Goal: Task Accomplishment & Management: Use online tool/utility

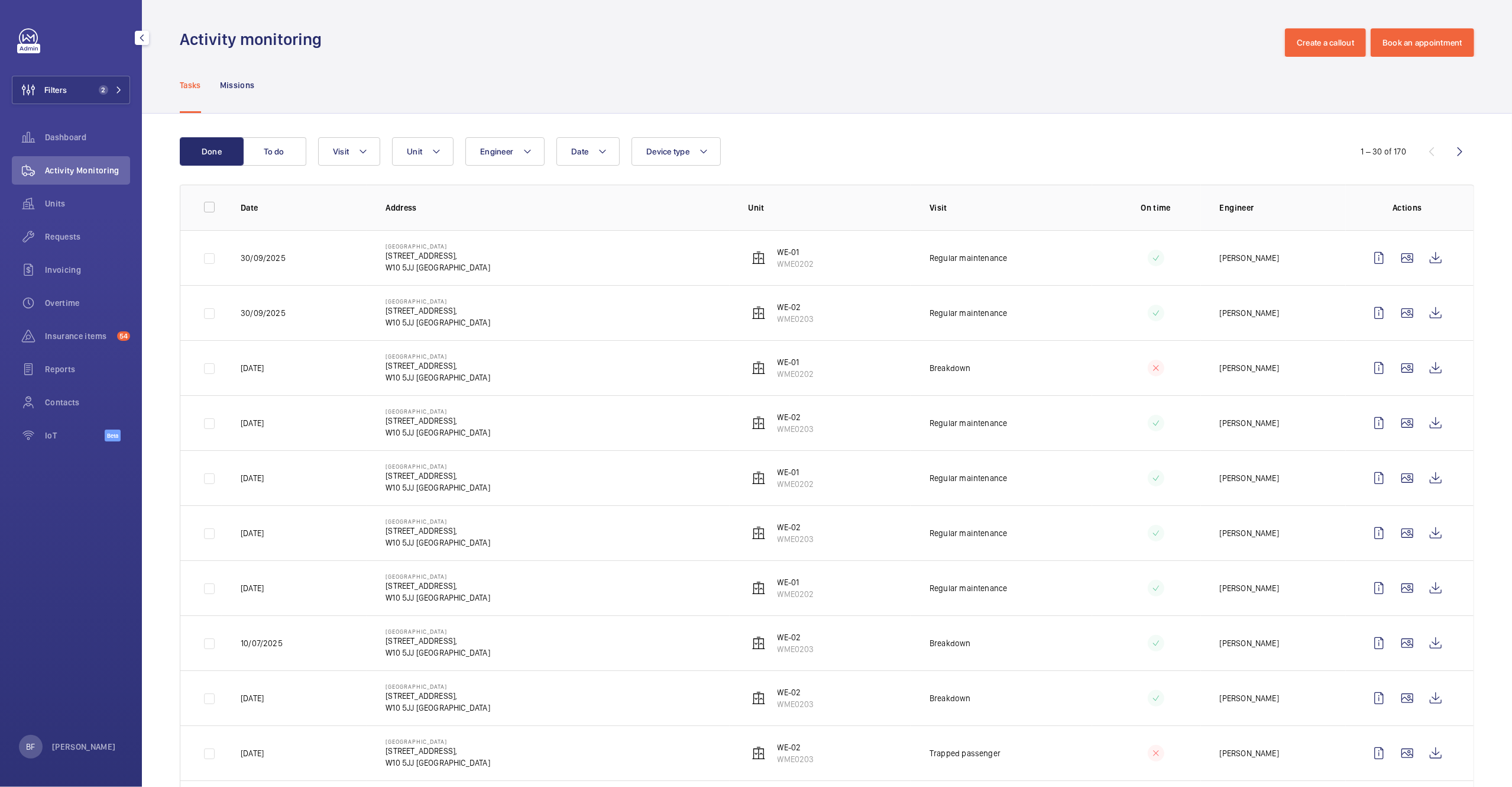
scroll to position [5, 0]
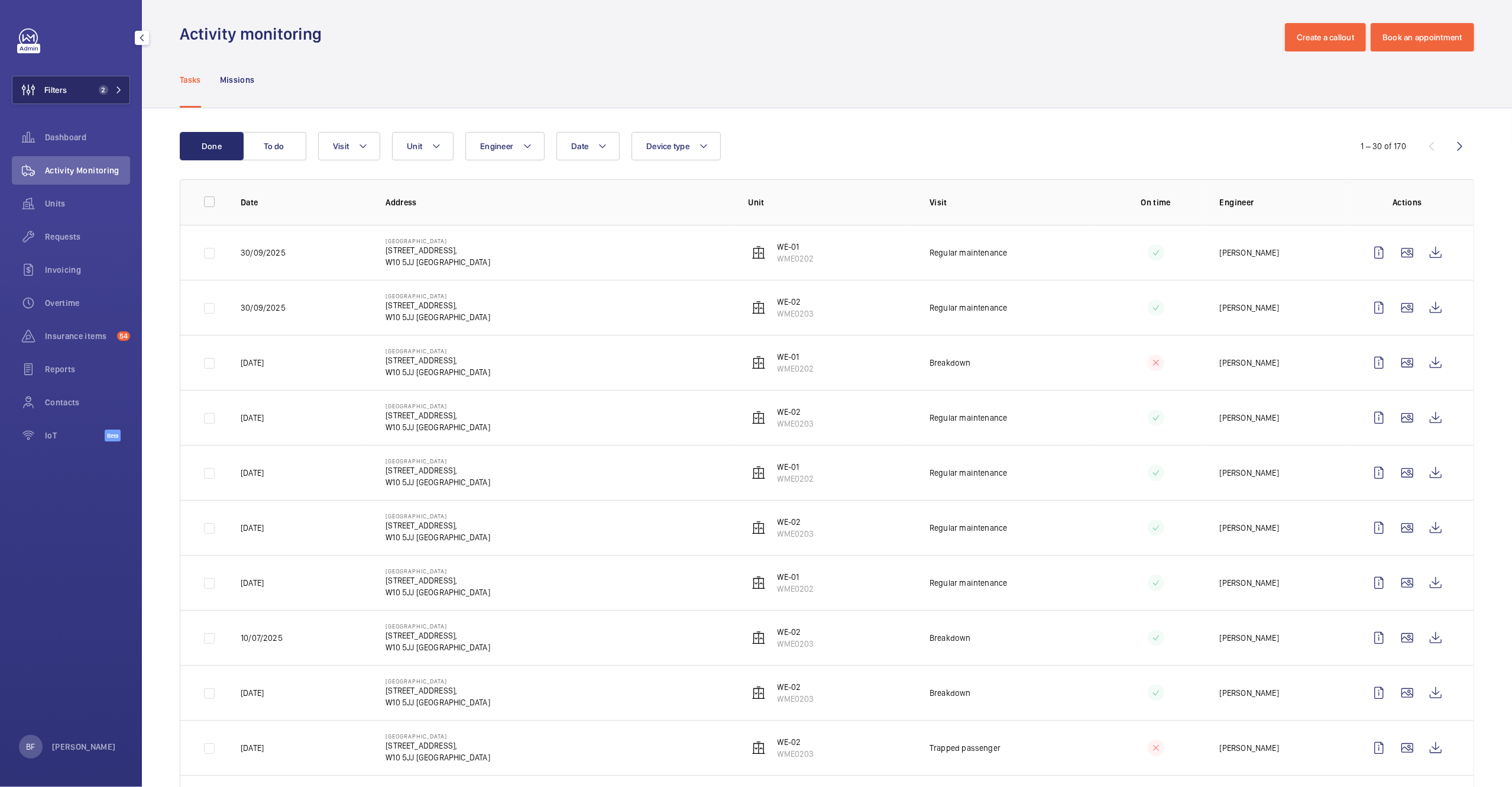
click at [83, 98] on button "Filters 2" at bounding box center [71, 90] width 118 height 28
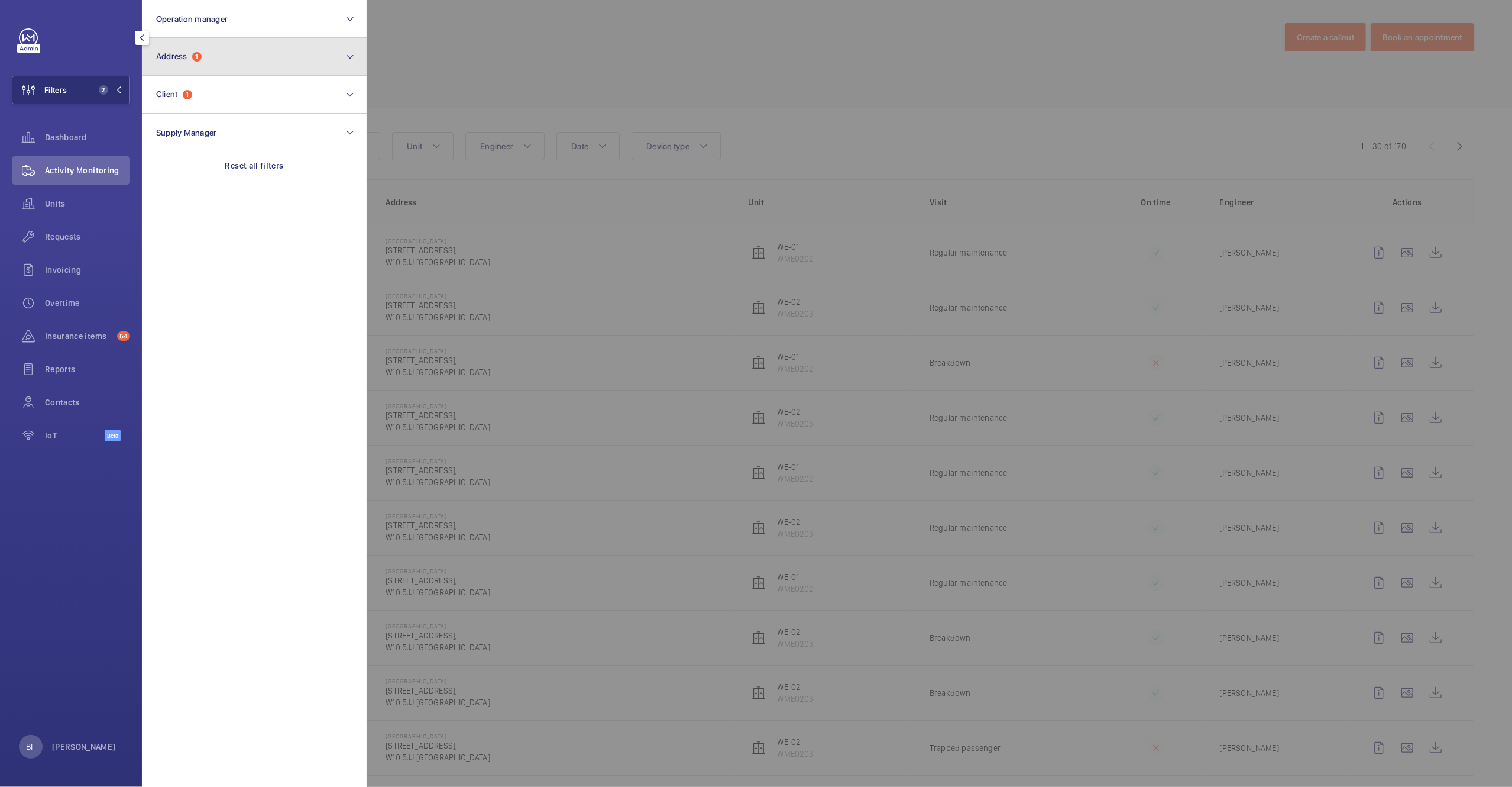
click at [235, 56] on button "Address 1" at bounding box center [254, 56] width 225 height 38
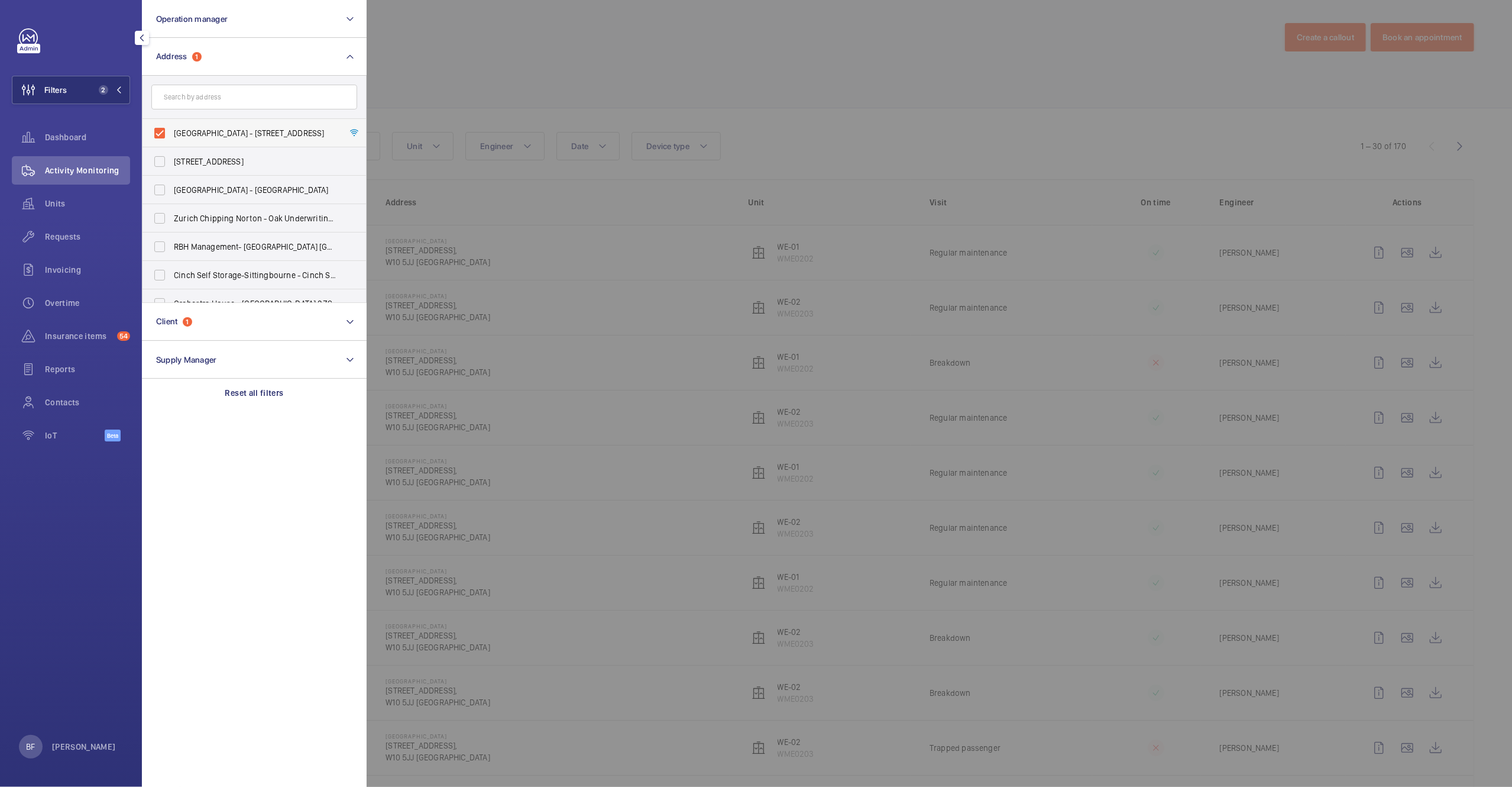
click at [188, 139] on label "Westbourne Studios - 242 Acklam Road,, LONDON W10 5JJ" at bounding box center [245, 133] width 206 height 28
click at [172, 139] on input "Westbourne Studios - 242 Acklam Road,, LONDON W10 5JJ" at bounding box center [159, 133] width 23 height 23
checkbox input "false"
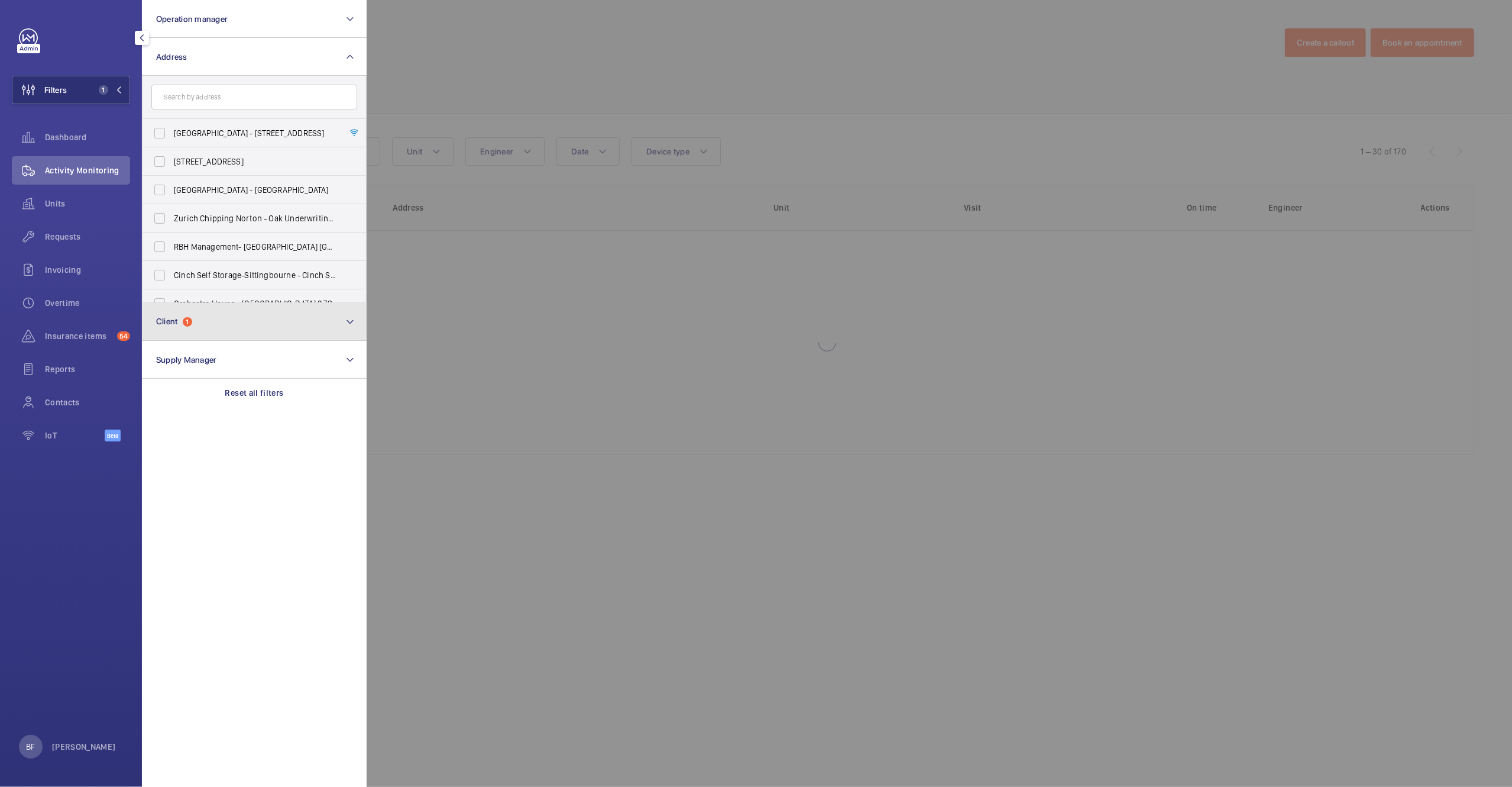
click at [234, 333] on button "Client 1" at bounding box center [254, 321] width 225 height 38
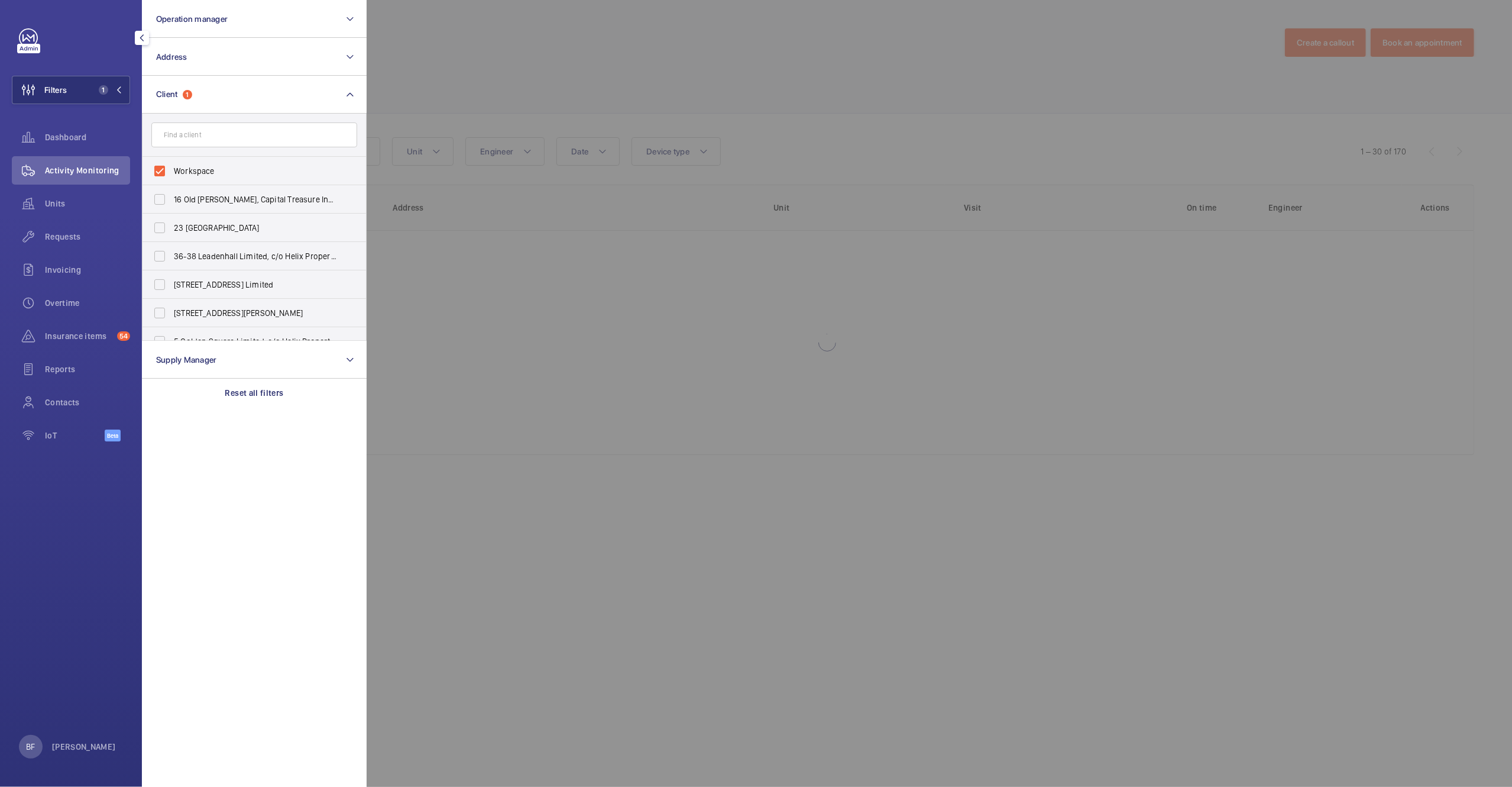
click at [259, 454] on section "Operation manager Address Client 1 Workspace 16 Old Bailey, Capital Treasure In…" at bounding box center [254, 394] width 225 height 787
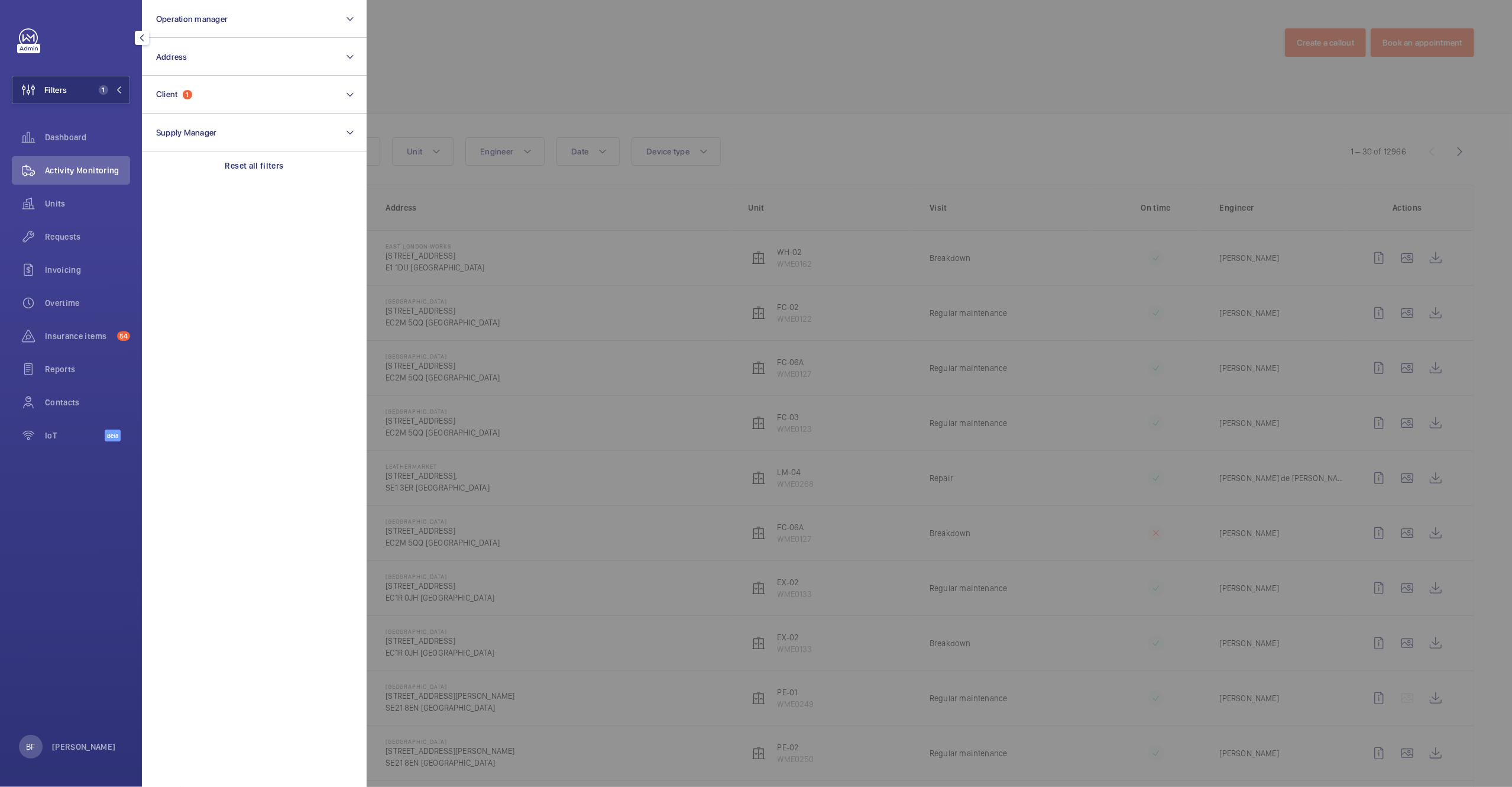
click at [543, 292] on div at bounding box center [1123, 394] width 1512 height 787
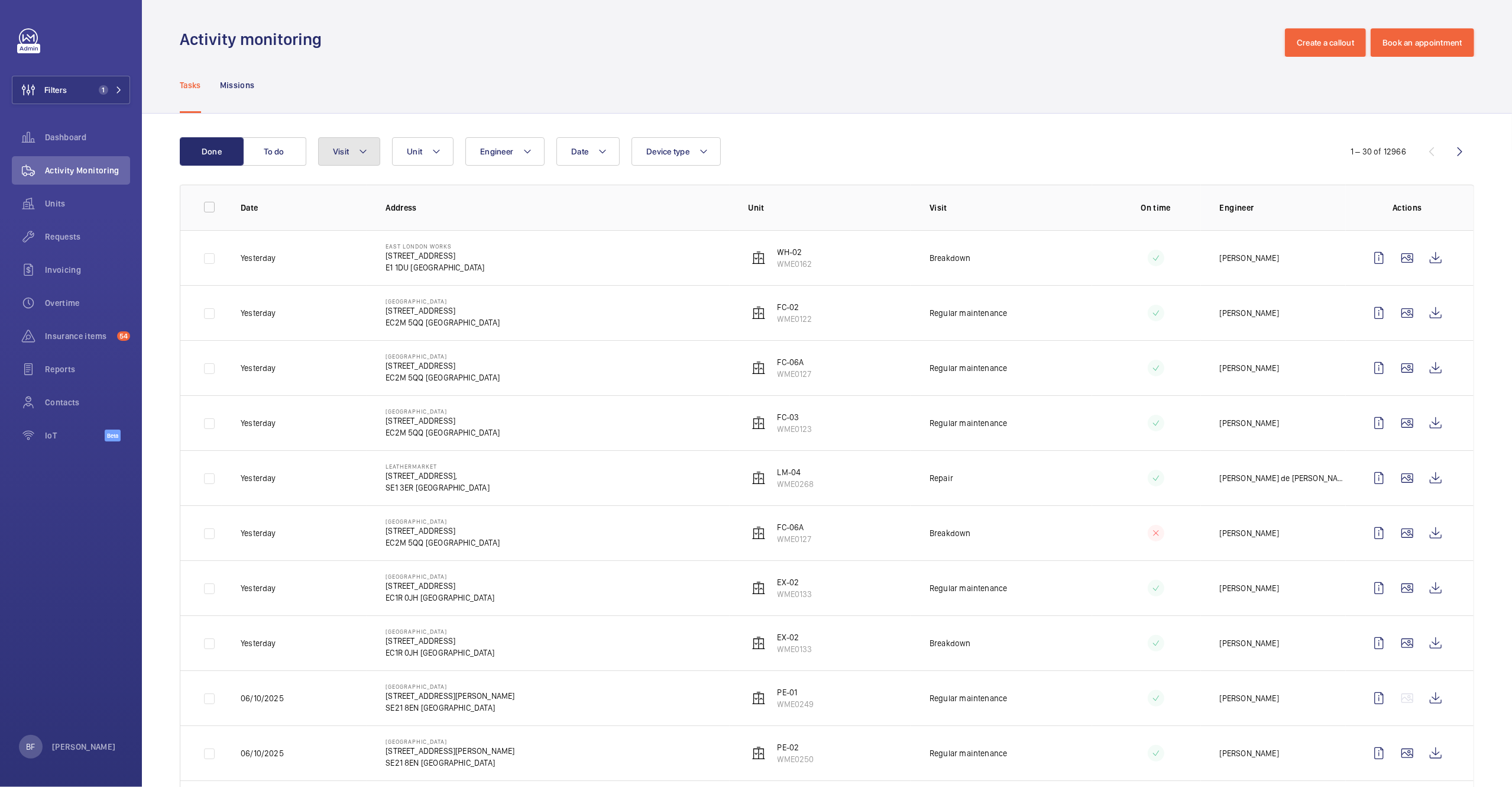
click at [365, 159] on button "Visit" at bounding box center [349, 152] width 62 height 28
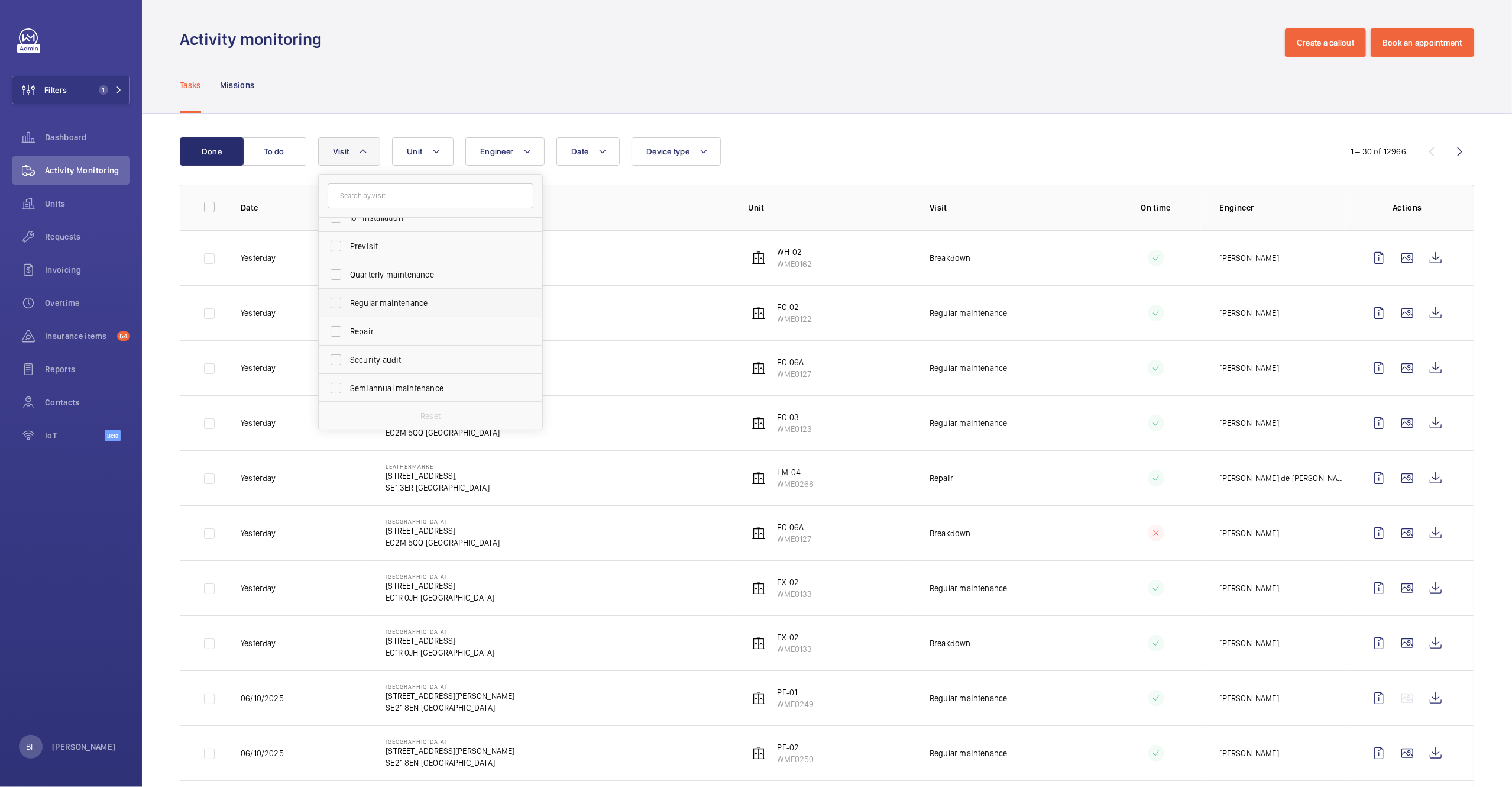
scroll to position [167, 0]
click at [385, 322] on span "Repair" at bounding box center [431, 320] width 163 height 12
click at [348, 322] on input "Repair" at bounding box center [336, 320] width 23 height 23
checkbox input "true"
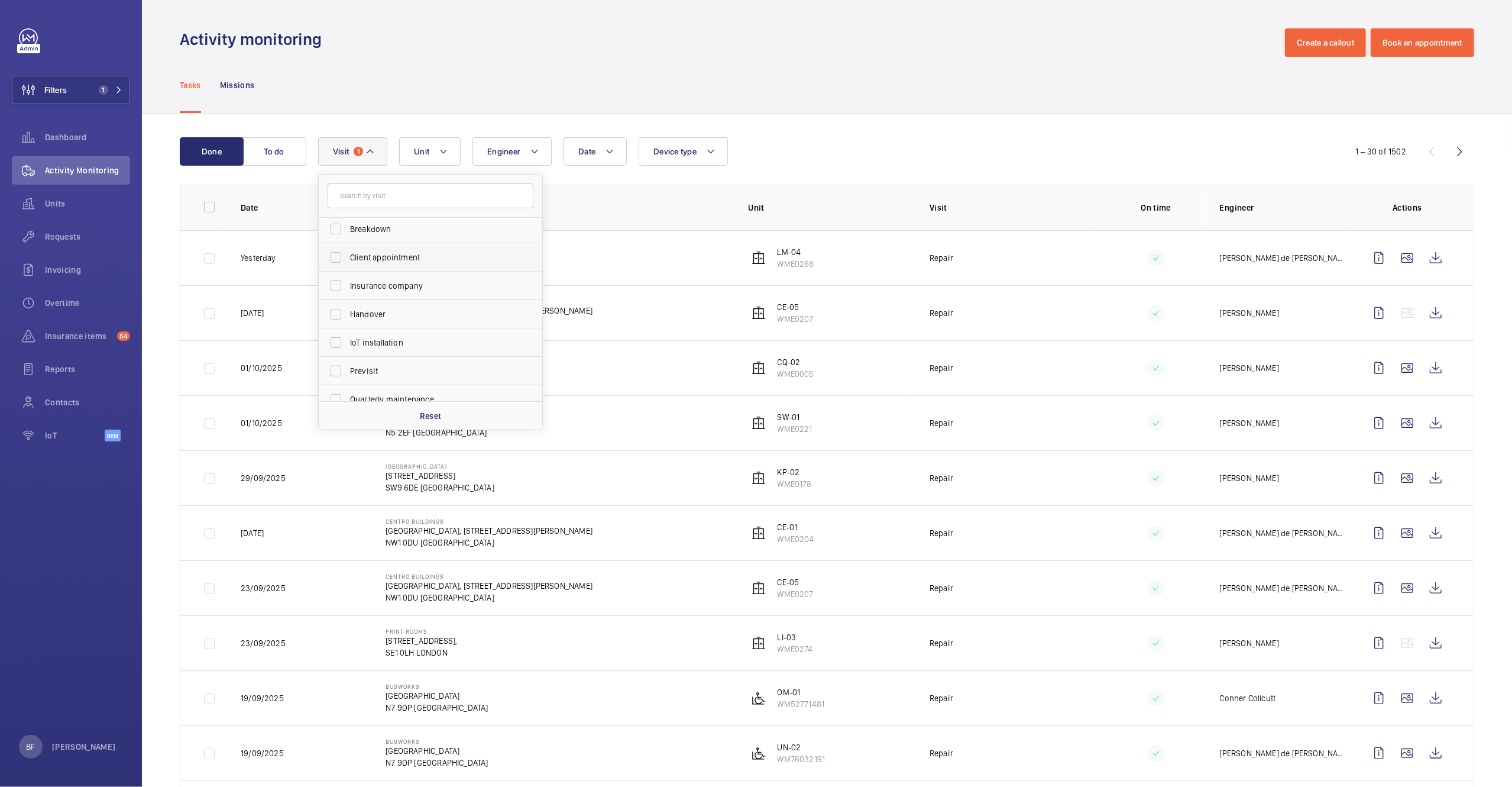
scroll to position [31, 0]
click at [408, 227] on span "Breakdown" at bounding box center [431, 229] width 163 height 12
click at [348, 227] on input "Breakdown" at bounding box center [336, 229] width 23 height 23
checkbox input "true"
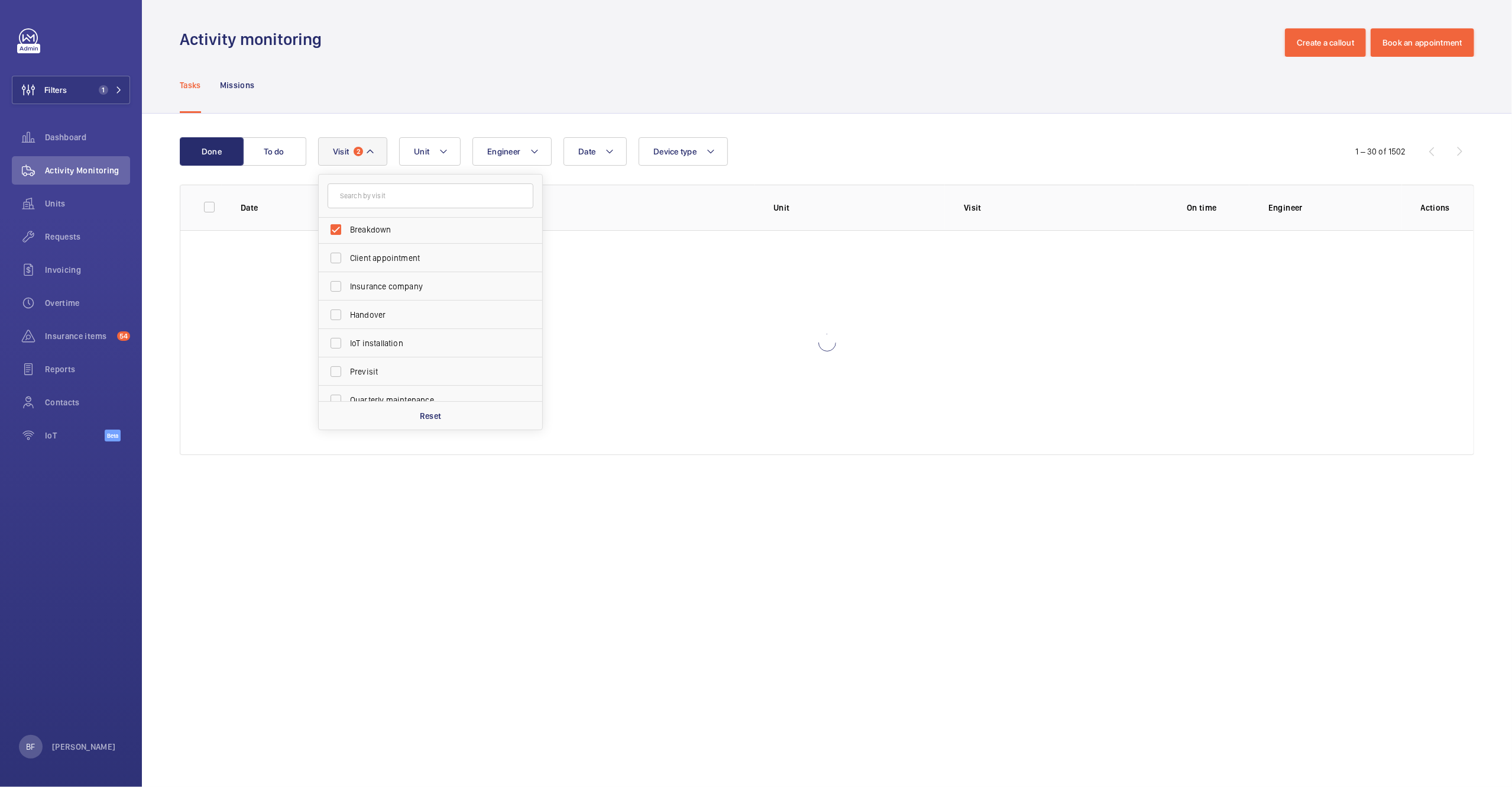
click at [497, 98] on div "Tasks Missions" at bounding box center [827, 84] width 1294 height 56
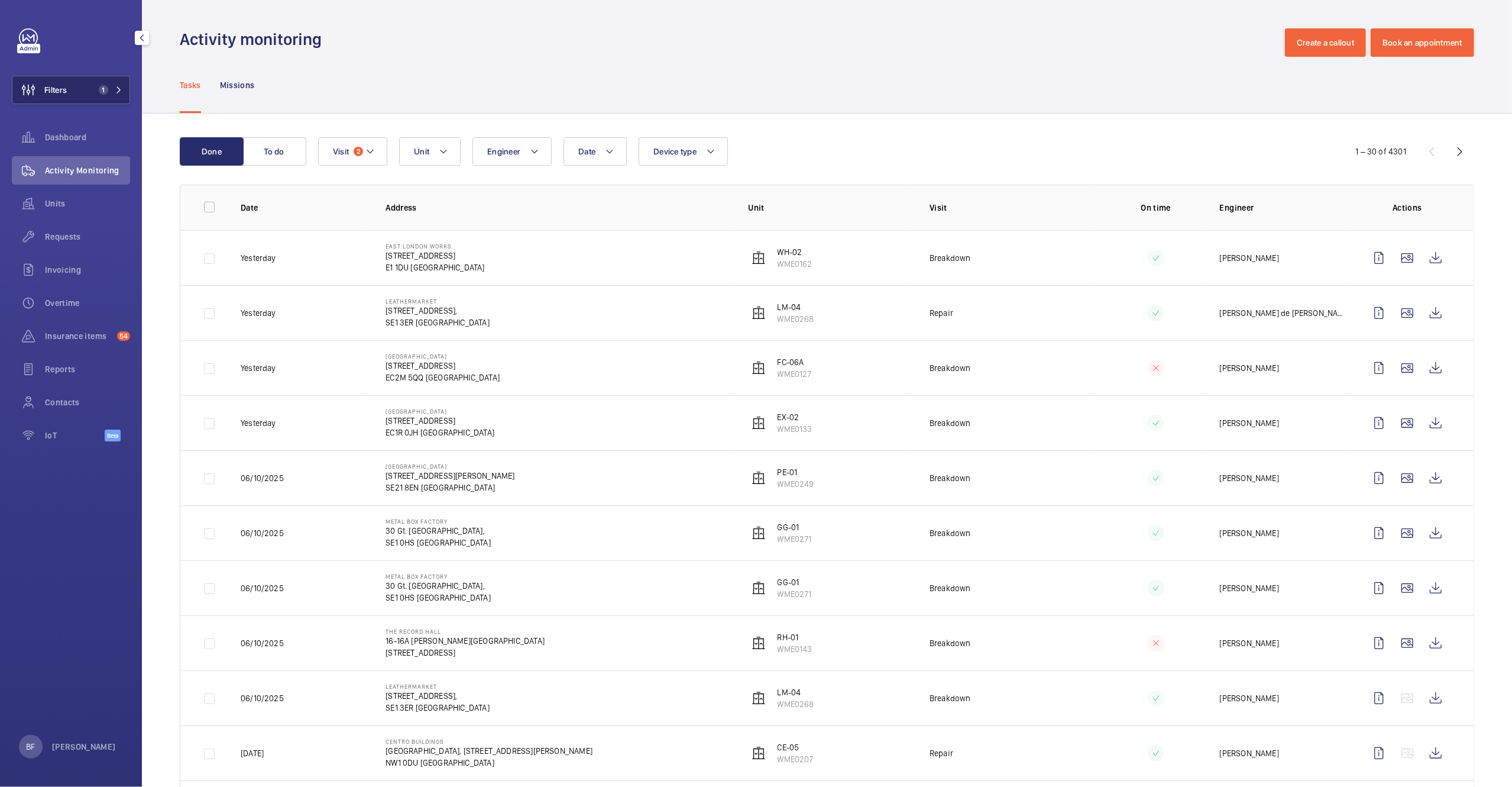
click at [83, 96] on button "Filters 1" at bounding box center [71, 90] width 118 height 28
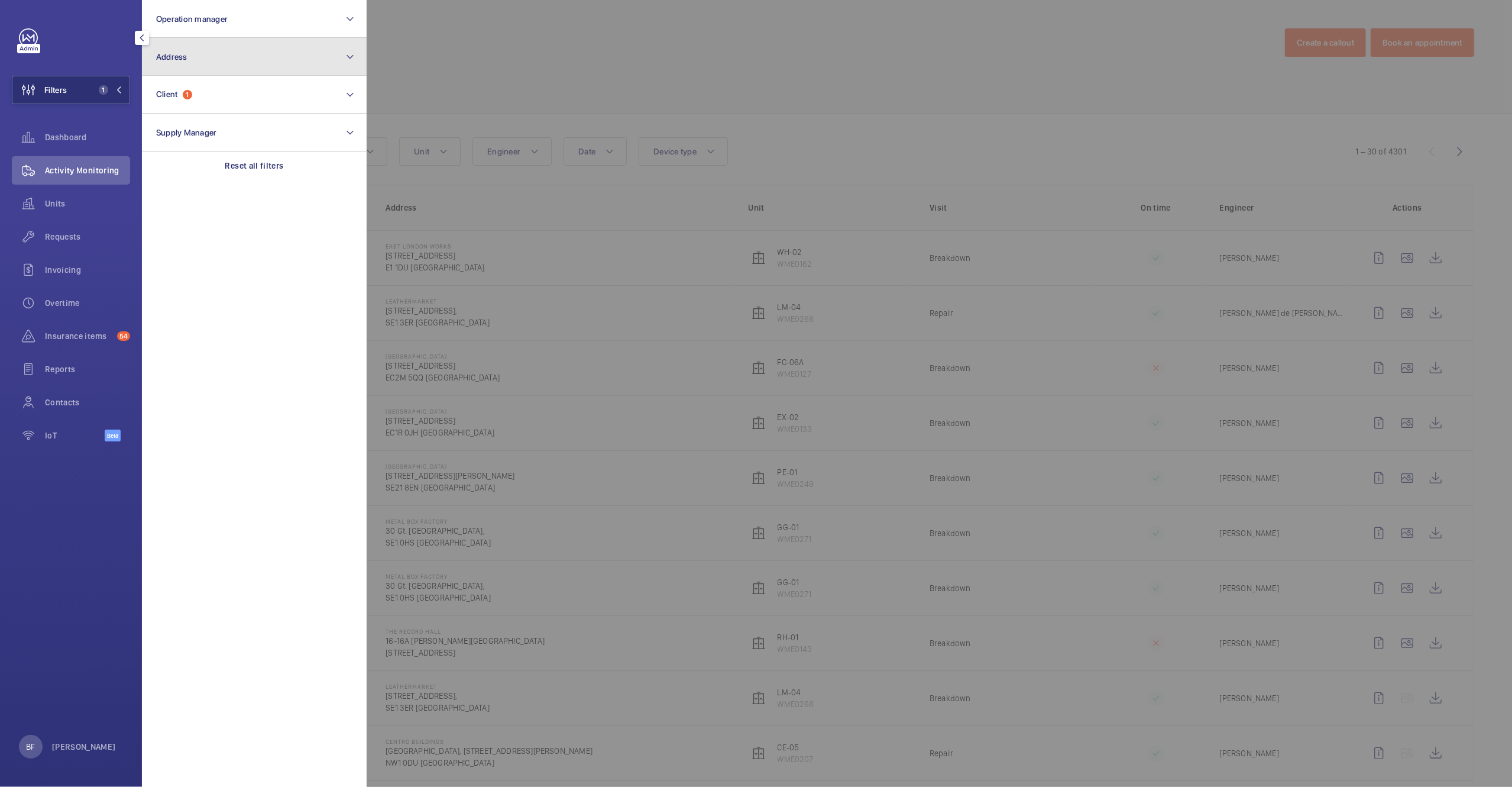
click at [223, 42] on button "Address" at bounding box center [254, 56] width 225 height 38
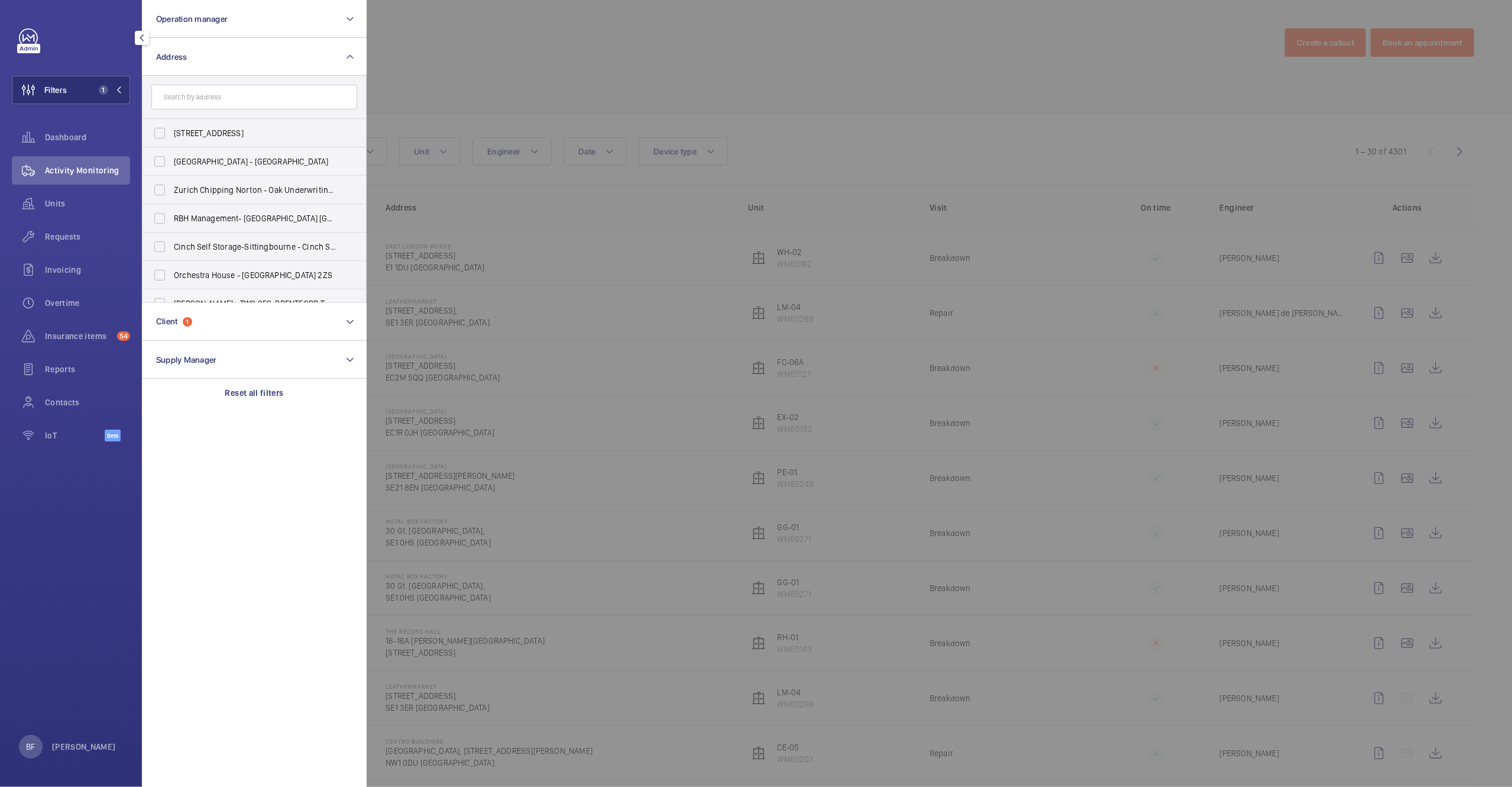
click at [225, 97] on input "text" at bounding box center [254, 97] width 206 height 25
type input "mille"
click at [190, 286] on label "The Mille - 1000 Great West Rd, BRENTFORD TW8 9DW" at bounding box center [245, 275] width 206 height 28
click at [172, 286] on input "The Mille - 1000 Great West Rd, BRENTFORD TW8 9DW" at bounding box center [159, 275] width 23 height 23
checkbox input "true"
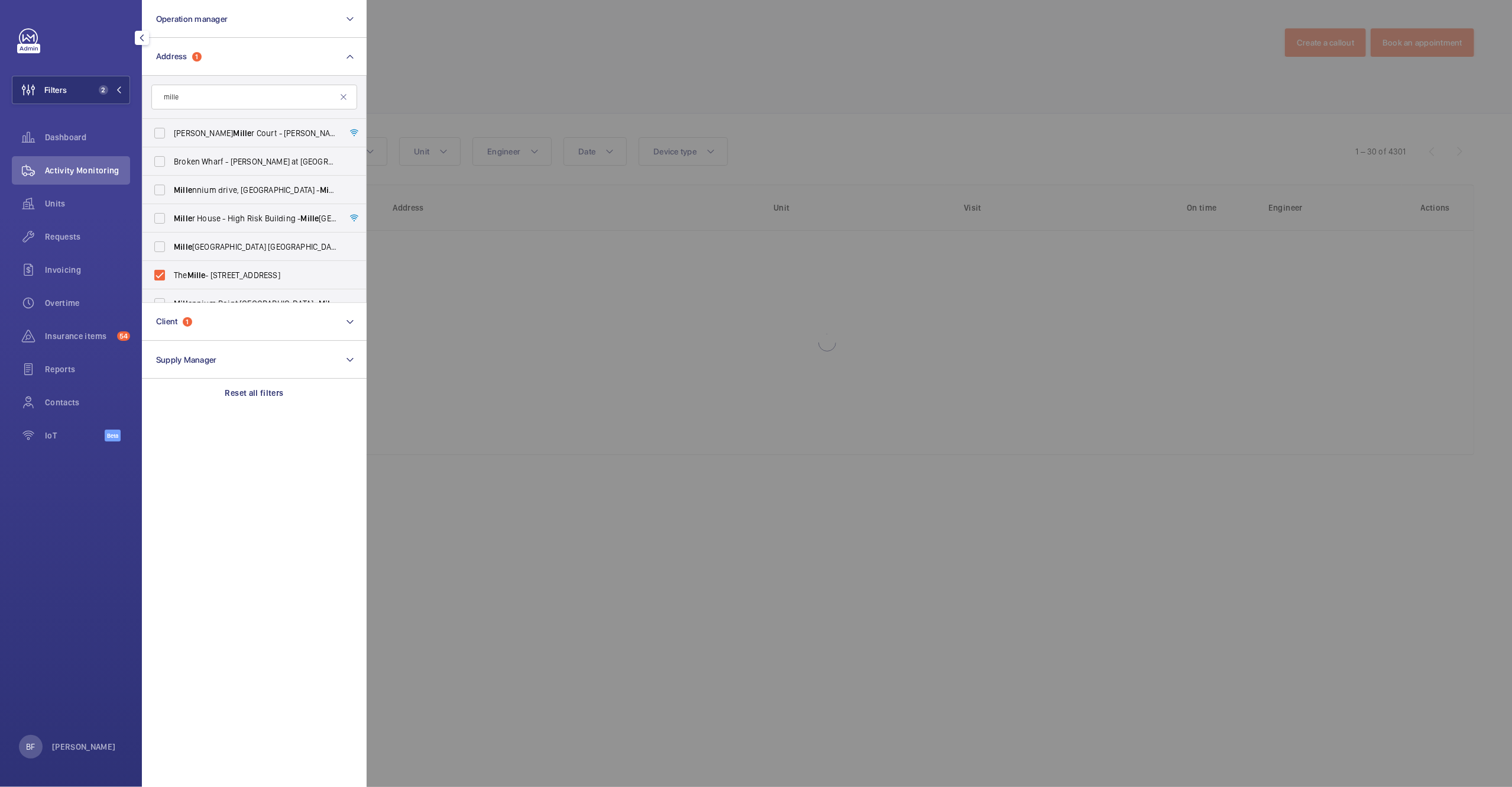
click at [543, 78] on div at bounding box center [1123, 394] width 1512 height 787
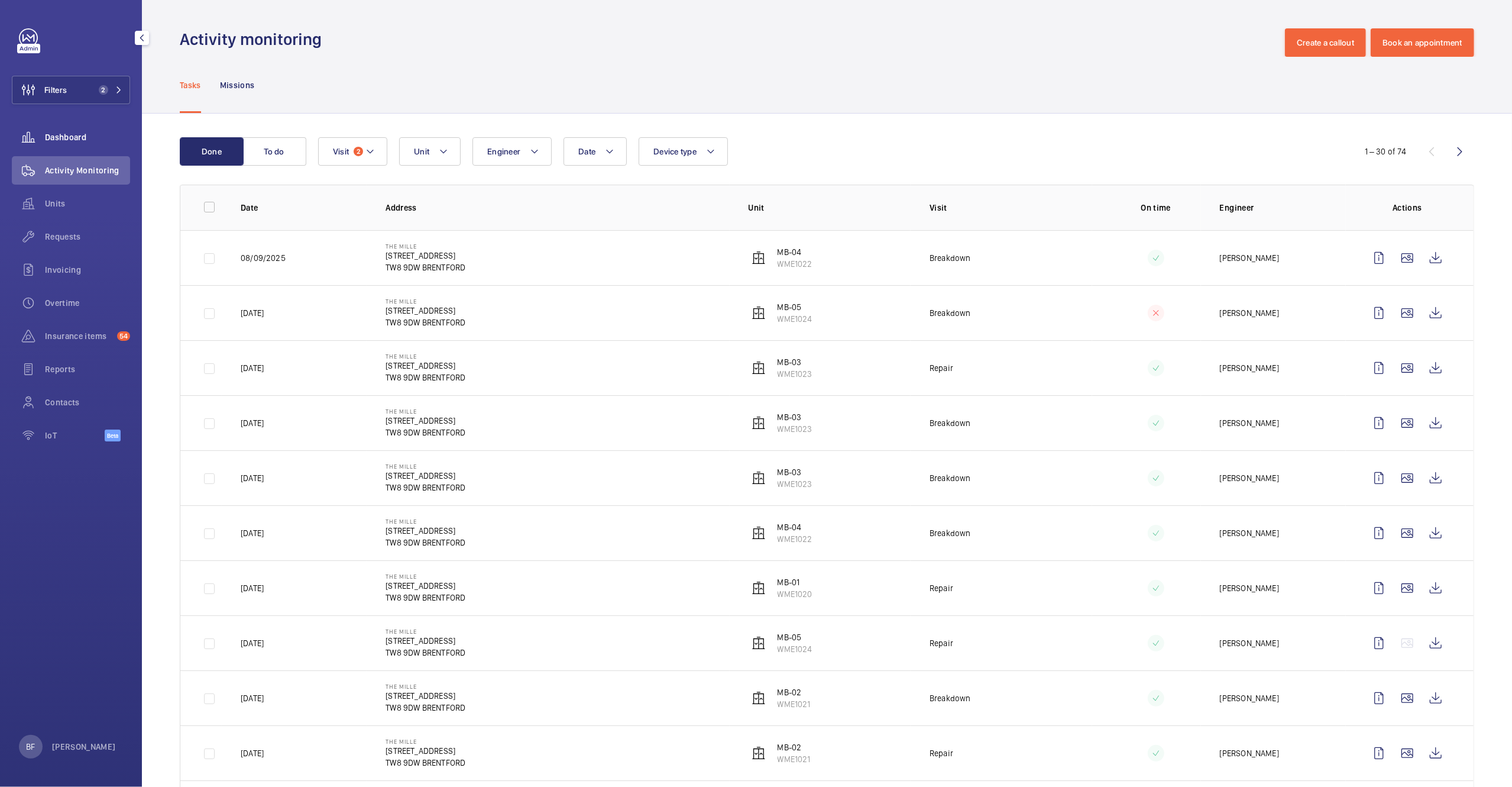
click at [75, 136] on span "Dashboard" at bounding box center [88, 137] width 85 height 12
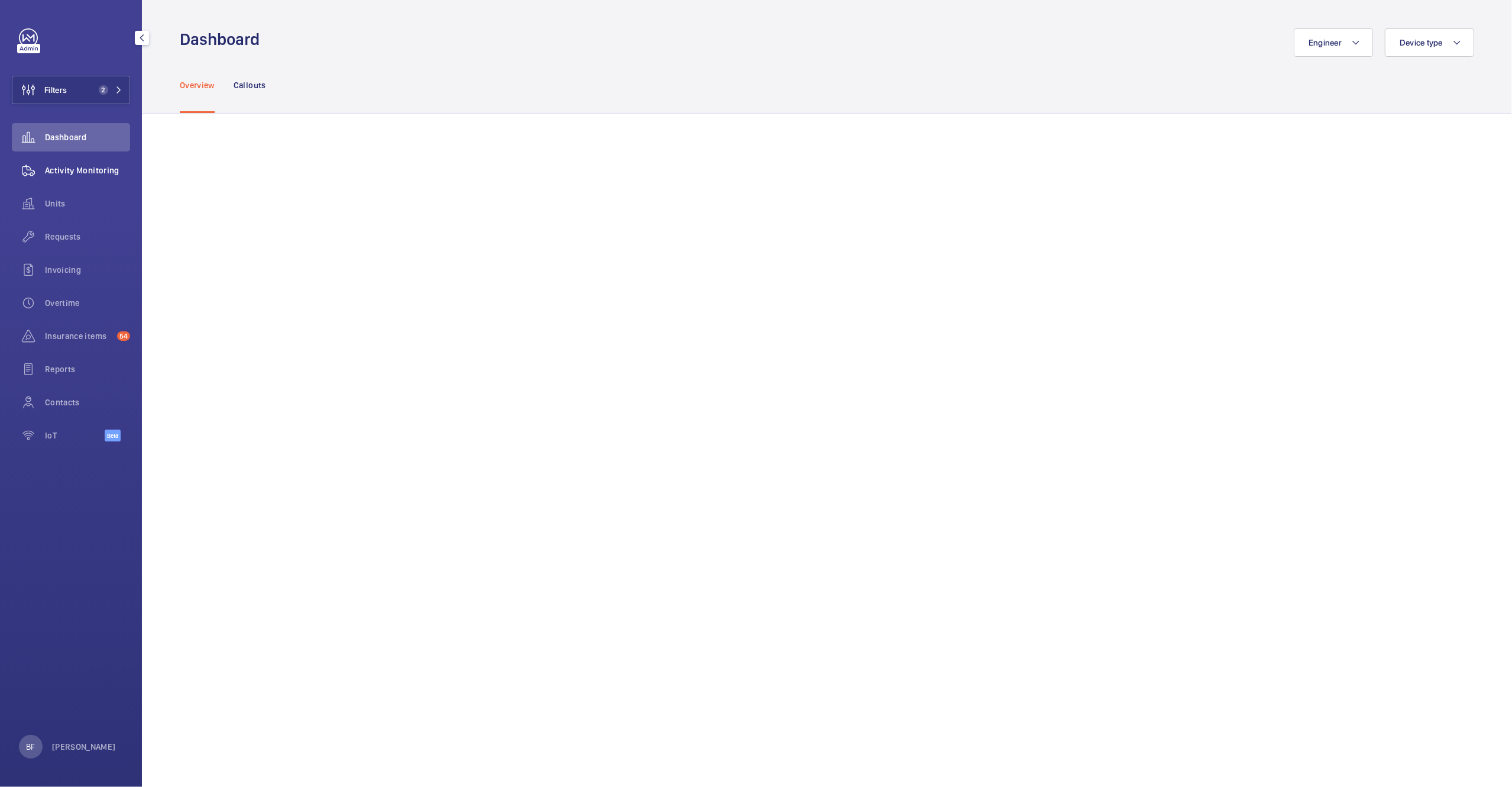
click at [74, 175] on span "Activity Monitoring" at bounding box center [88, 170] width 85 height 12
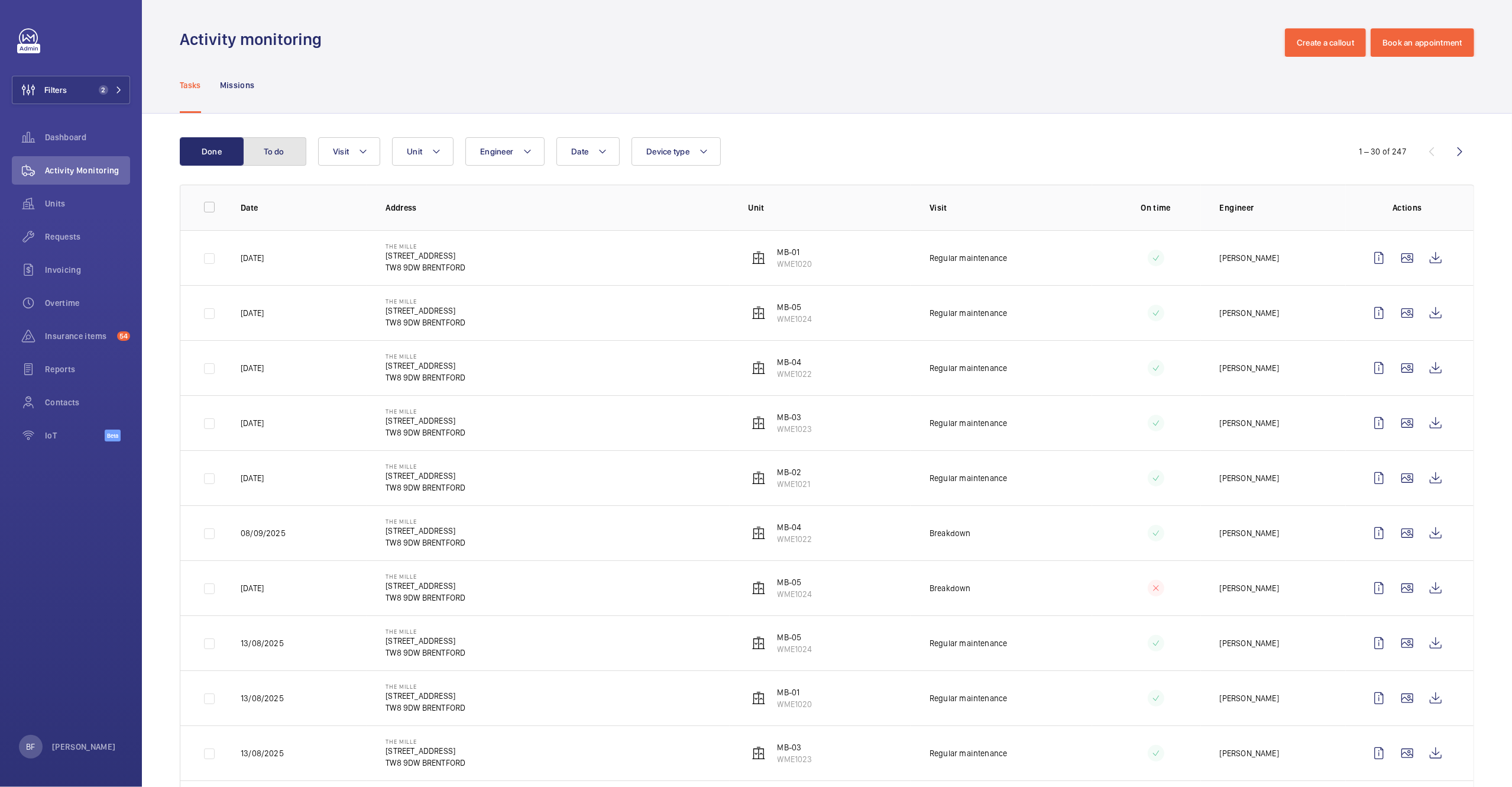
click at [258, 158] on button "To do" at bounding box center [274, 152] width 64 height 28
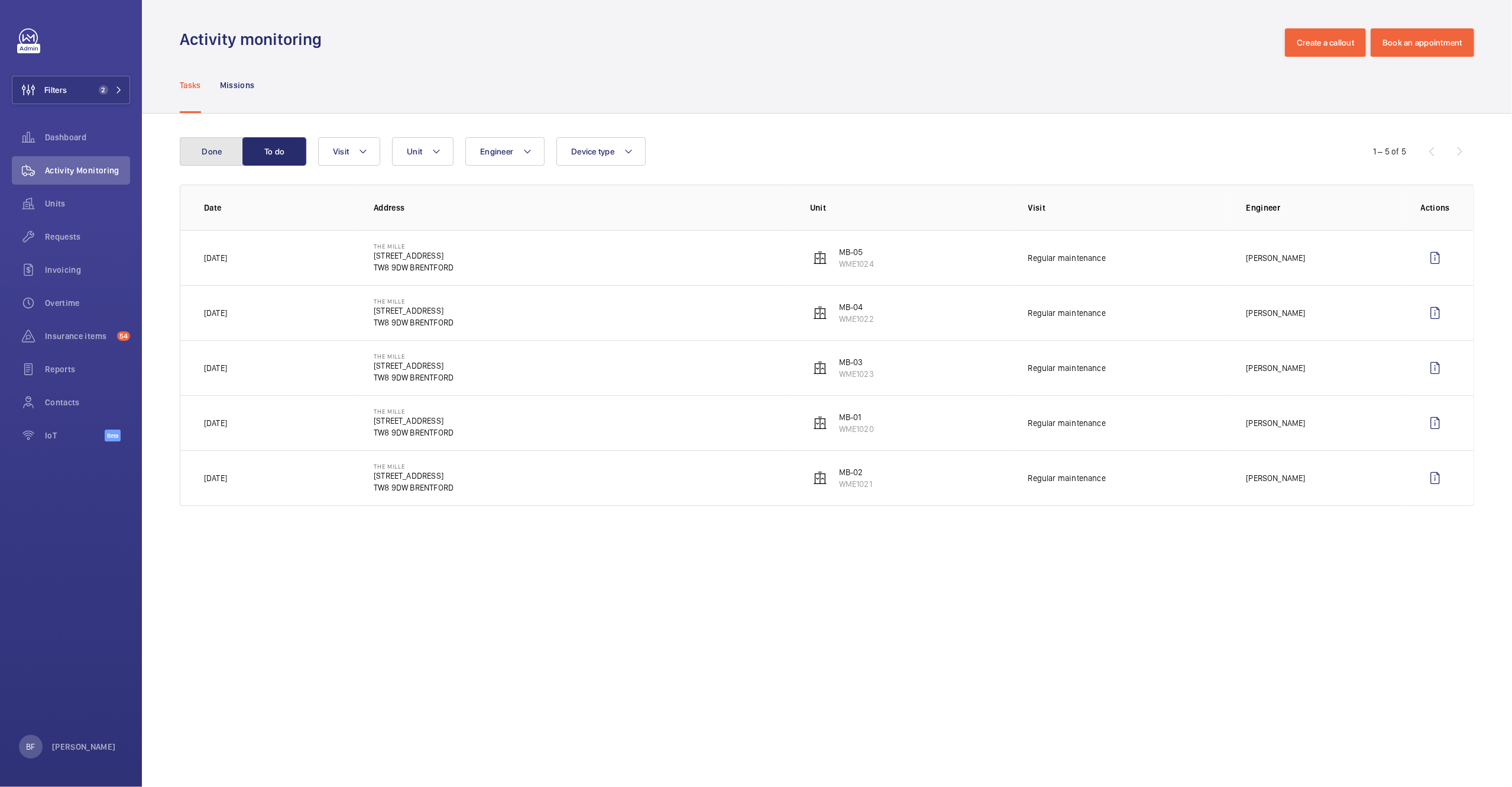
click at [212, 153] on button "Done" at bounding box center [212, 152] width 64 height 28
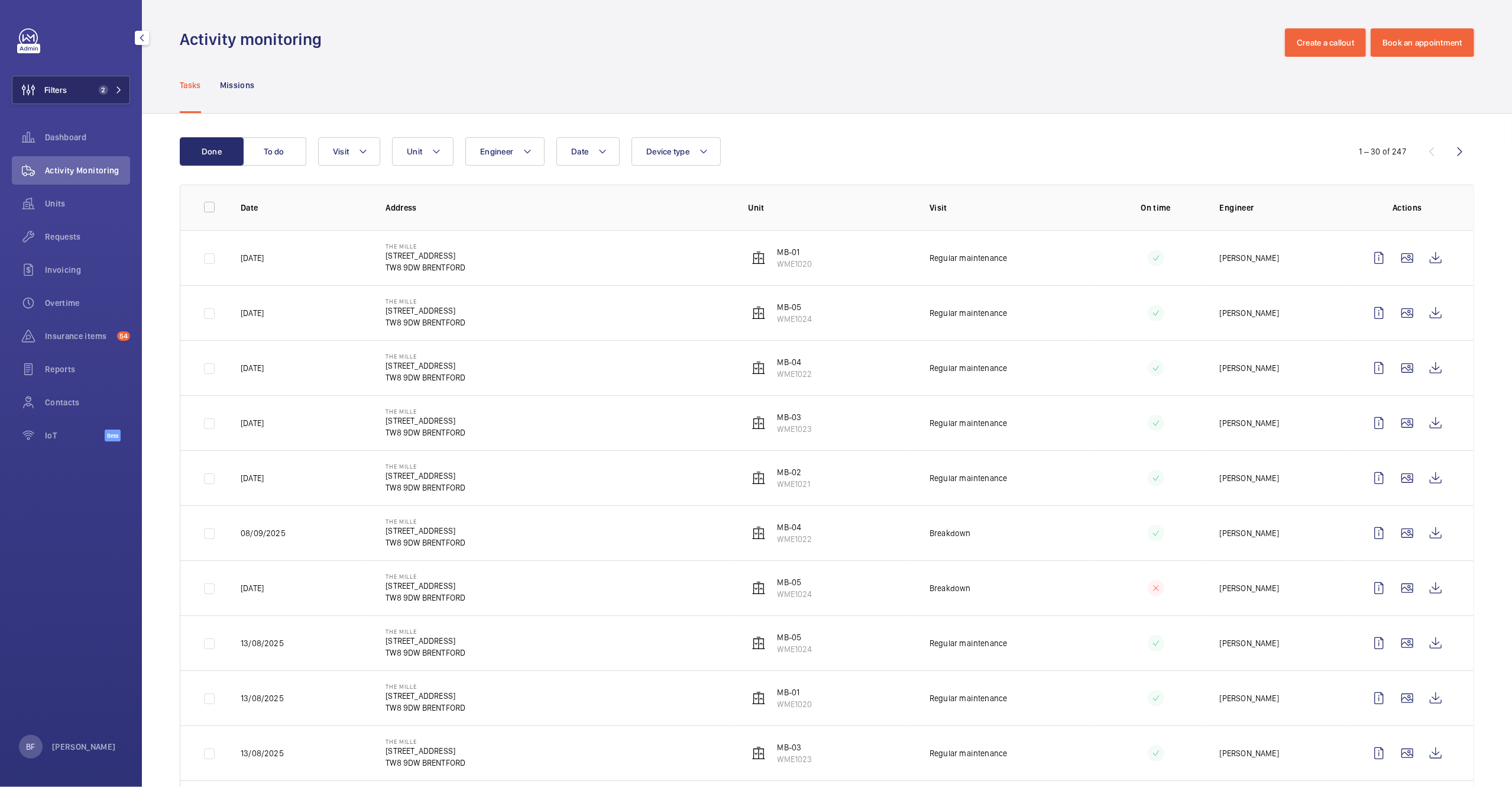
click at [116, 87] on mat-icon at bounding box center [118, 90] width 8 height 8
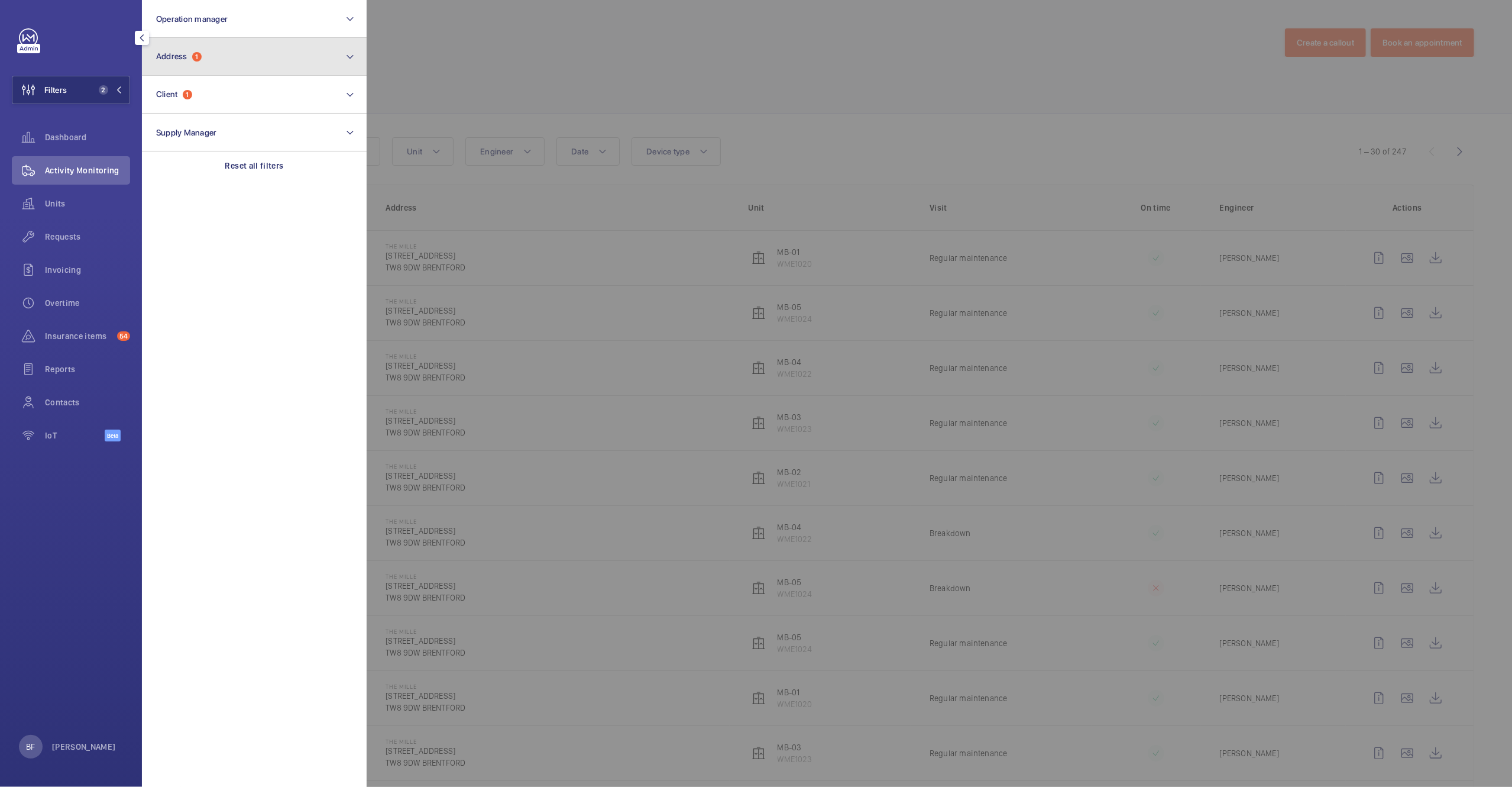
click at [213, 58] on button "Address 1" at bounding box center [254, 56] width 225 height 38
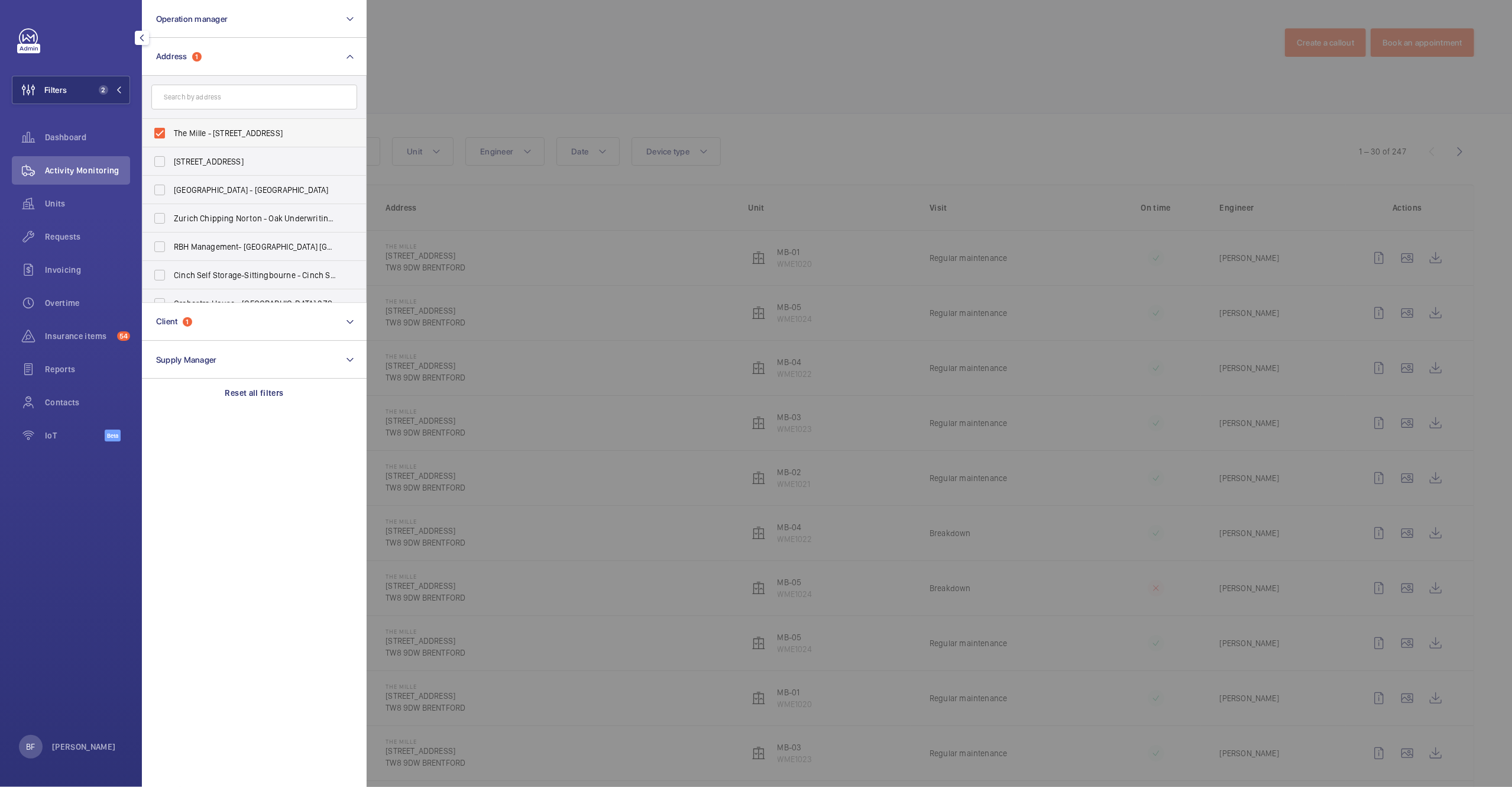
click at [197, 138] on span "The Mille - 1000 Great West Rd, BRENTFORD TW8 9DW" at bounding box center [255, 133] width 163 height 12
click at [172, 138] on input "The Mille - 1000 Great West Rd, BRENTFORD TW8 9DW" at bounding box center [159, 133] width 23 height 23
checkbox input "false"
click at [583, 50] on div at bounding box center [1123, 394] width 1512 height 787
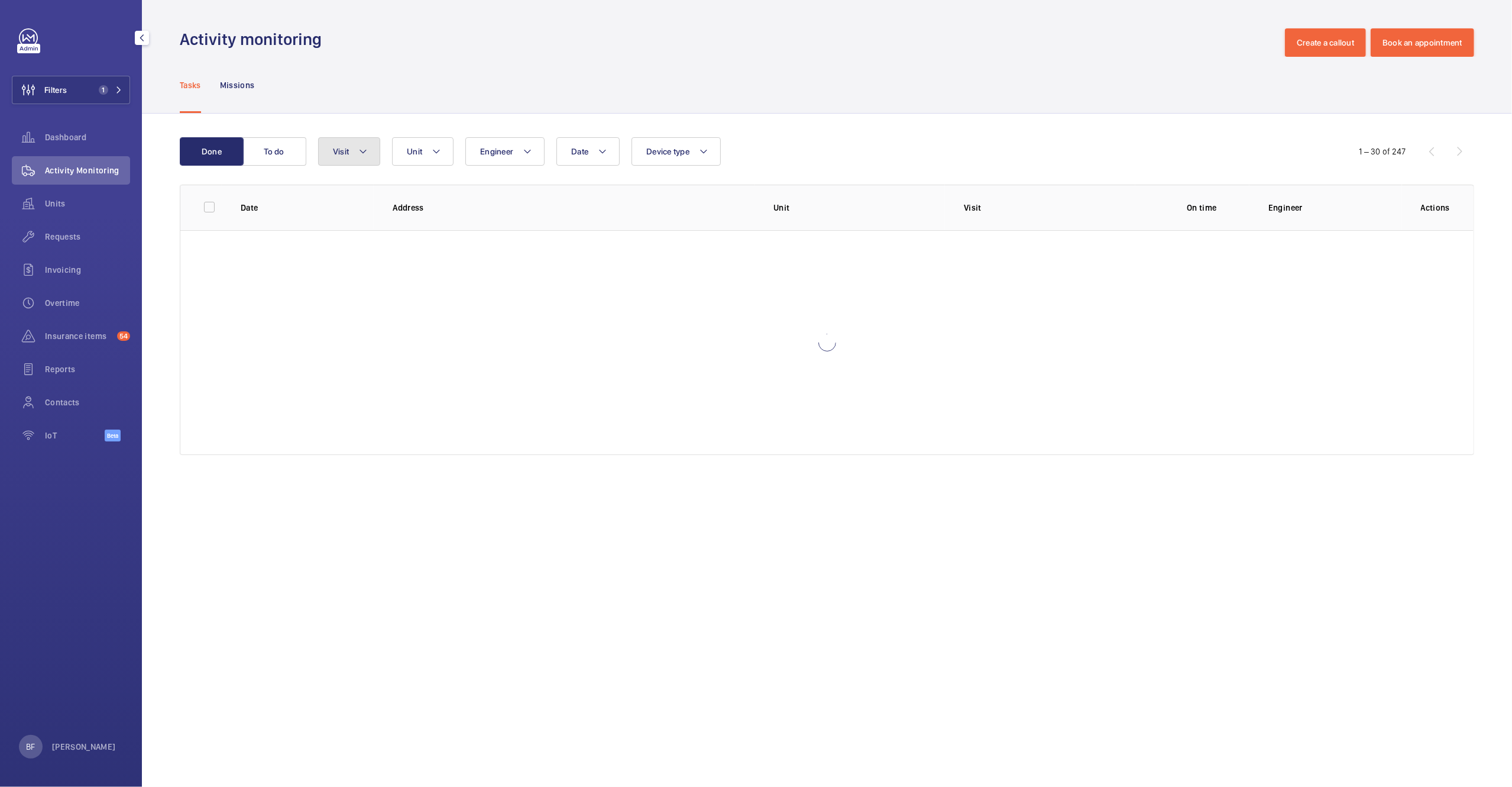
click at [339, 151] on span "Visit" at bounding box center [340, 151] width 16 height 9
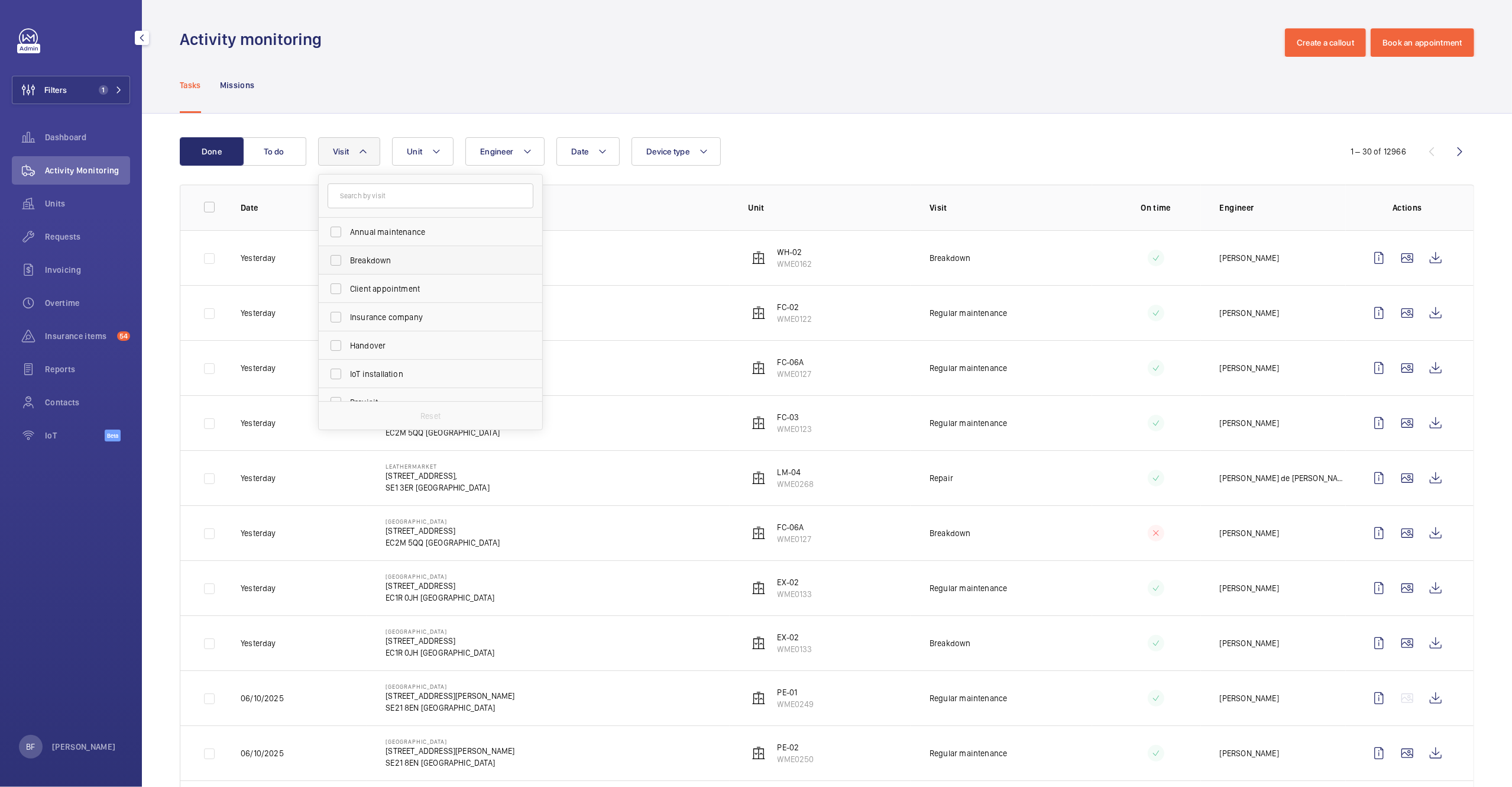
click at [368, 252] on label "Breakdown" at bounding box center [421, 260] width 206 height 28
click at [348, 252] on input "Breakdown" at bounding box center [336, 260] width 23 height 23
checkbox input "true"
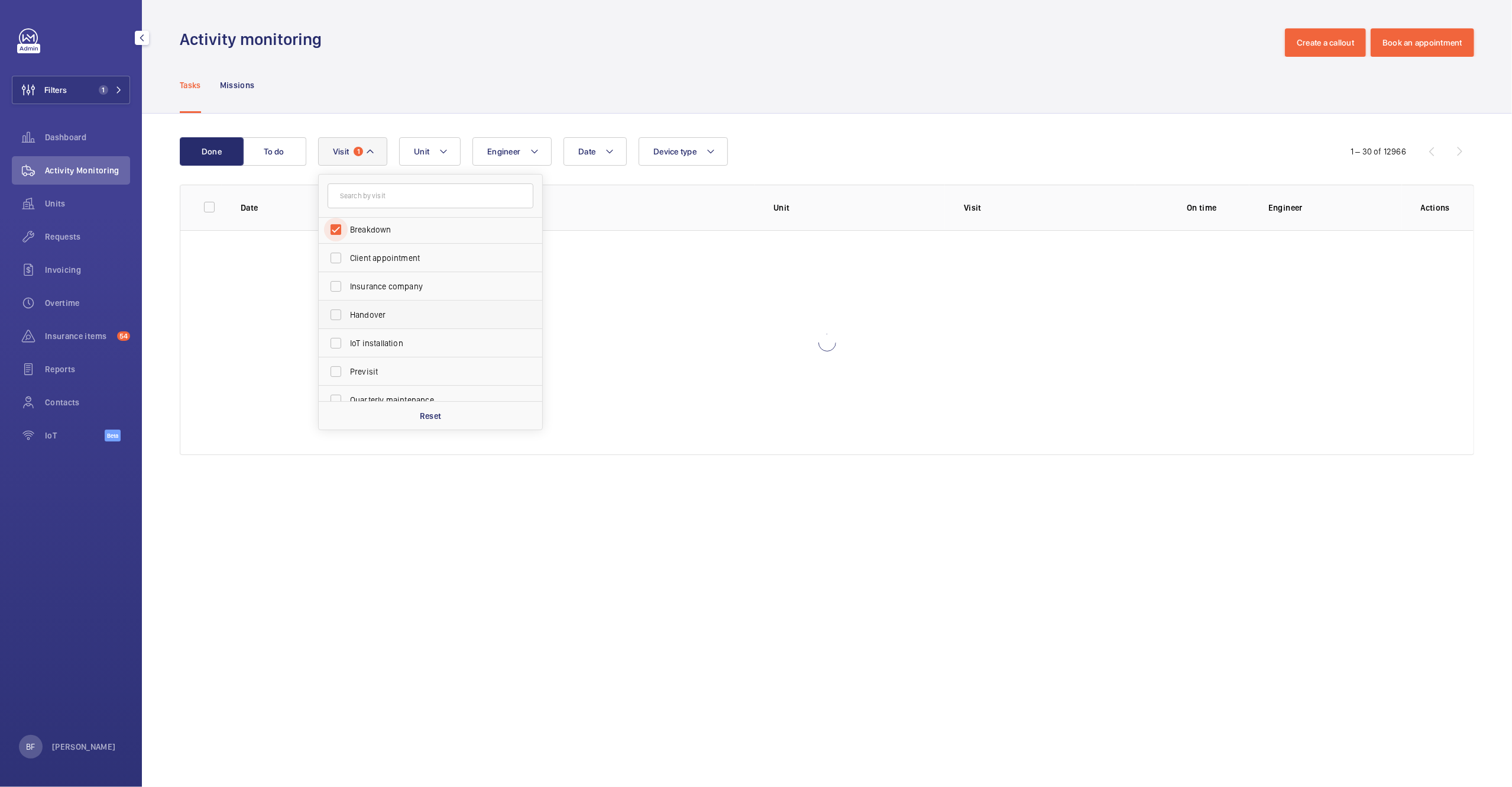
scroll to position [131, 0]
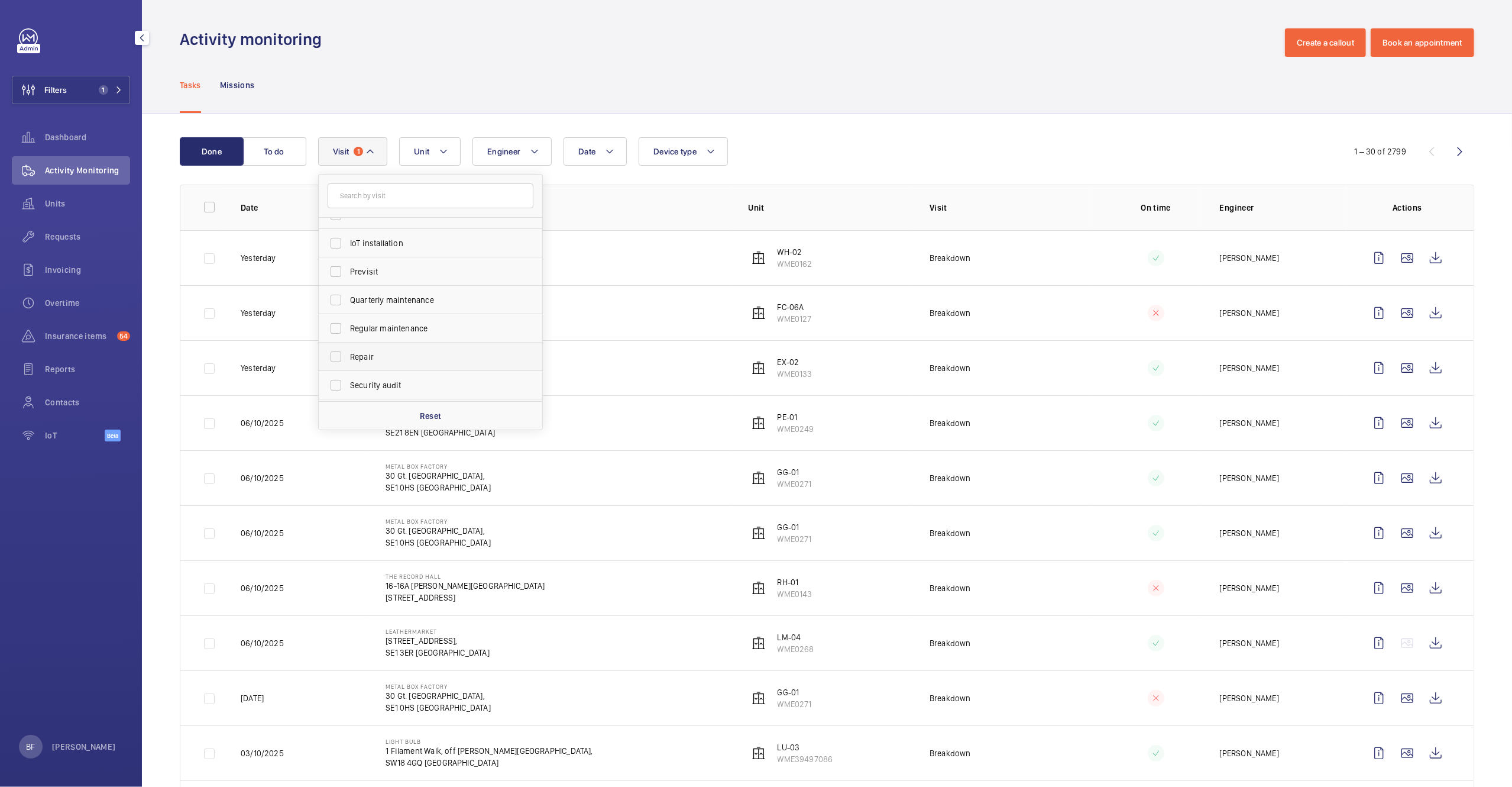
click at [375, 359] on span "Repair" at bounding box center [431, 357] width 163 height 12
click at [348, 359] on input "Repair" at bounding box center [336, 357] width 23 height 23
checkbox input "true"
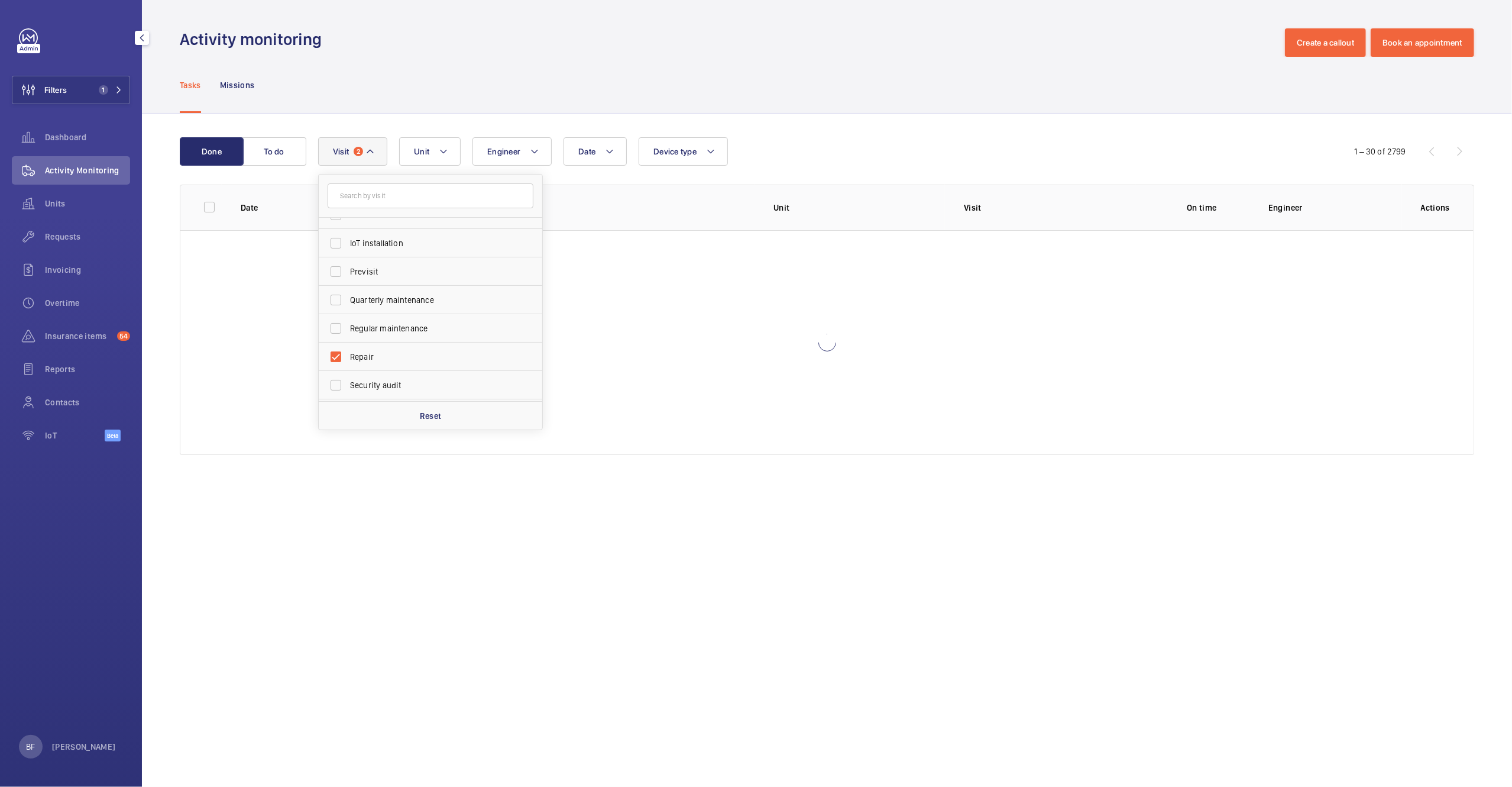
click at [606, 66] on div "Tasks Missions" at bounding box center [827, 84] width 1294 height 56
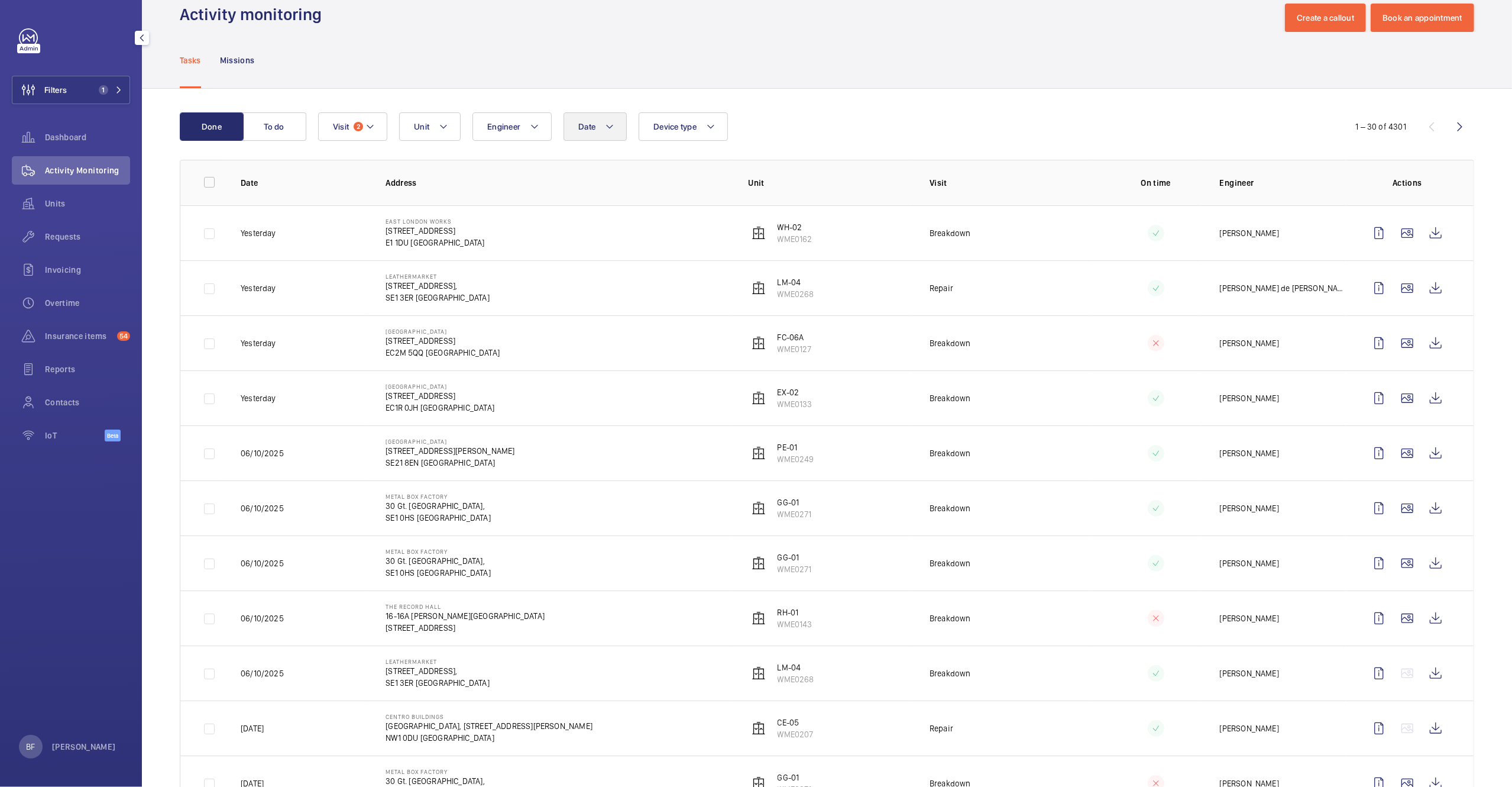
scroll to position [28, 0]
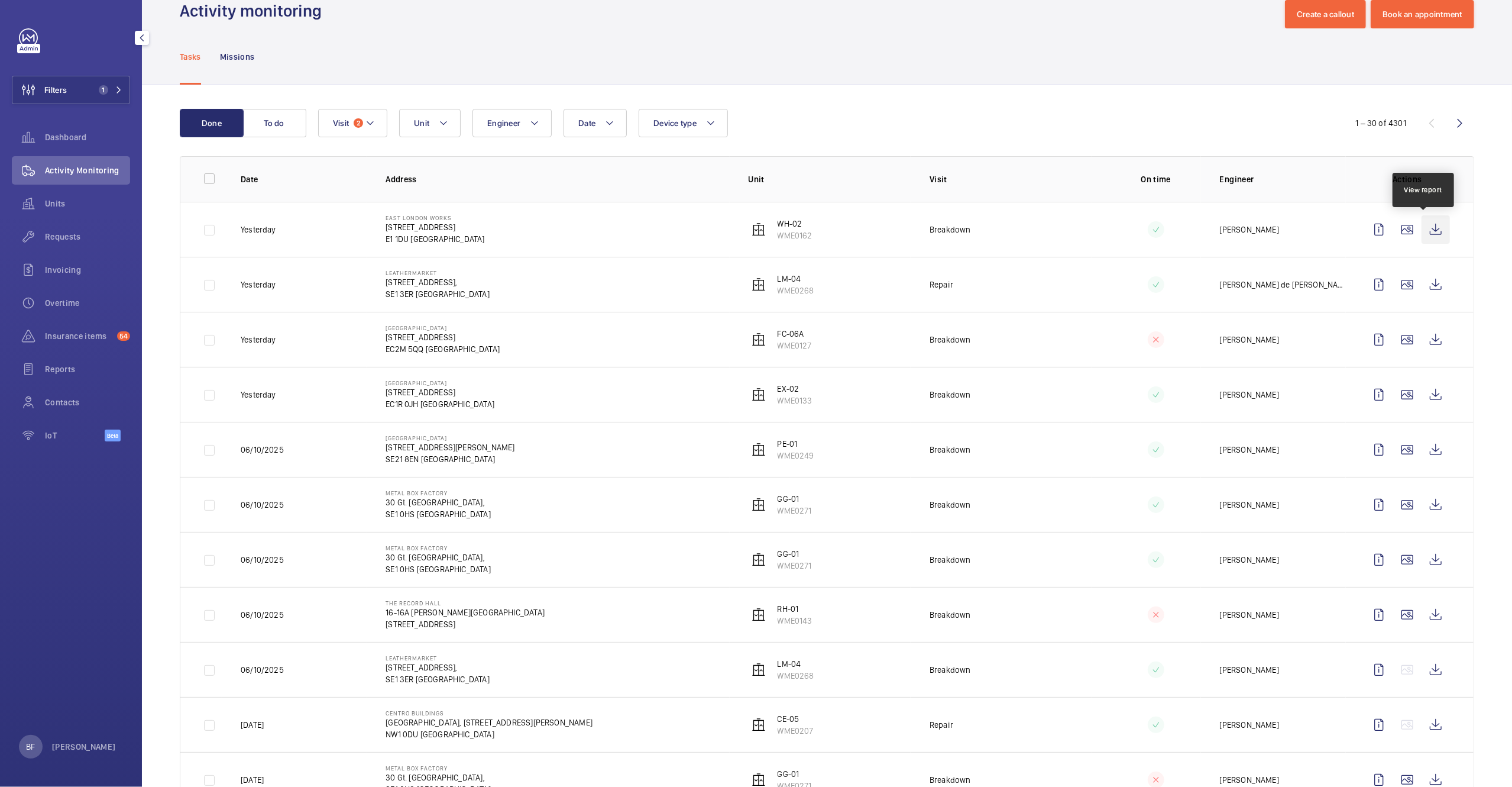
click at [1422, 236] on wm-front-icon-button at bounding box center [1436, 229] width 28 height 28
click at [78, 332] on span "Insurance items" at bounding box center [78, 336] width 68 height 12
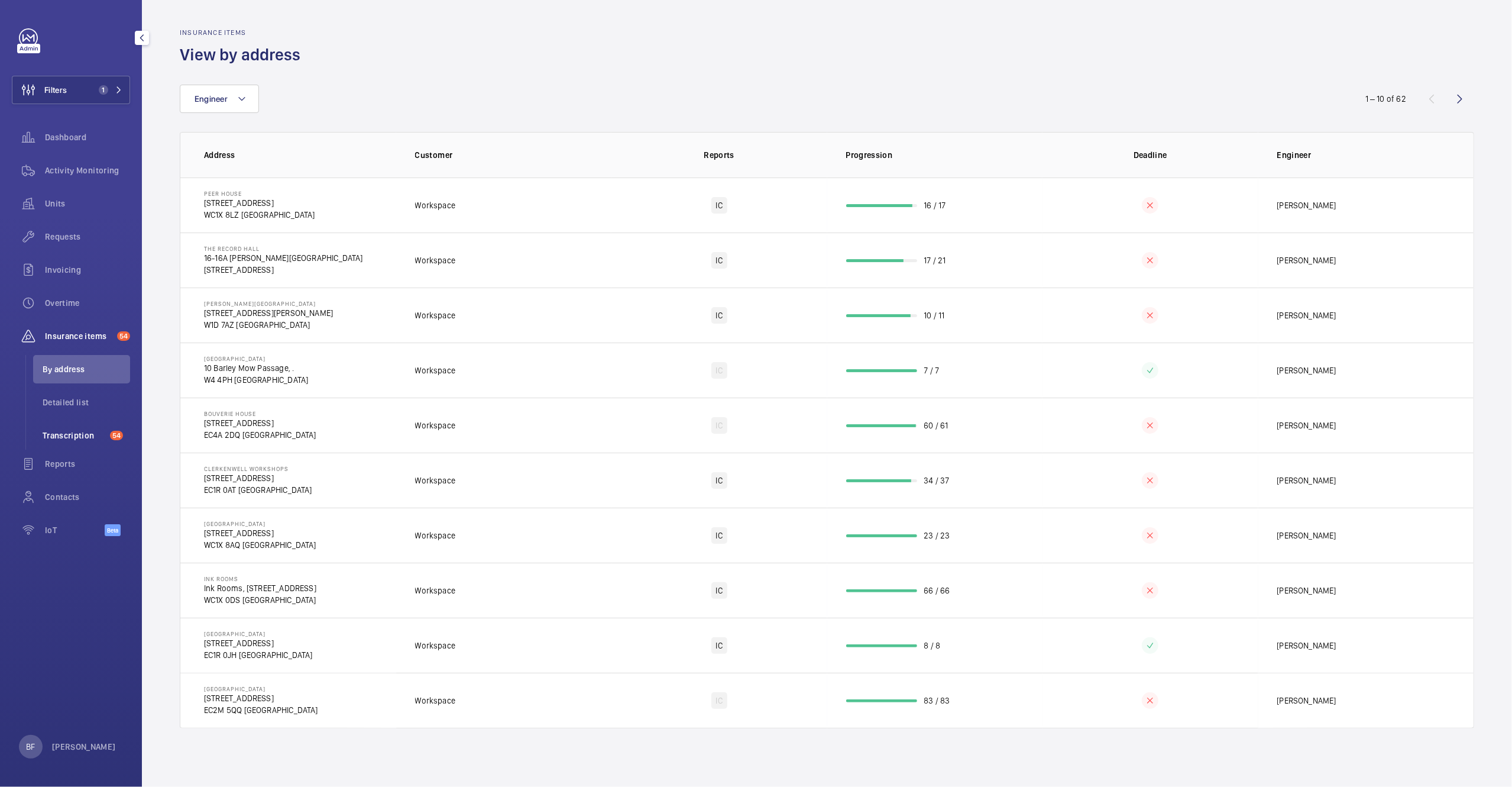
click at [69, 432] on span "Transcription" at bounding box center [73, 435] width 63 height 12
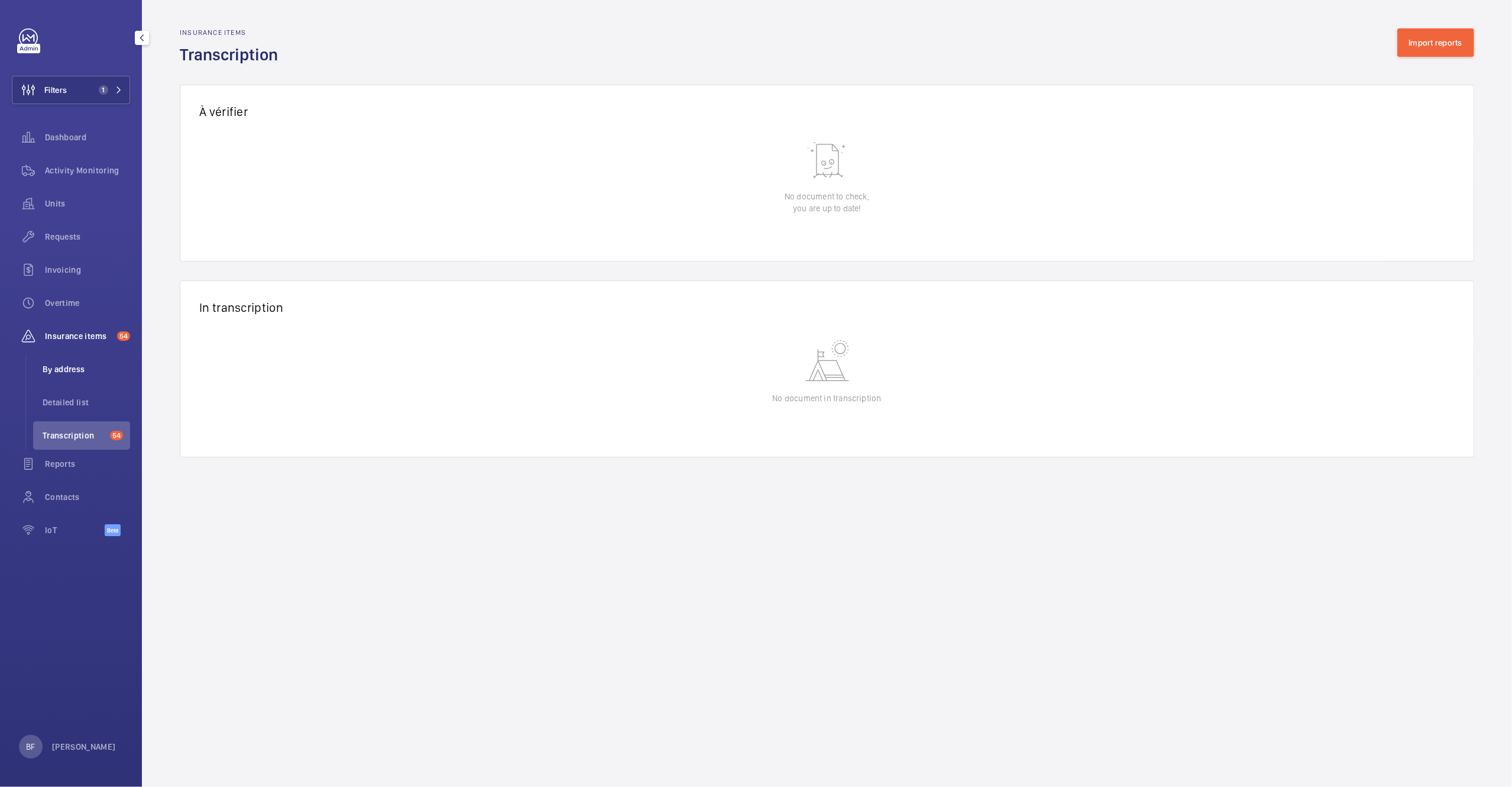
click at [56, 374] on span "By address" at bounding box center [86, 369] width 88 height 12
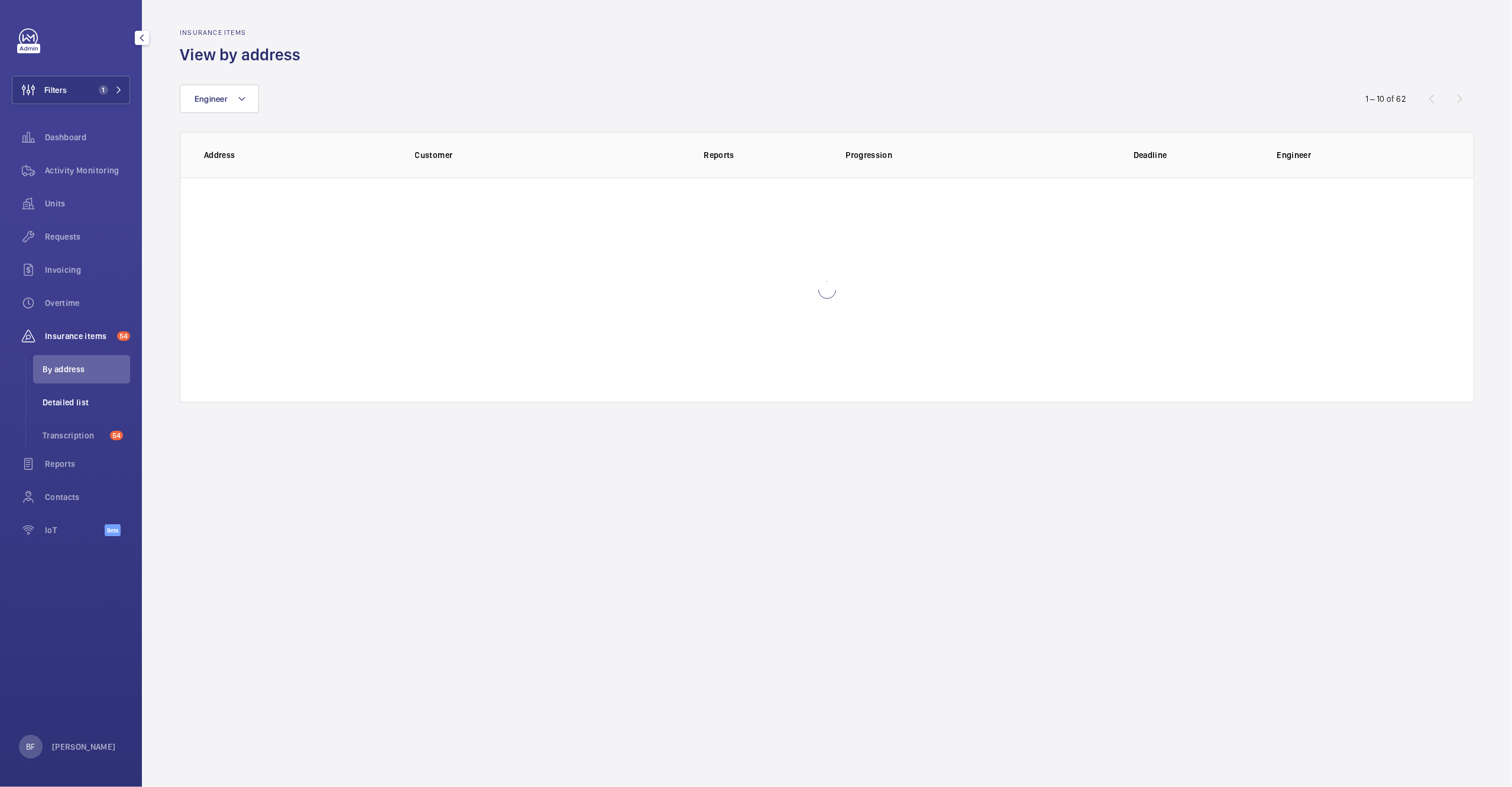
click at [60, 405] on span "Detailed list" at bounding box center [86, 402] width 88 height 12
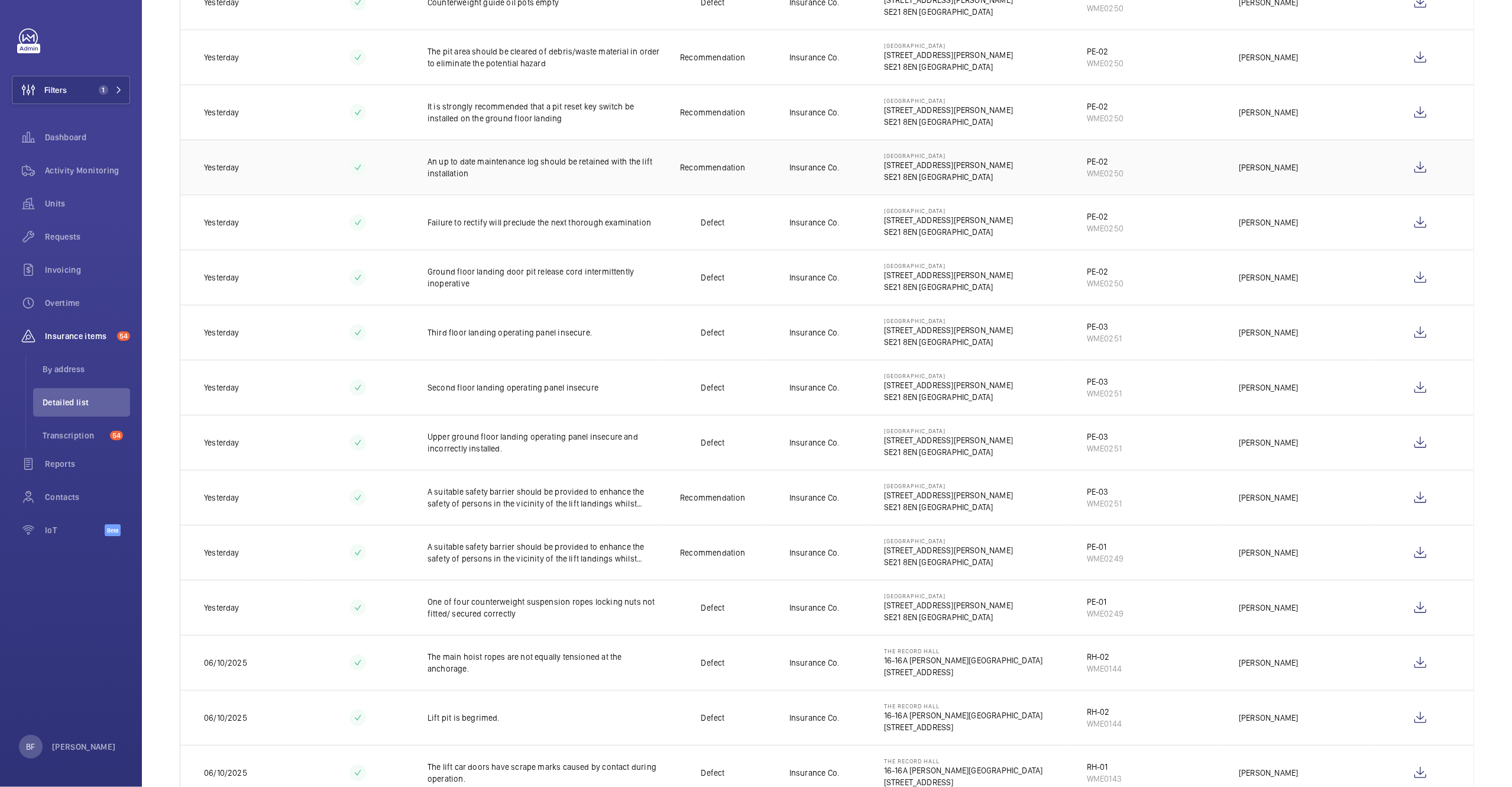
scroll to position [185, 0]
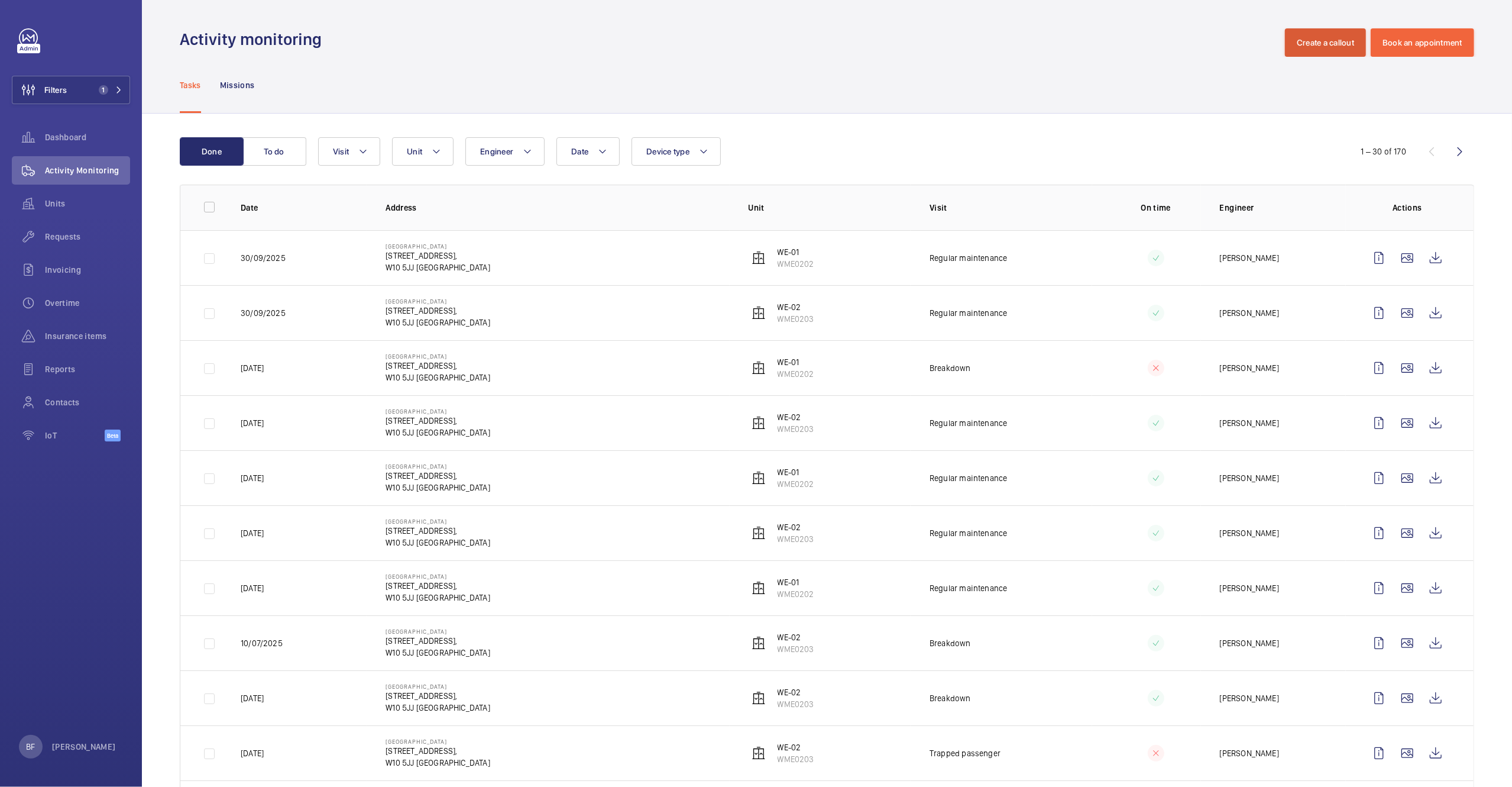
scroll to position [8, 0]
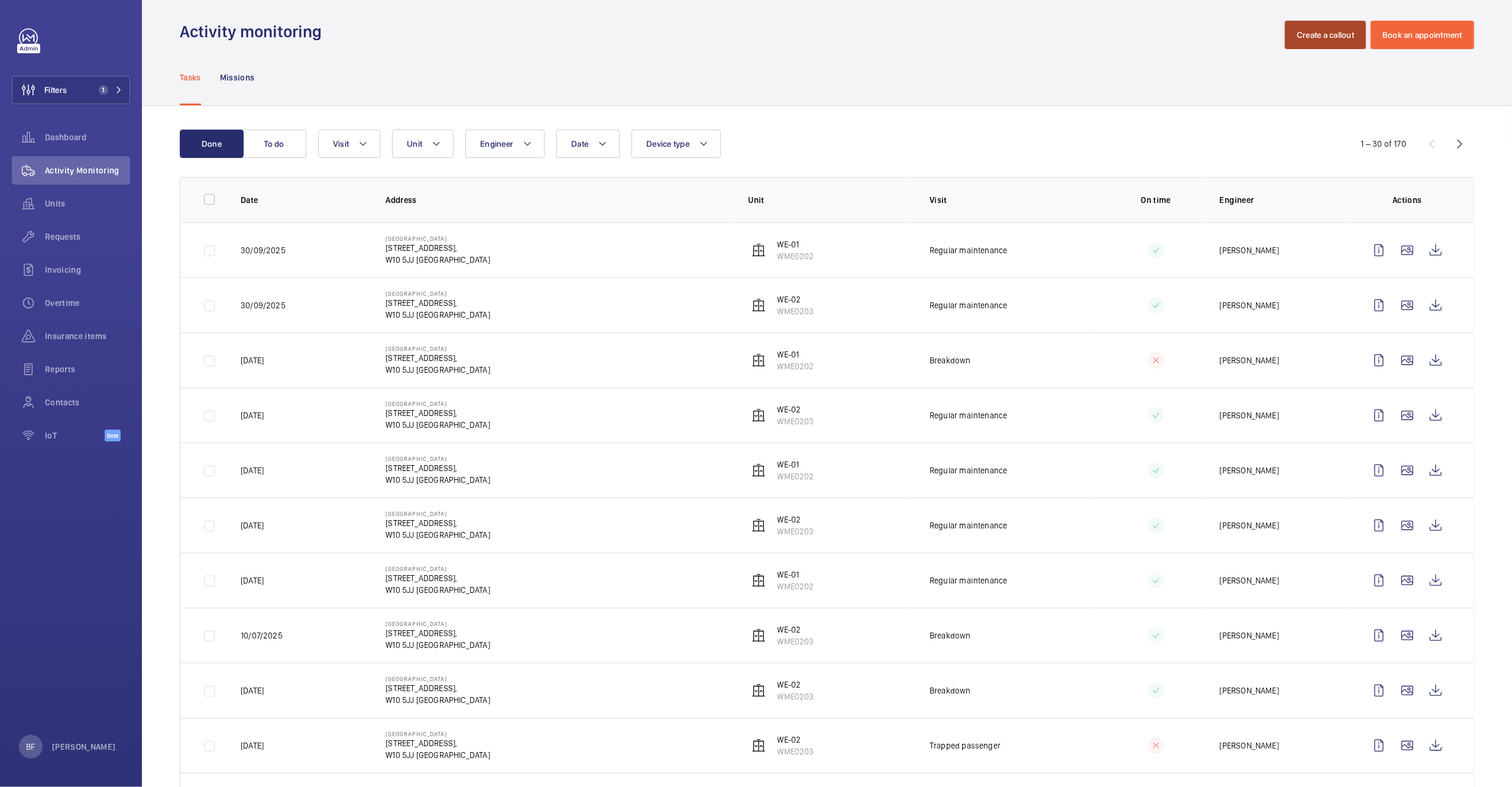
click at [1288, 34] on button "Create a callout" at bounding box center [1325, 35] width 81 height 28
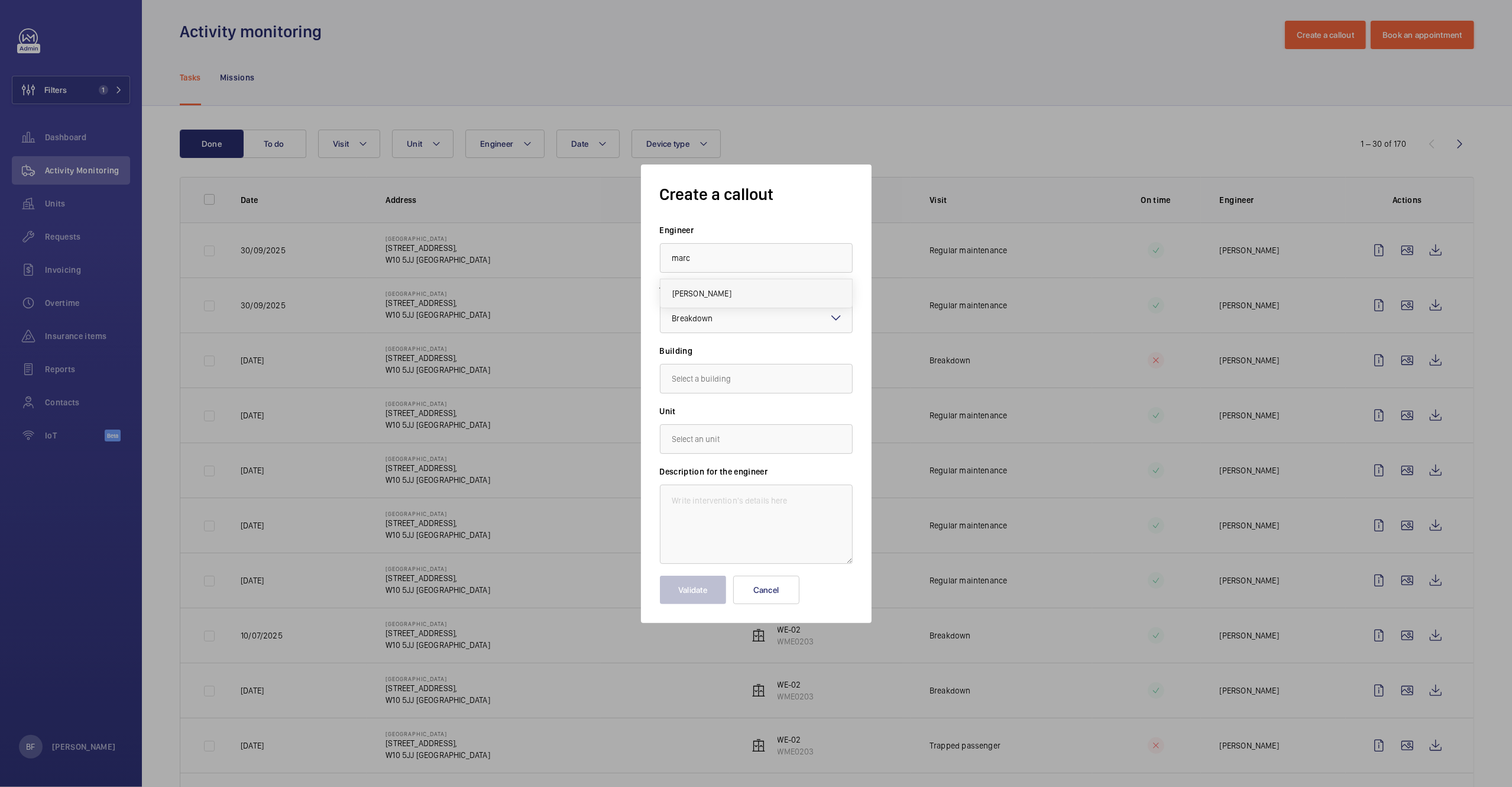
click at [754, 290] on mat-option "[PERSON_NAME]" at bounding box center [756, 293] width 192 height 28
type input "[PERSON_NAME]"
click at [803, 382] on input "text" at bounding box center [756, 378] width 193 height 29
click at [742, 415] on span "1000 Great West Rd, TW8 9DW BRENTFORD" at bounding box center [708, 414] width 70 height 12
type input "1000 Great West Rd, TW8 9DW BRENTFORD"
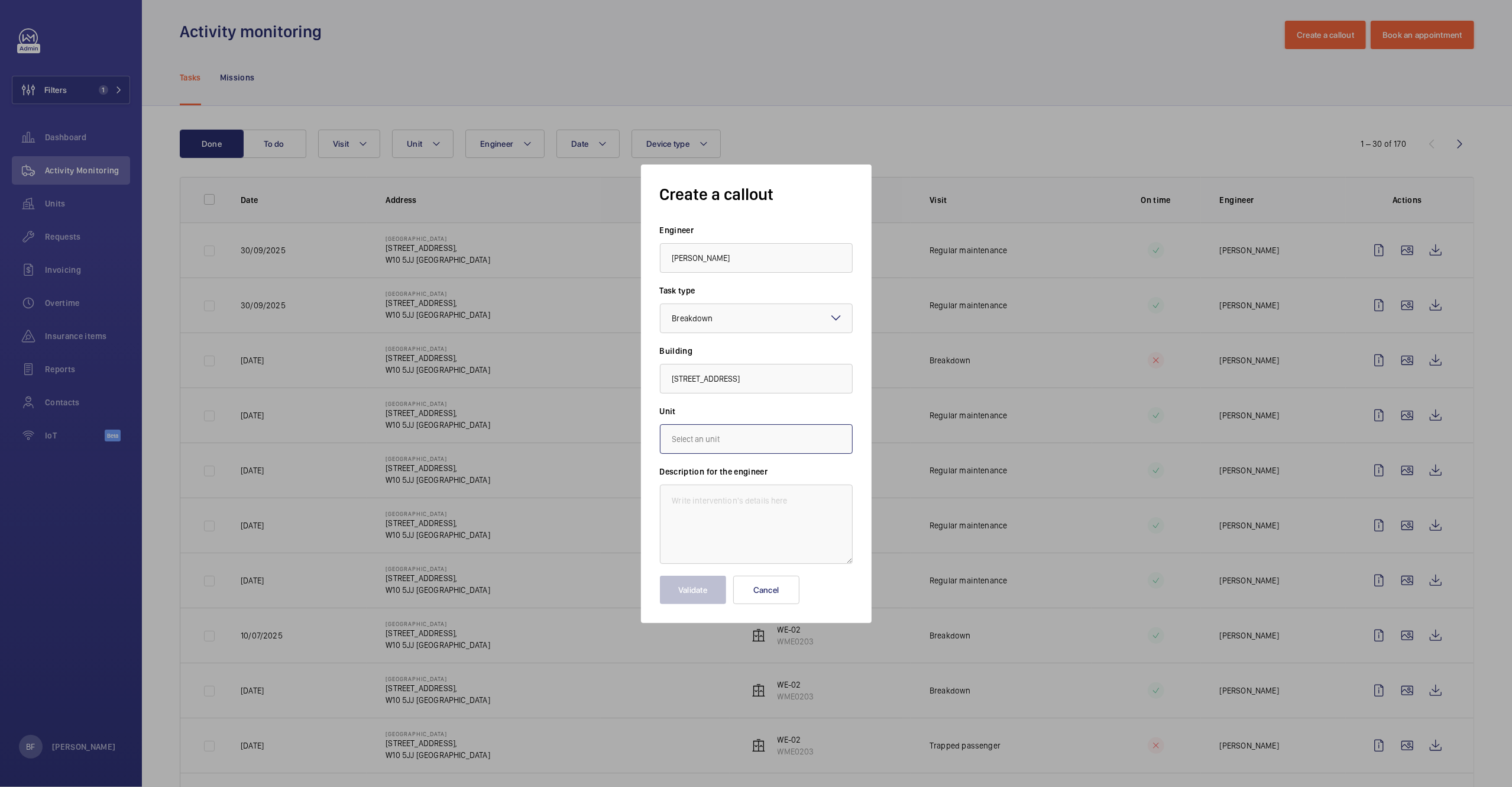
click at [703, 429] on input "text" at bounding box center [756, 439] width 193 height 29
click at [722, 514] on mat-option "WME1024 - MB-05" at bounding box center [756, 504] width 192 height 29
type input "WME1024 - MB-05"
click at [733, 515] on textarea at bounding box center [756, 524] width 193 height 79
click at [723, 512] on textarea at bounding box center [756, 524] width 193 height 79
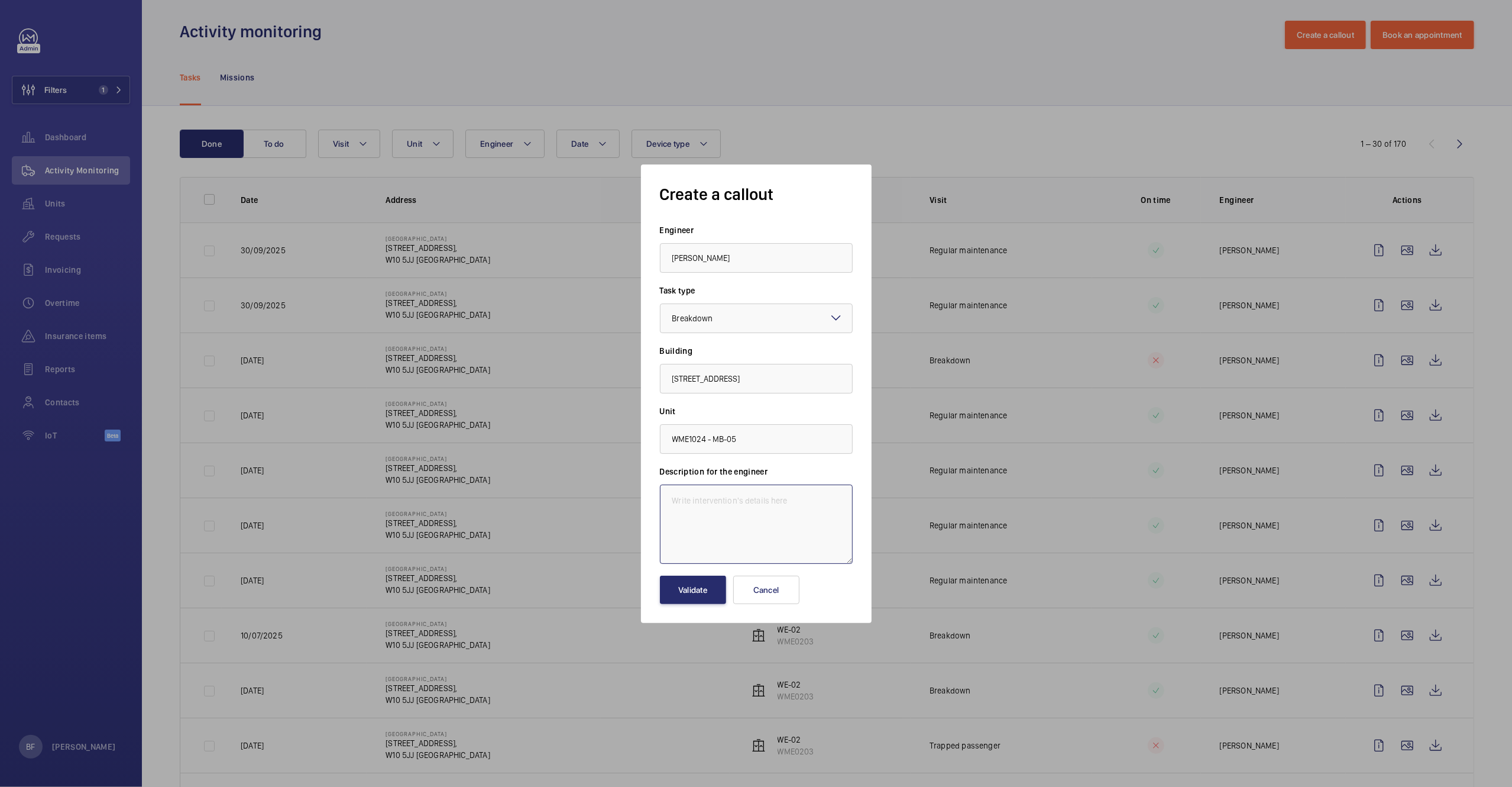
paste textarea "Goods Lift light Description: Light in good lift OoO"
drag, startPoint x: 777, startPoint y: 514, endPoint x: 673, endPoint y: 516, distance: 104.0
click at [673, 516] on textarea "Goods Lift light Description: Light in good lift OoO" at bounding box center [756, 524] width 193 height 79
click at [674, 484] on textarea "Goods Lift light OoO" at bounding box center [756, 524] width 193 height 79
paste textarea "Job 358915"
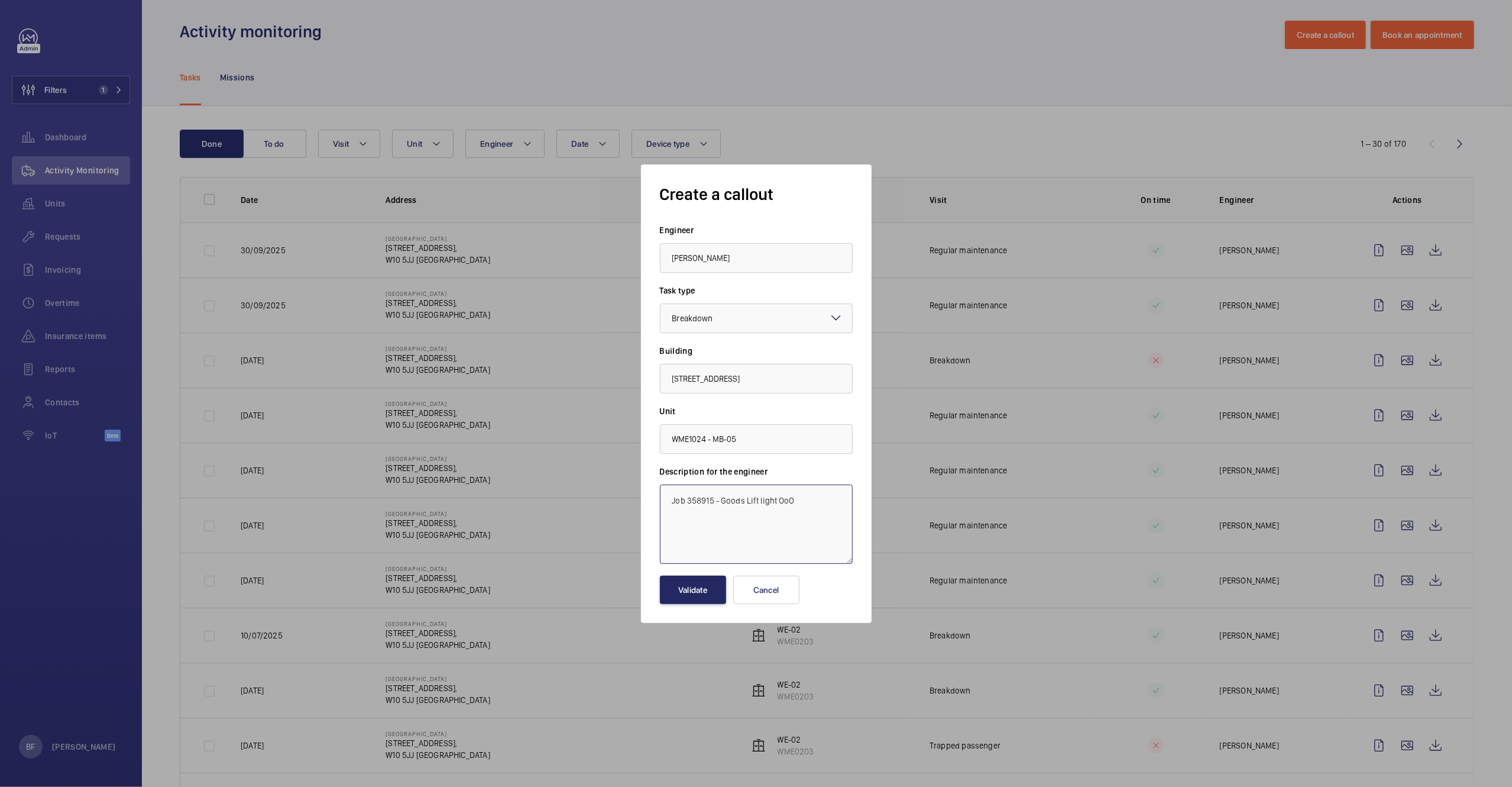
type textarea "Job 358915 - Goods Lift light OoO"
click at [713, 595] on button "Validate" at bounding box center [693, 589] width 66 height 28
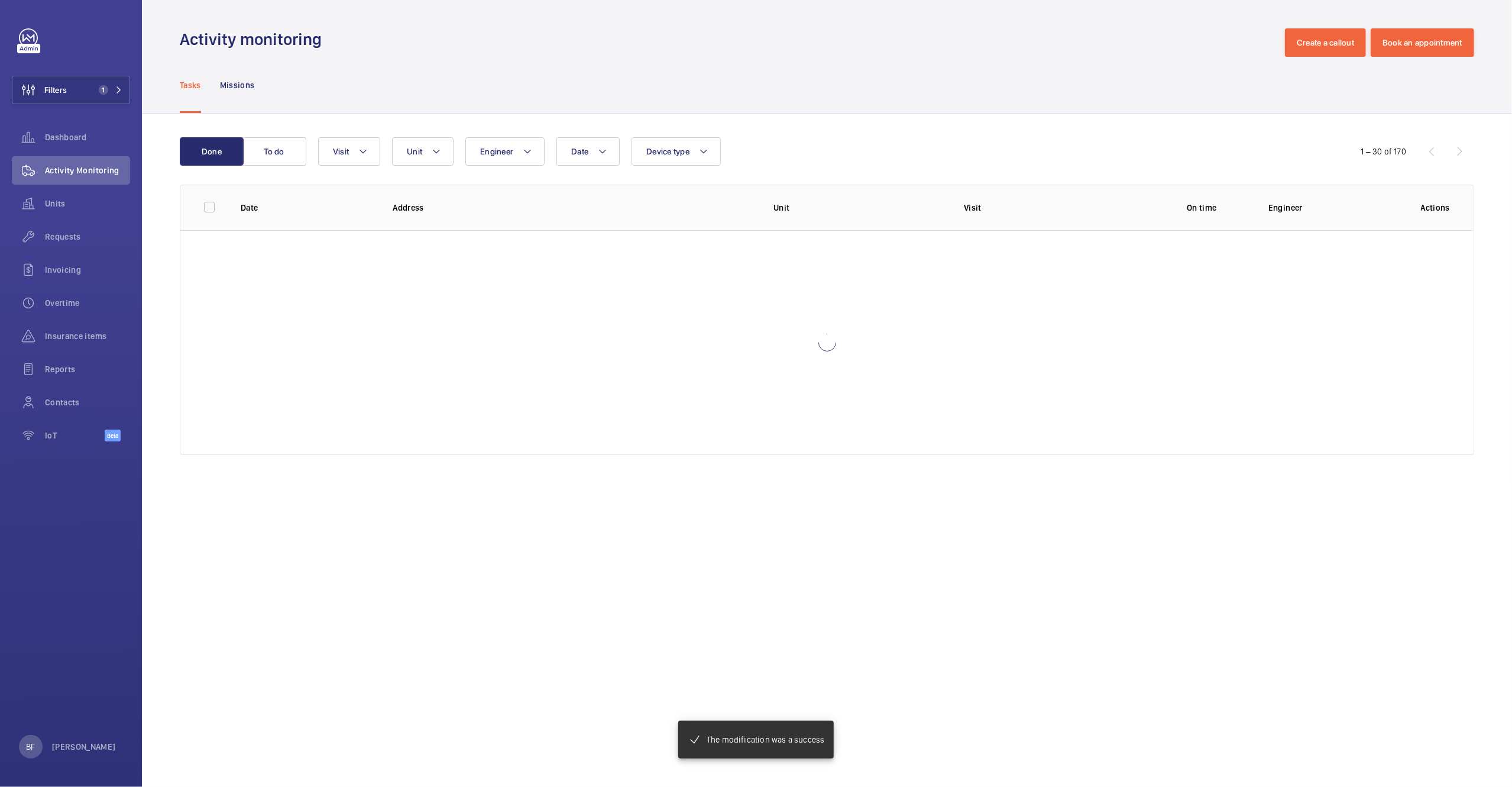
scroll to position [0, 0]
click at [276, 160] on button "To do" at bounding box center [274, 152] width 64 height 28
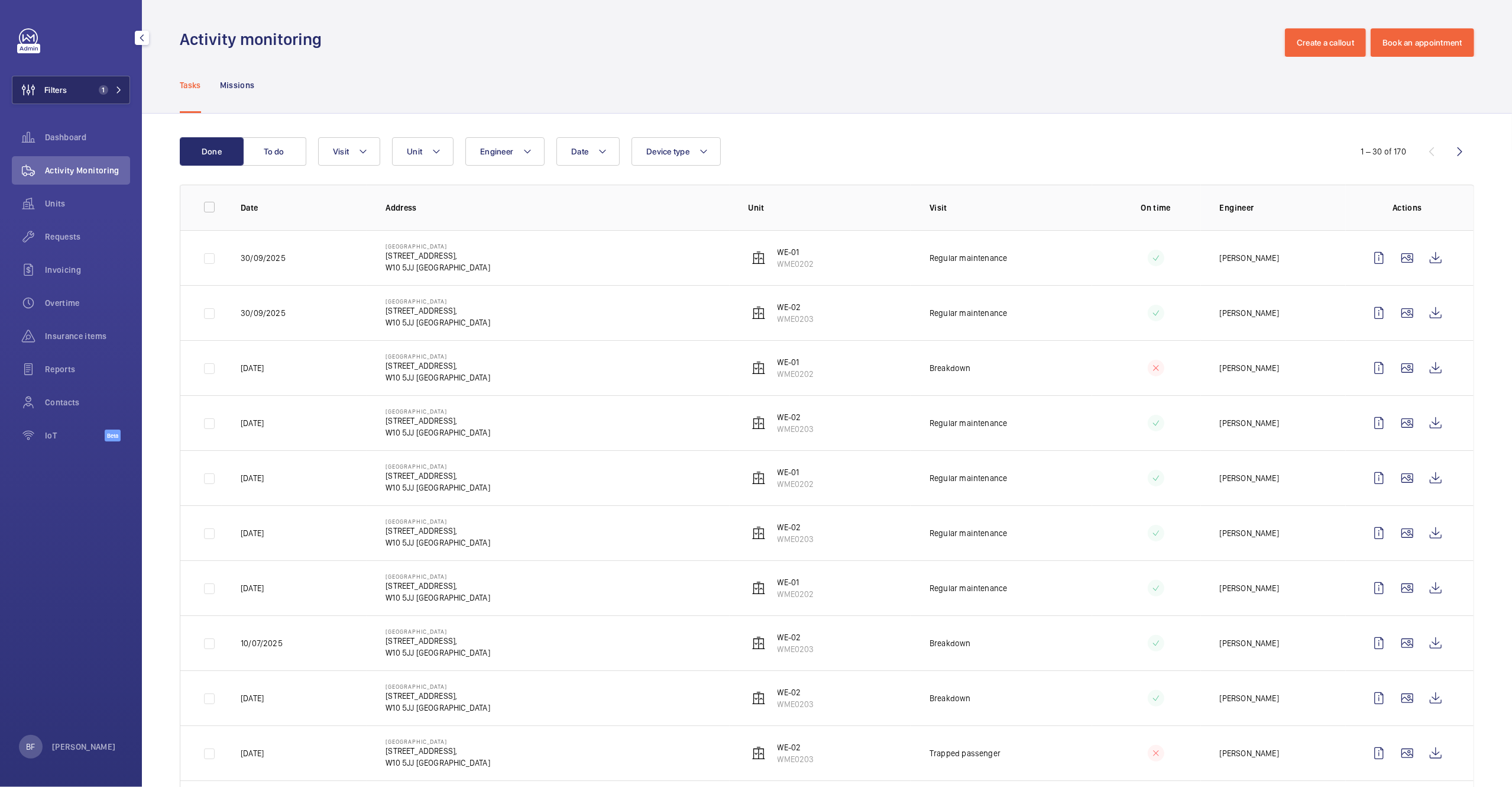
click at [64, 88] on span "Filters" at bounding box center [55, 90] width 23 height 12
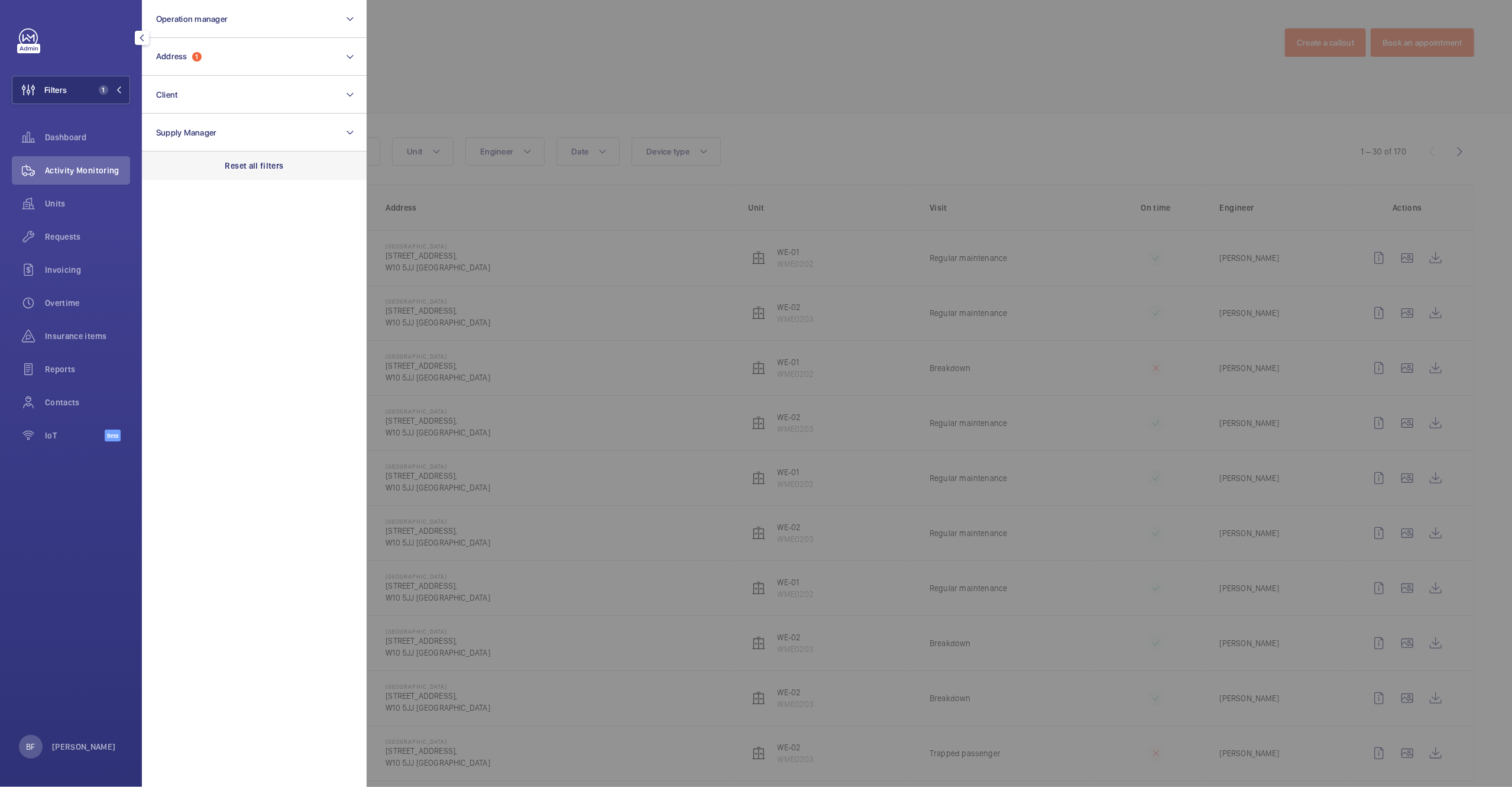
click at [286, 164] on div "Reset all filters" at bounding box center [254, 166] width 225 height 28
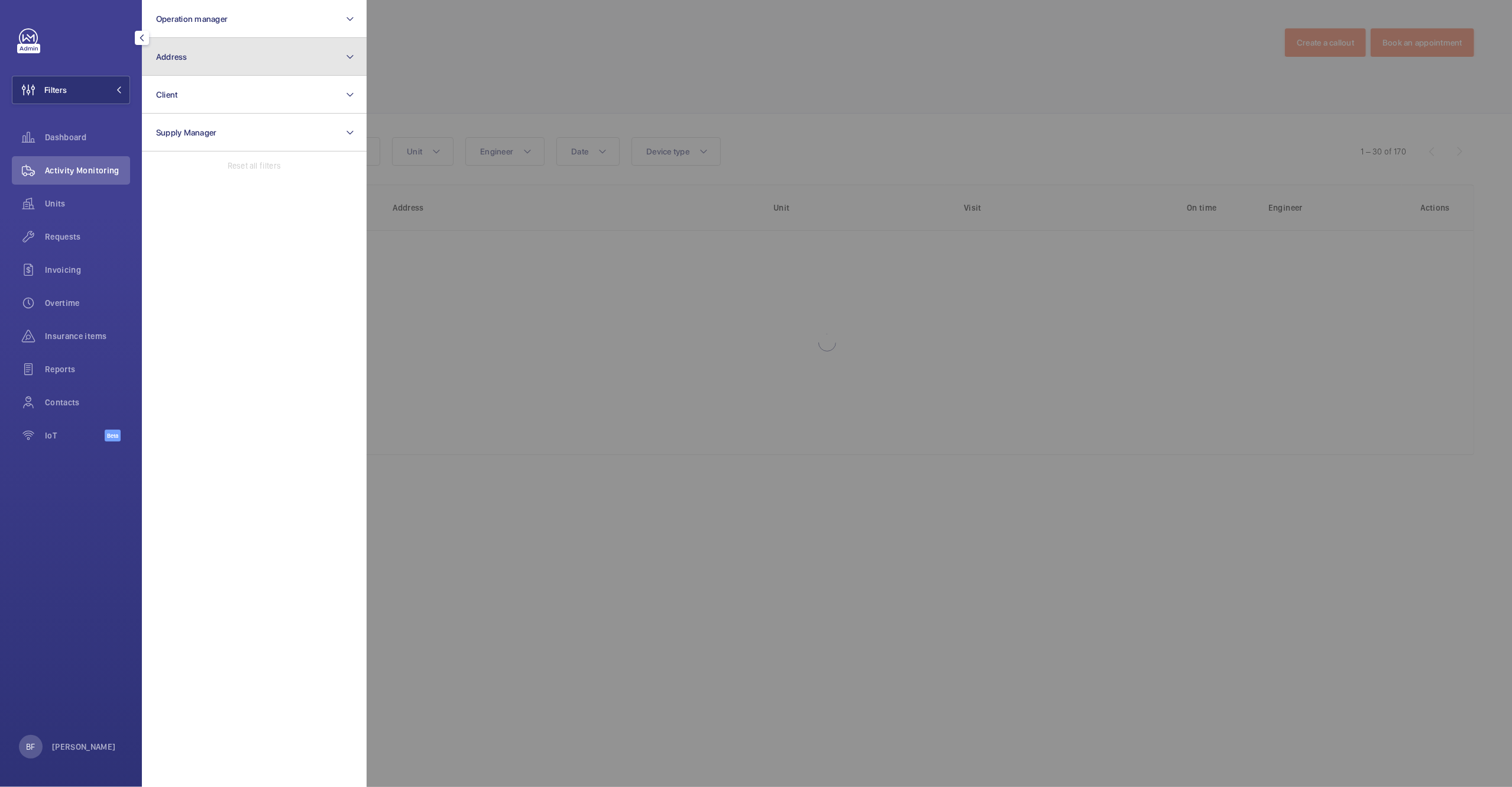
click at [279, 45] on button "Address" at bounding box center [254, 56] width 225 height 38
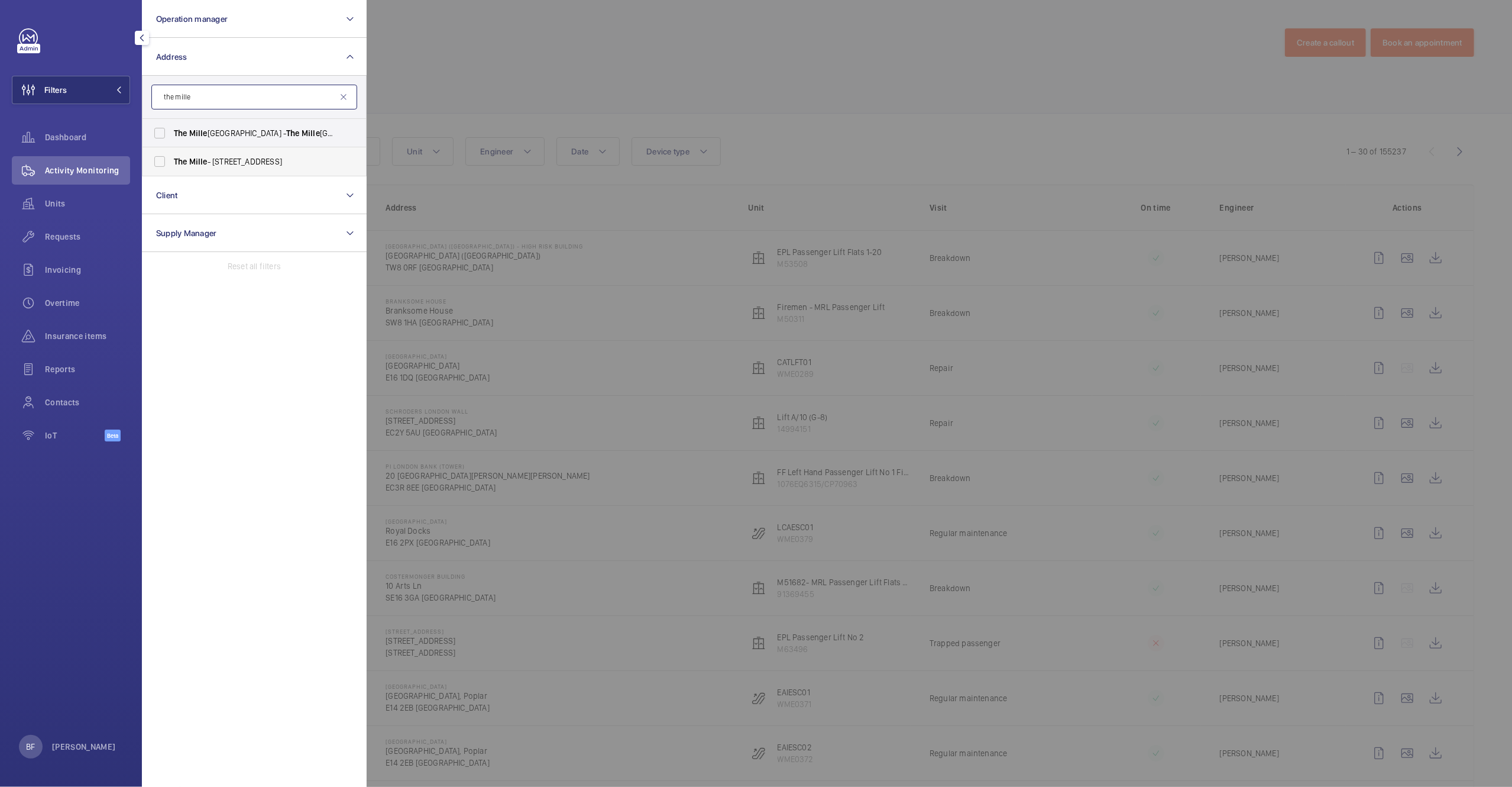
type input "the mille"
click at [267, 161] on span "The Mille - 1000 Great West Rd, BRENTFORD TW8 9DW" at bounding box center [255, 162] width 163 height 12
click at [172, 161] on input "The Mille - 1000 Great West Rd, BRENTFORD TW8 9DW" at bounding box center [159, 161] width 23 height 23
checkbox input "true"
click at [538, 107] on div at bounding box center [1123, 394] width 1512 height 787
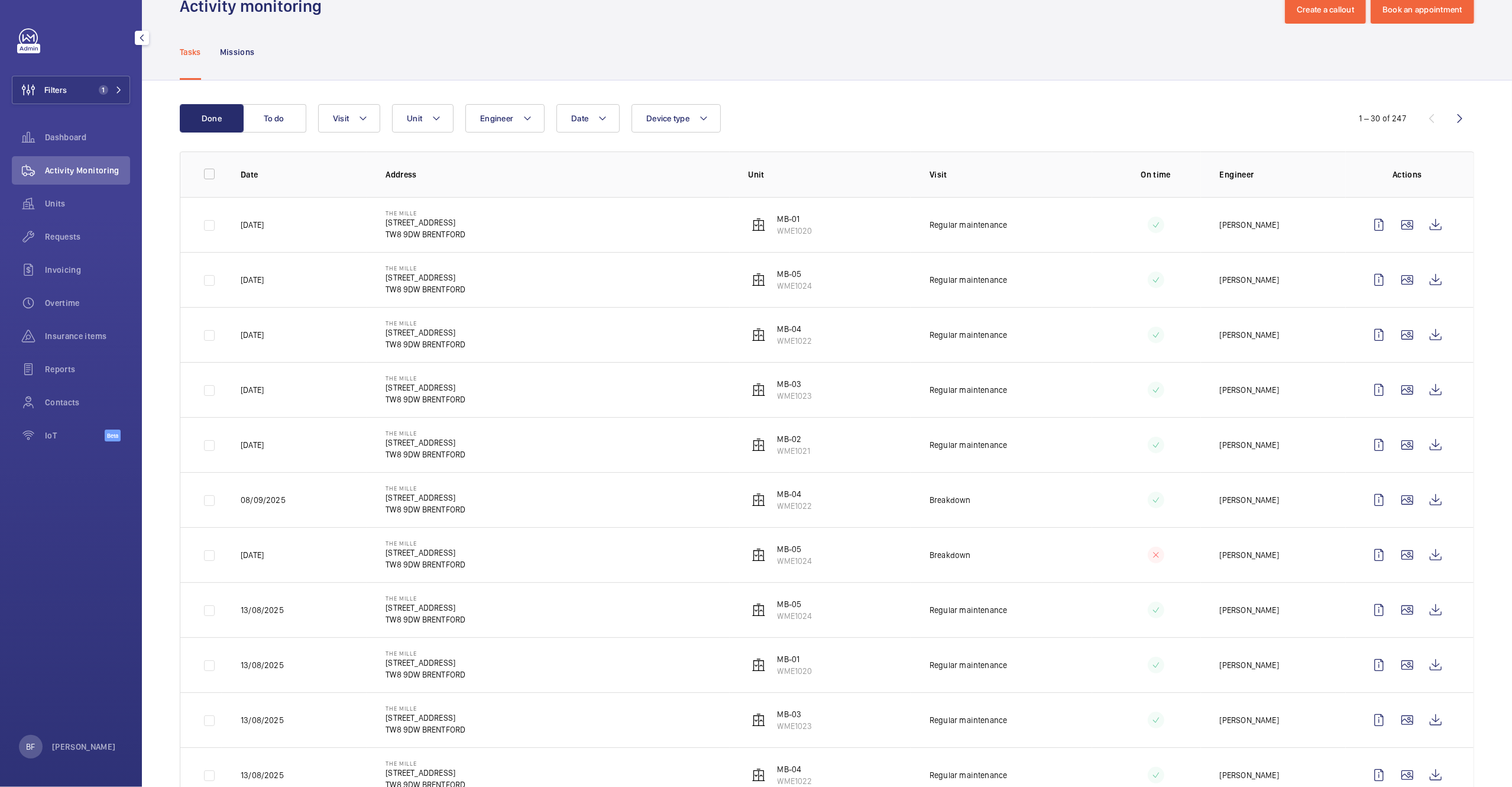
scroll to position [33, 0]
click at [787, 222] on p "MB-01" at bounding box center [795, 218] width 35 height 12
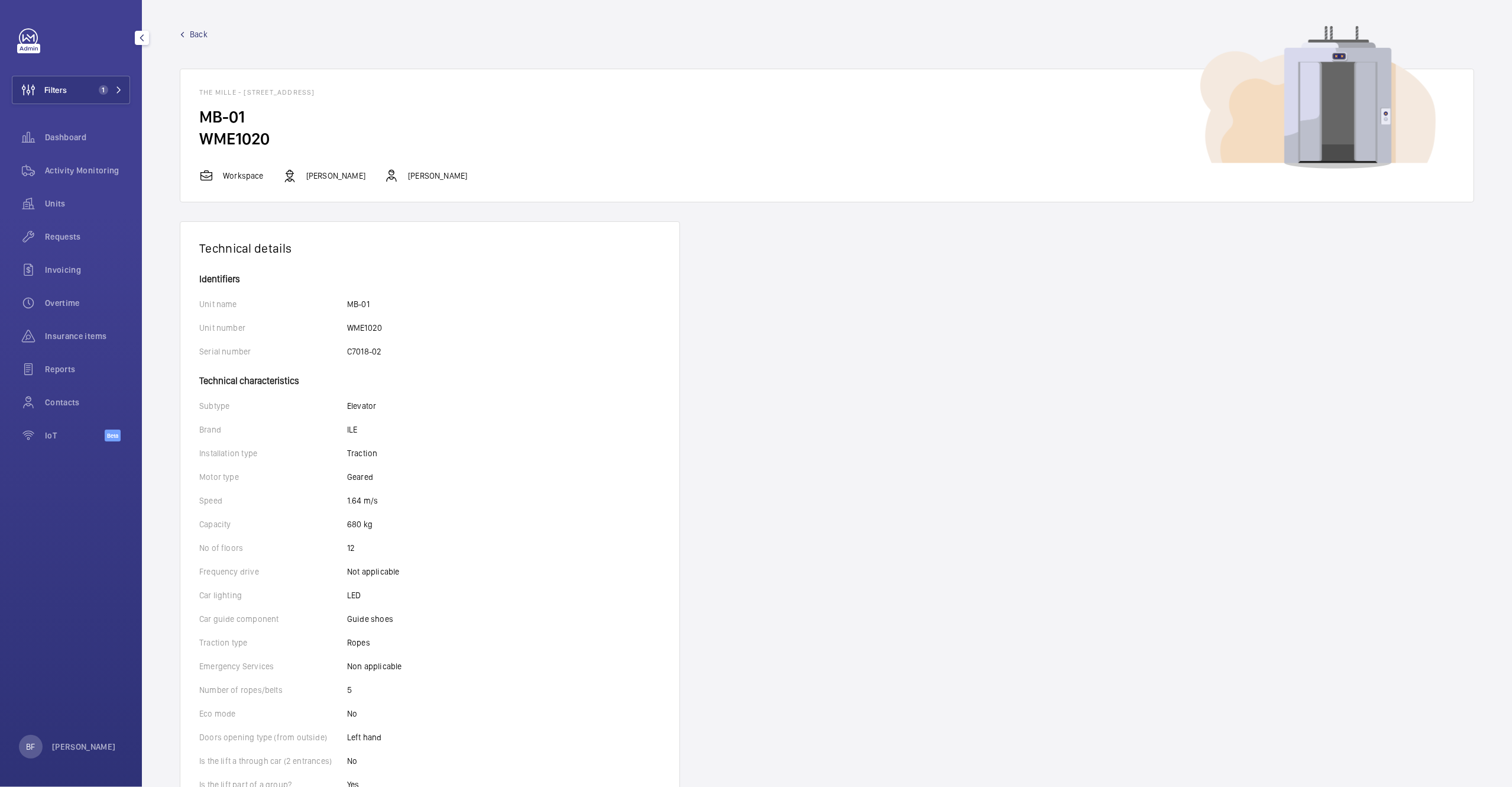
click at [201, 33] on span "Back" at bounding box center [198, 34] width 18 height 12
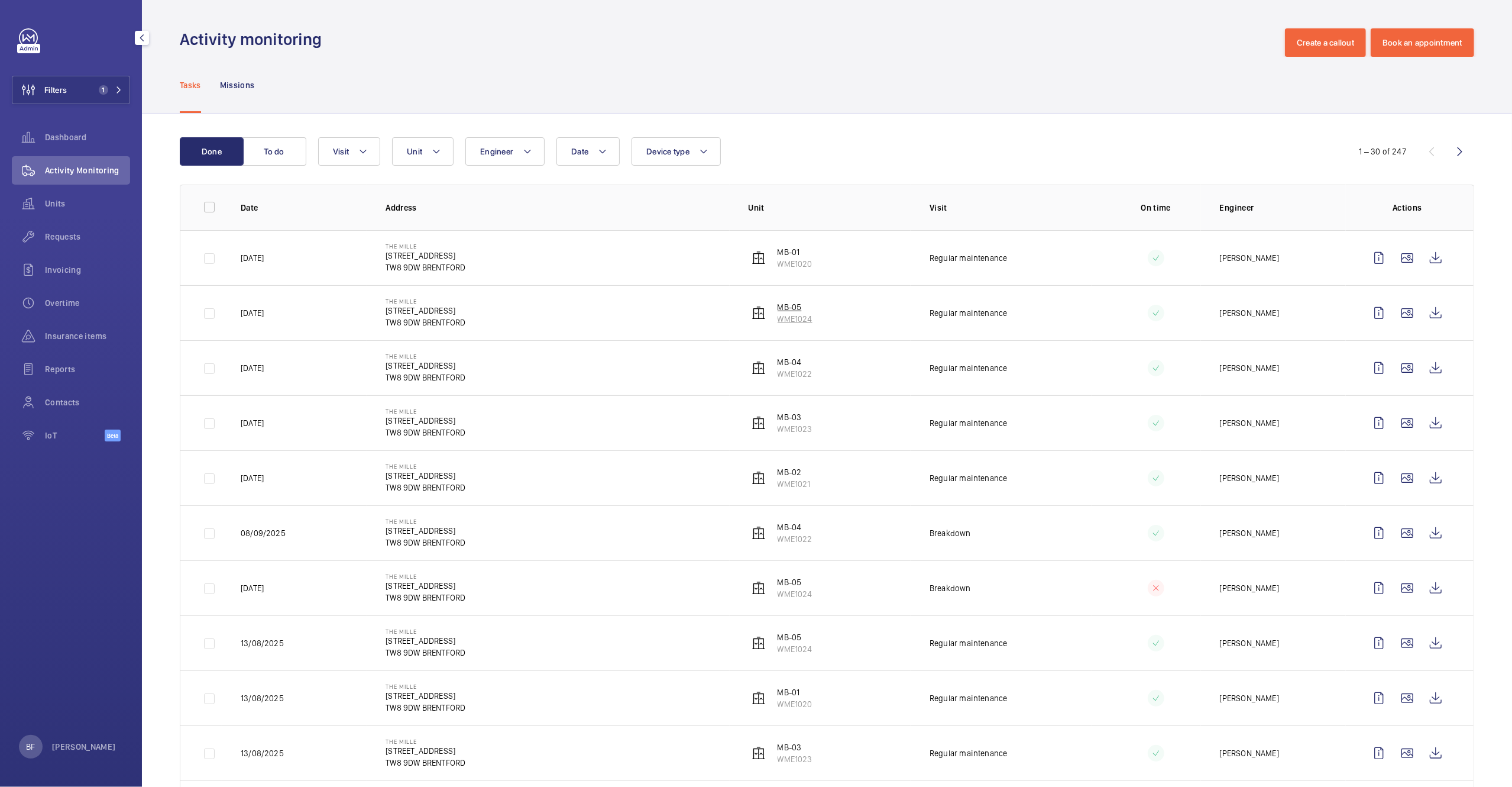
click at [794, 308] on p "MB-05" at bounding box center [795, 307] width 35 height 12
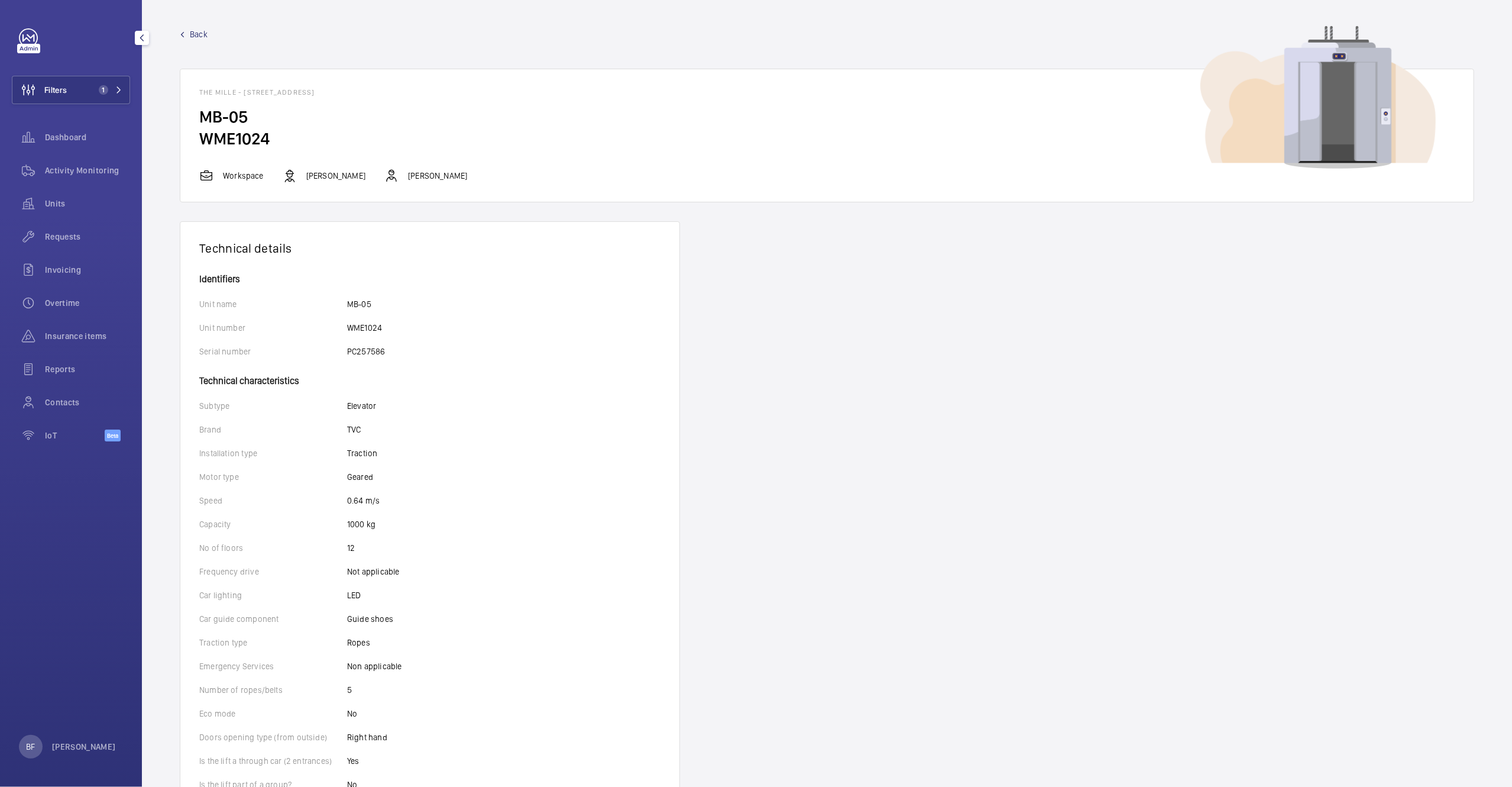
click at [198, 32] on span "Back" at bounding box center [198, 34] width 18 height 12
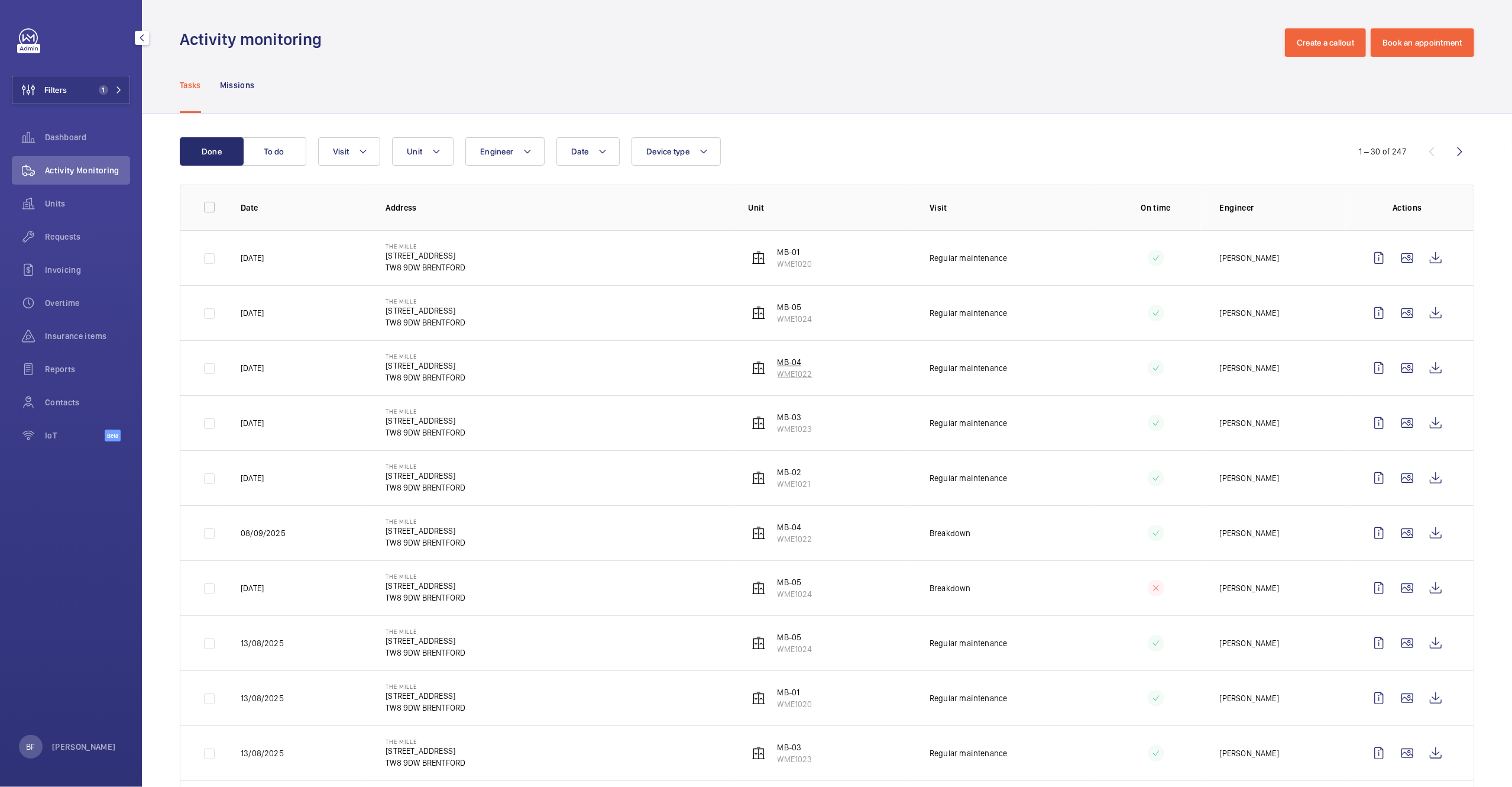
click at [795, 363] on p "MB-04" at bounding box center [795, 362] width 35 height 12
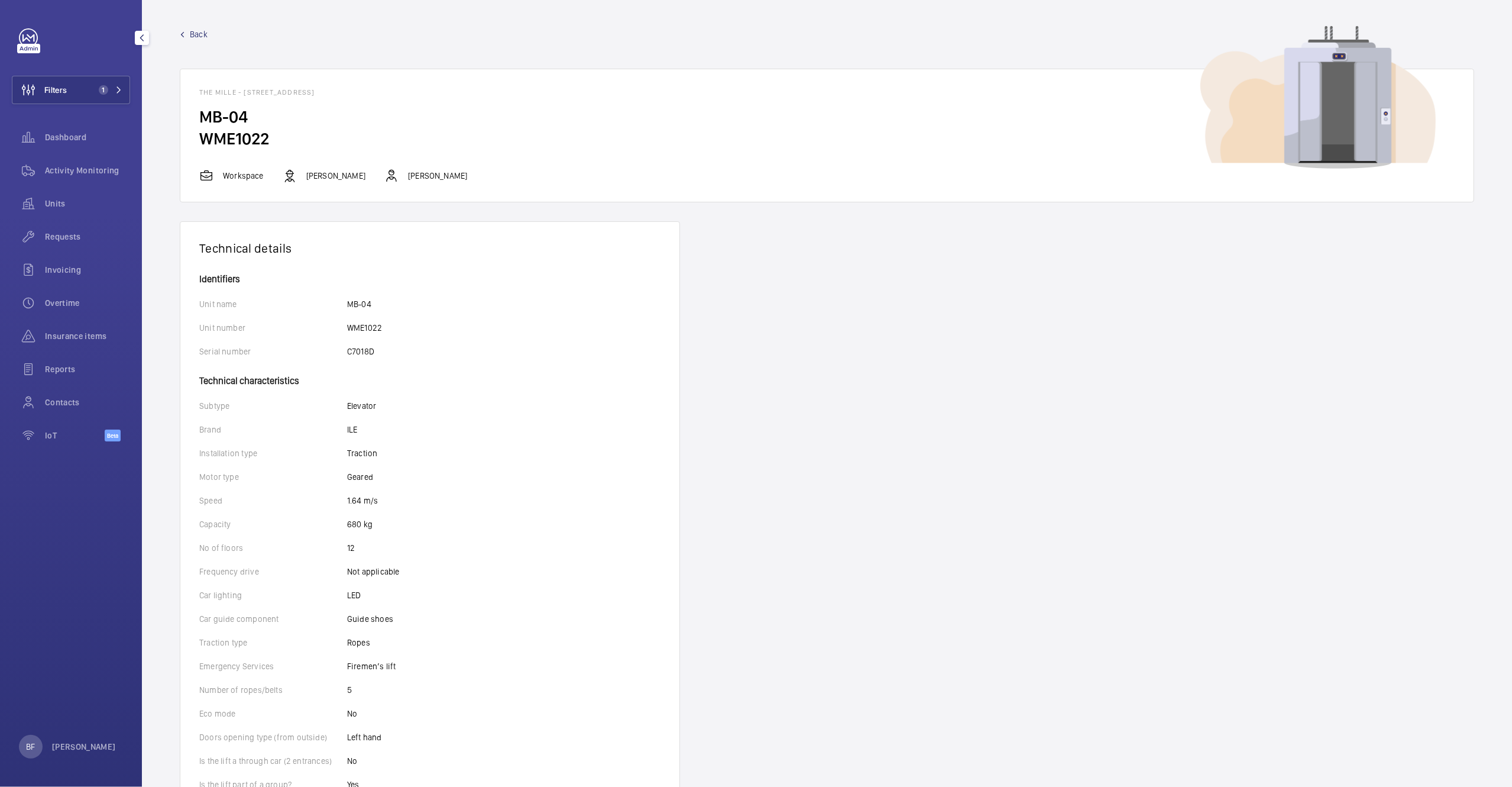
scroll to position [3, 0]
click at [195, 28] on span "Back" at bounding box center [198, 32] width 18 height 12
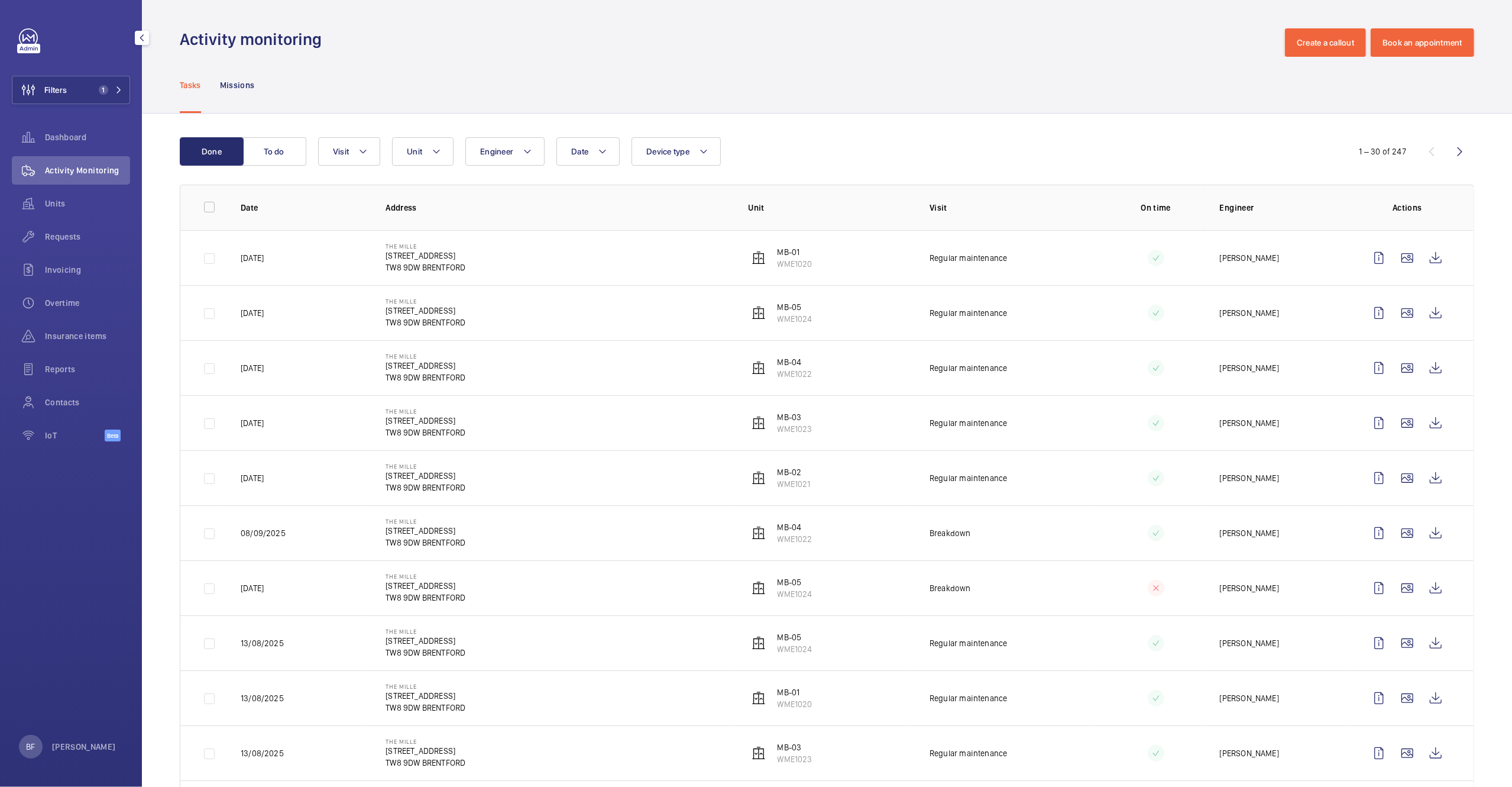
click at [780, 408] on td "MB-03 WME1023" at bounding box center [820, 423] width 182 height 55
click at [783, 418] on p "MB-03" at bounding box center [795, 417] width 35 height 12
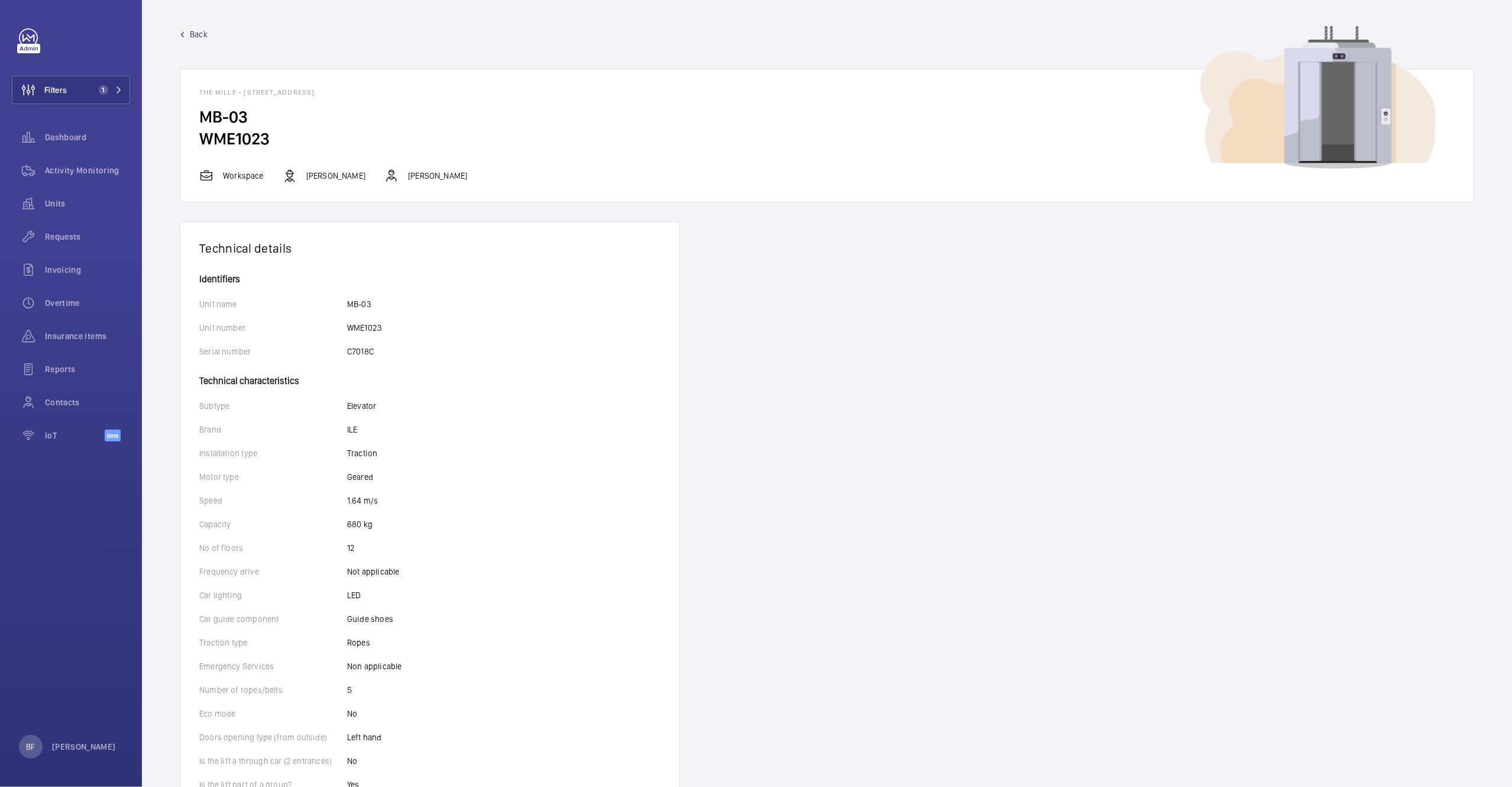
click at [198, 35] on span "Back" at bounding box center [198, 34] width 18 height 12
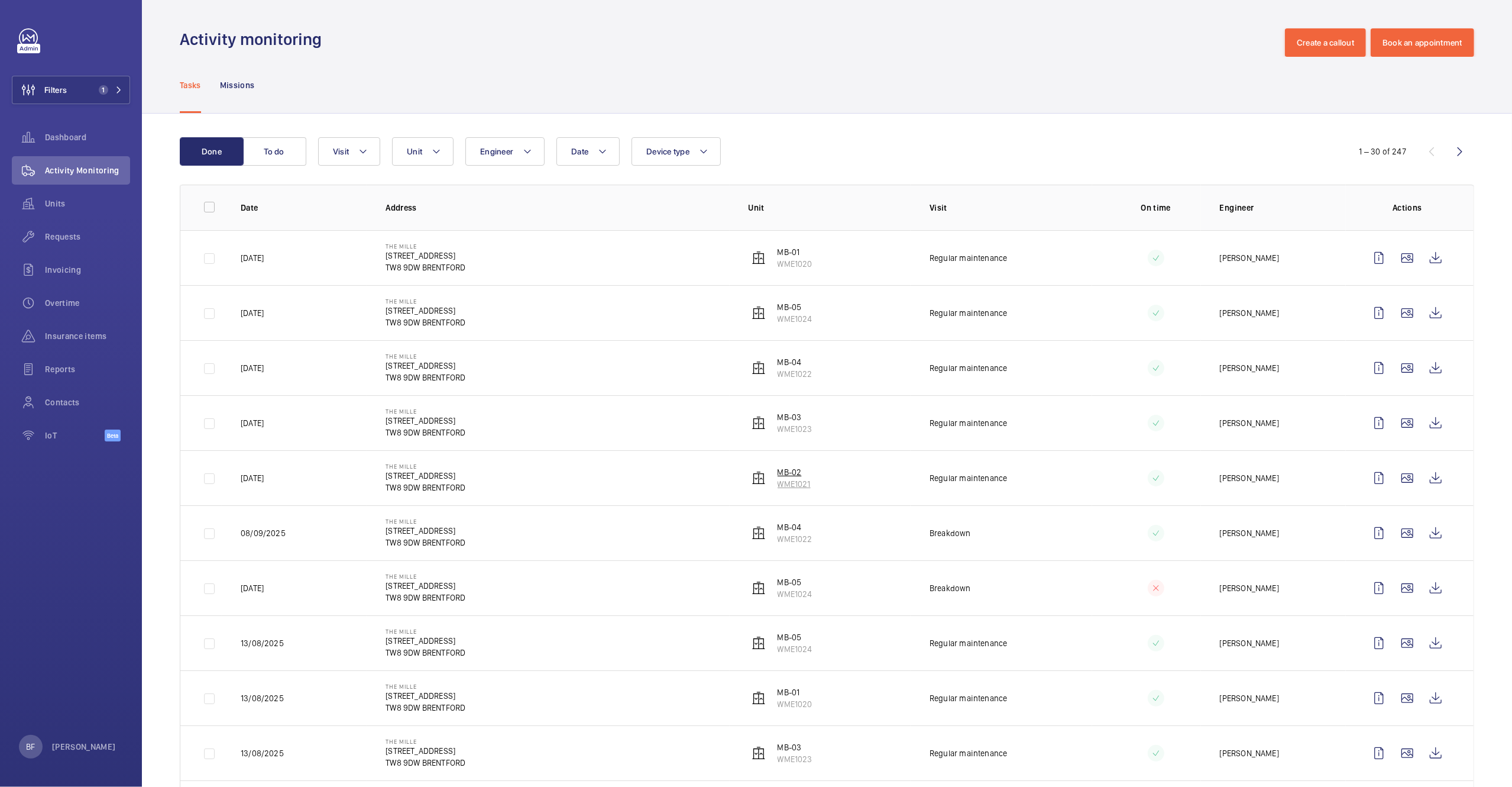
click at [779, 474] on p "MB-02" at bounding box center [794, 472] width 33 height 12
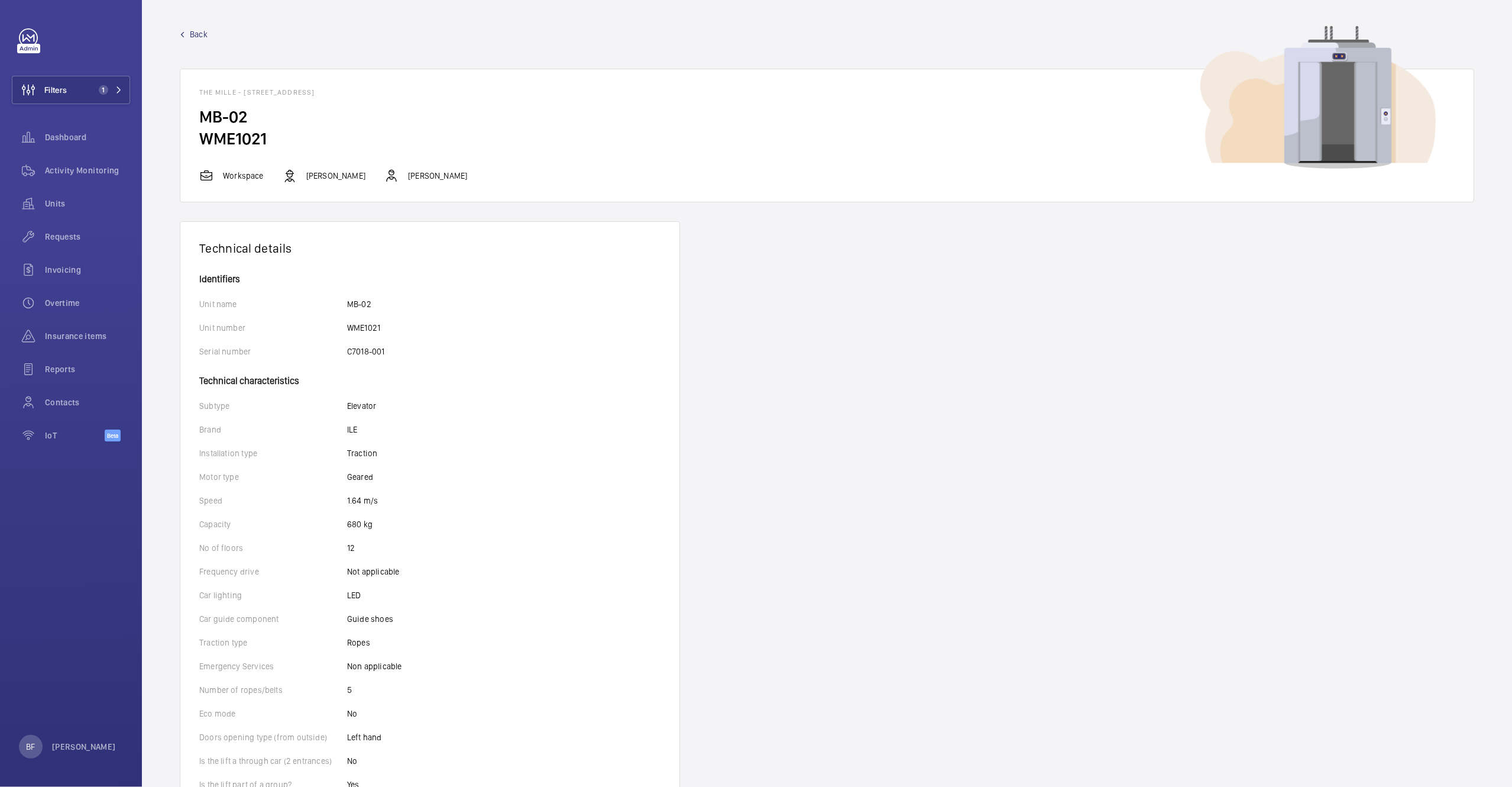
click at [197, 37] on span "Back" at bounding box center [198, 34] width 18 height 12
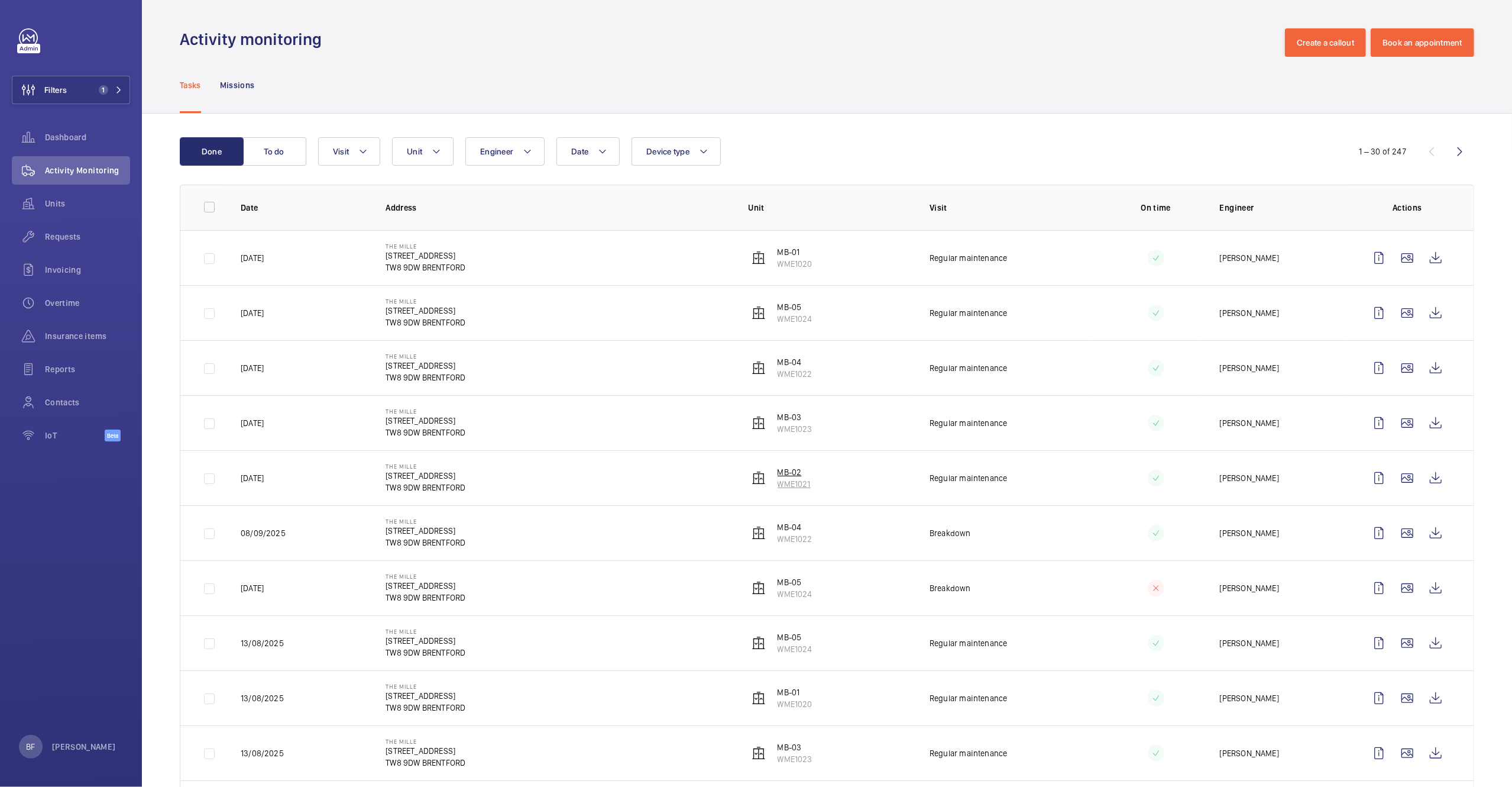
click at [788, 478] on p "MB-02" at bounding box center [794, 472] width 33 height 12
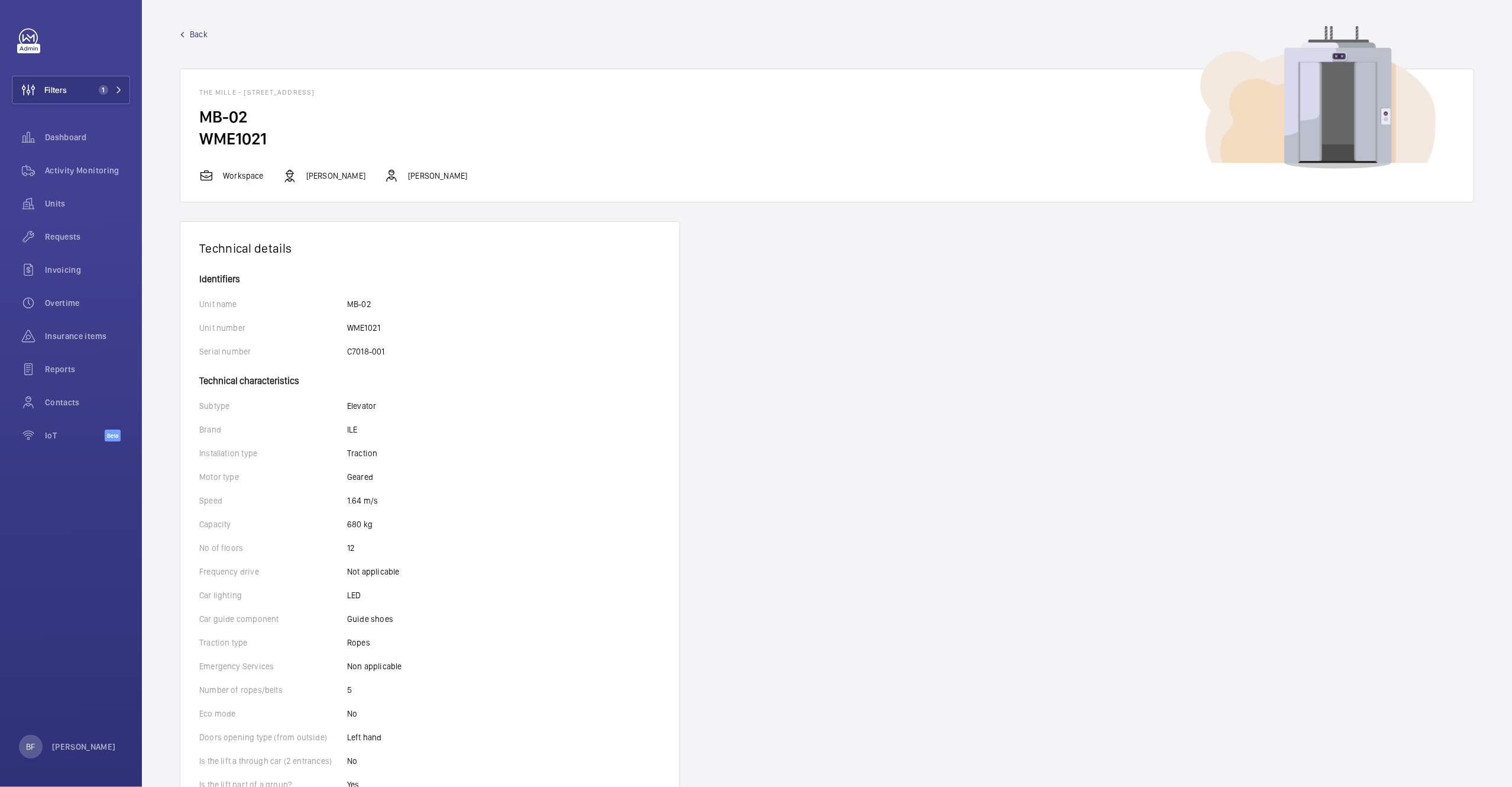
click at [187, 35] on link "Back" at bounding box center [827, 34] width 1294 height 12
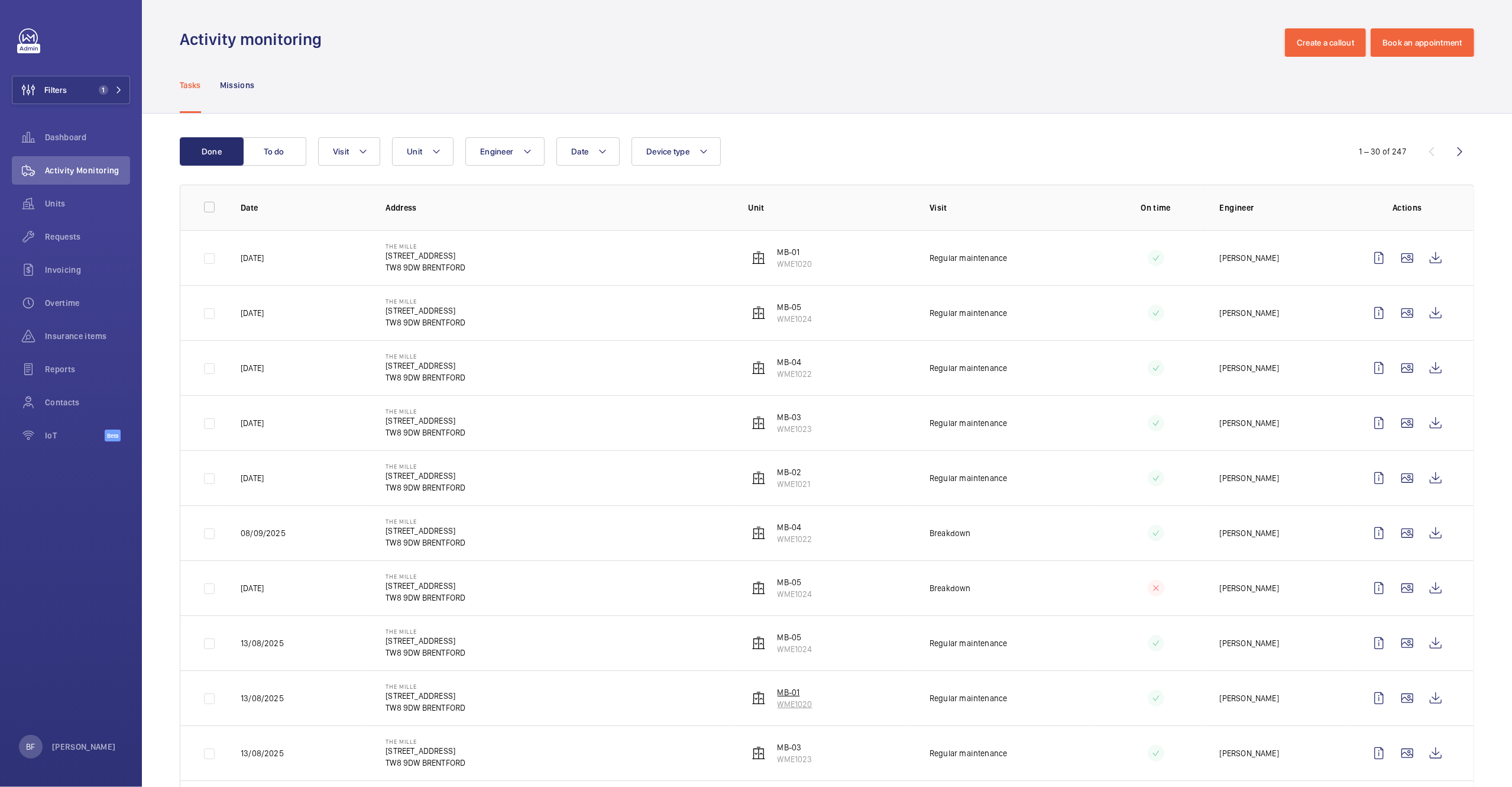
click at [792, 704] on p "WME1020" at bounding box center [795, 704] width 35 height 12
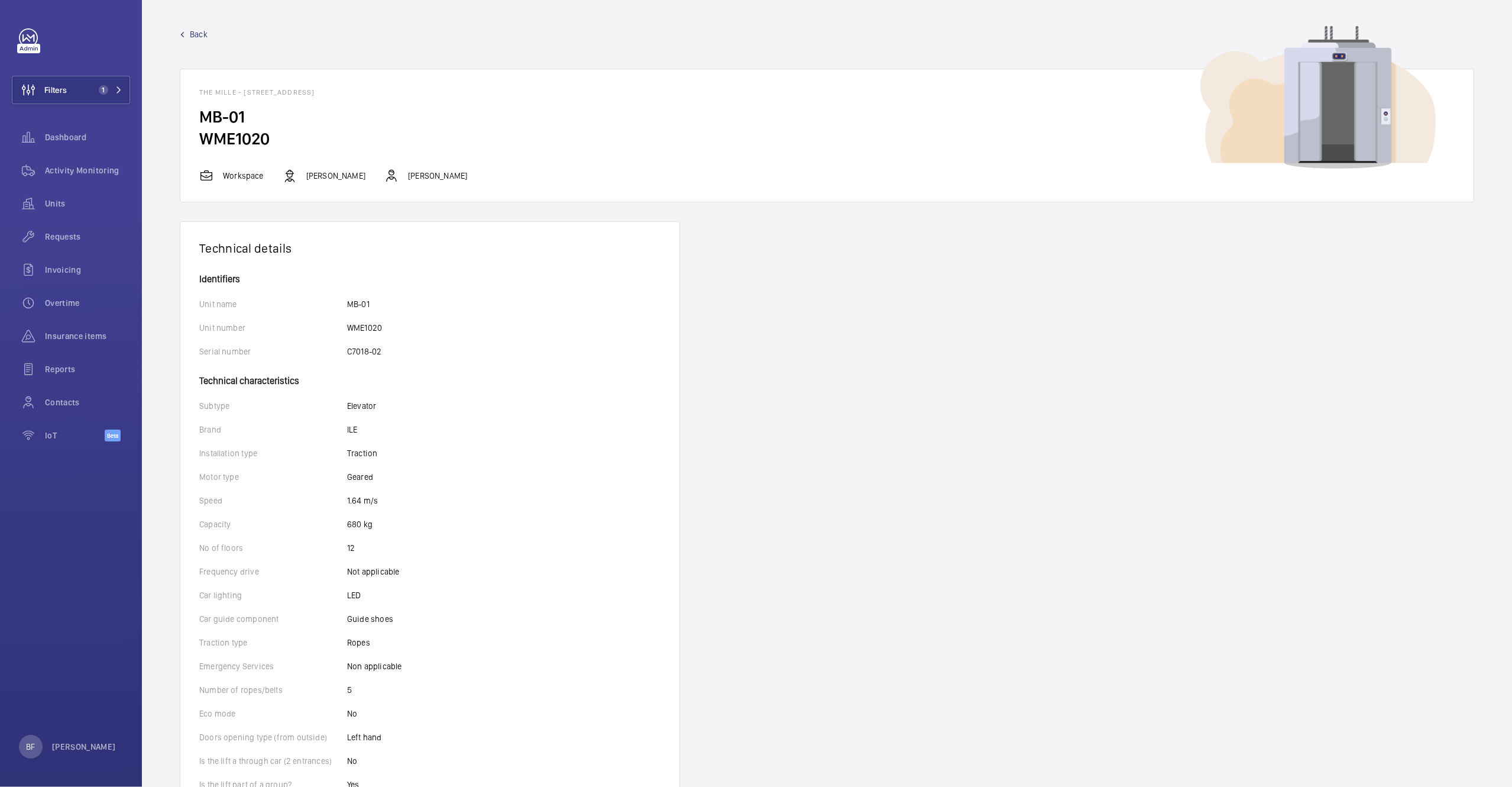
click at [193, 29] on span "Back" at bounding box center [198, 34] width 18 height 12
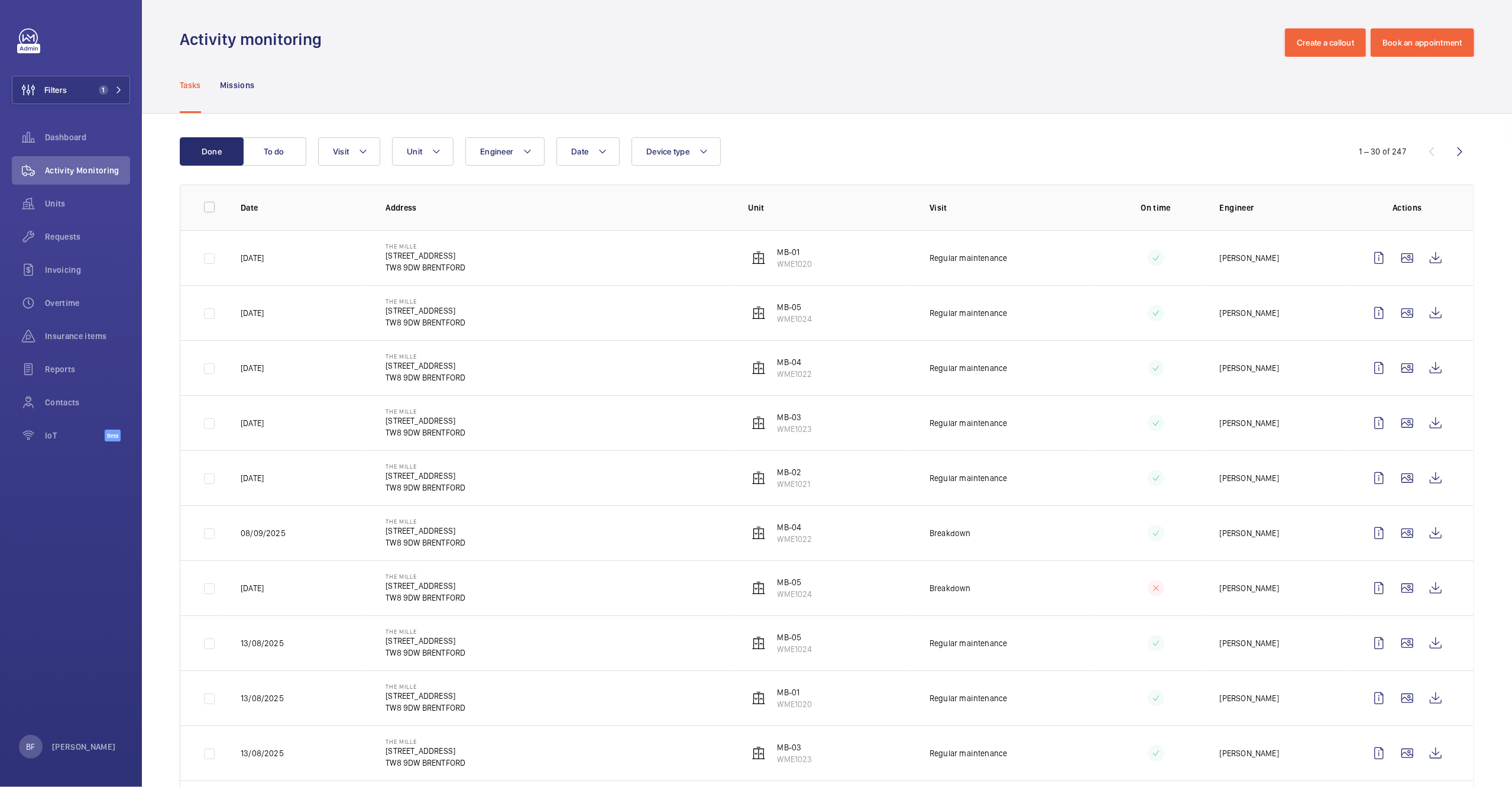
click at [781, 327] on td "MB-05 WME1024" at bounding box center [820, 313] width 182 height 55
click at [783, 321] on p "WME1024" at bounding box center [795, 318] width 35 height 12
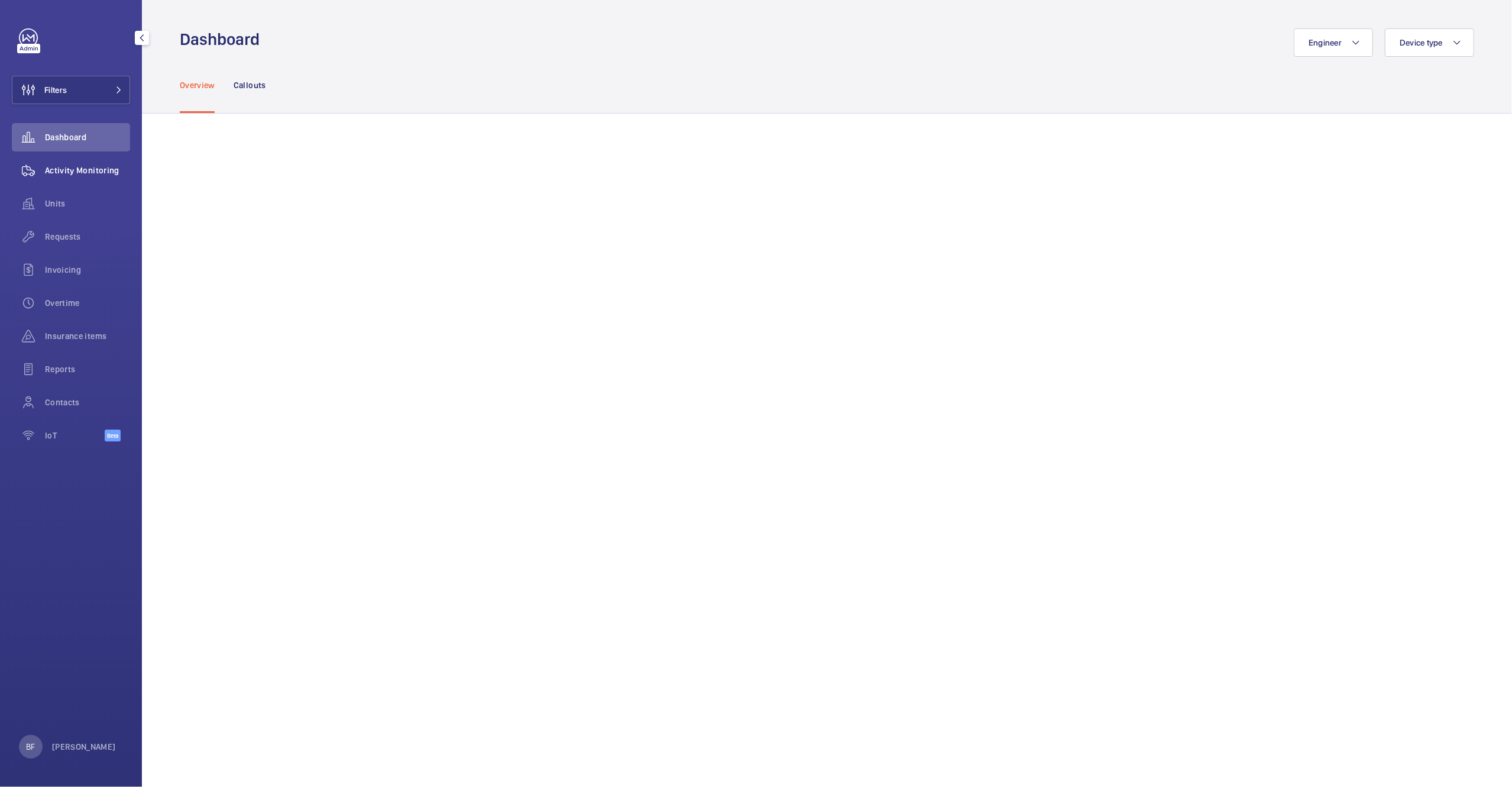
click at [54, 162] on div "Activity Monitoring" at bounding box center [71, 170] width 118 height 28
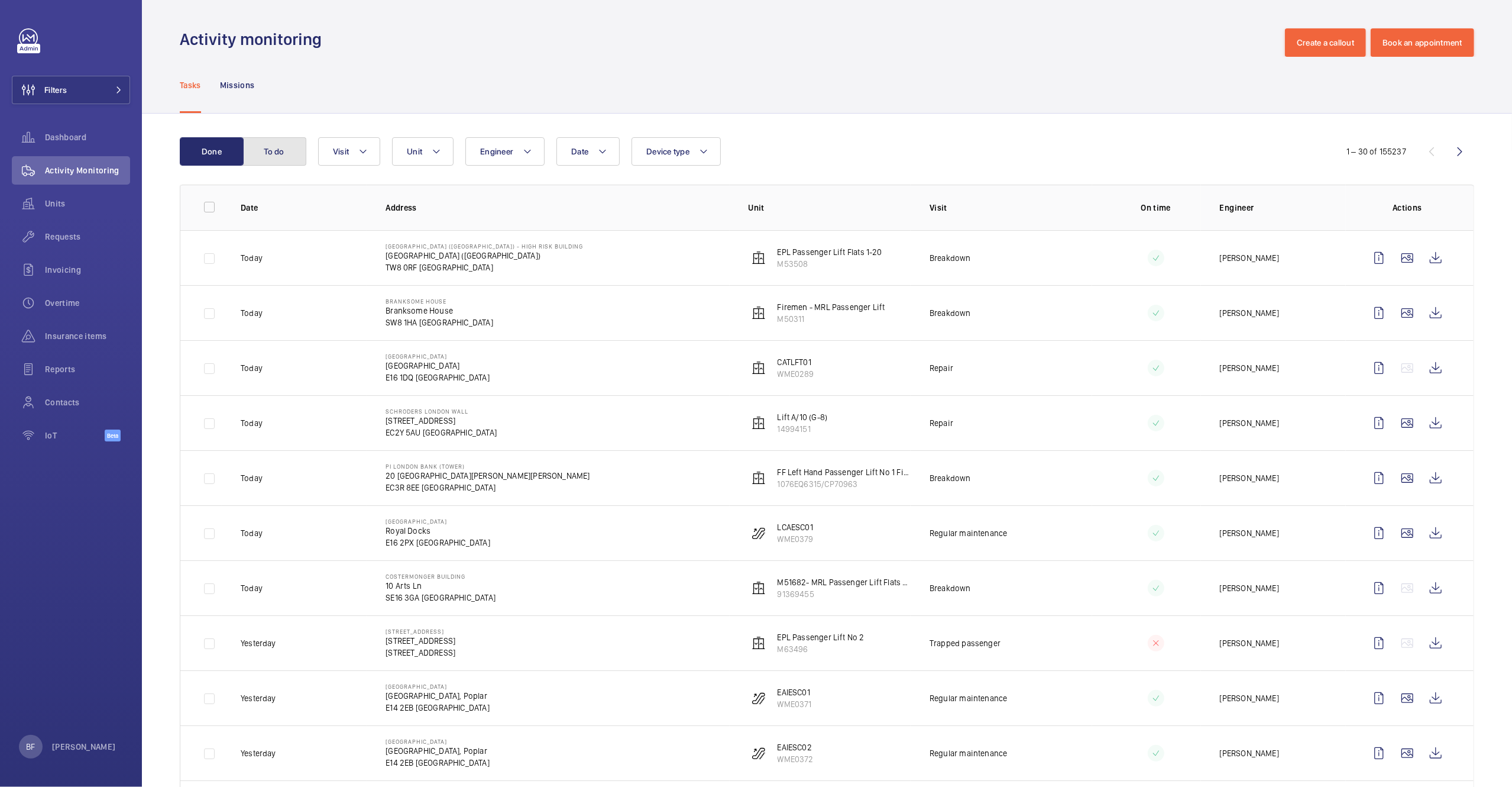
click at [251, 148] on button "To do" at bounding box center [274, 152] width 64 height 28
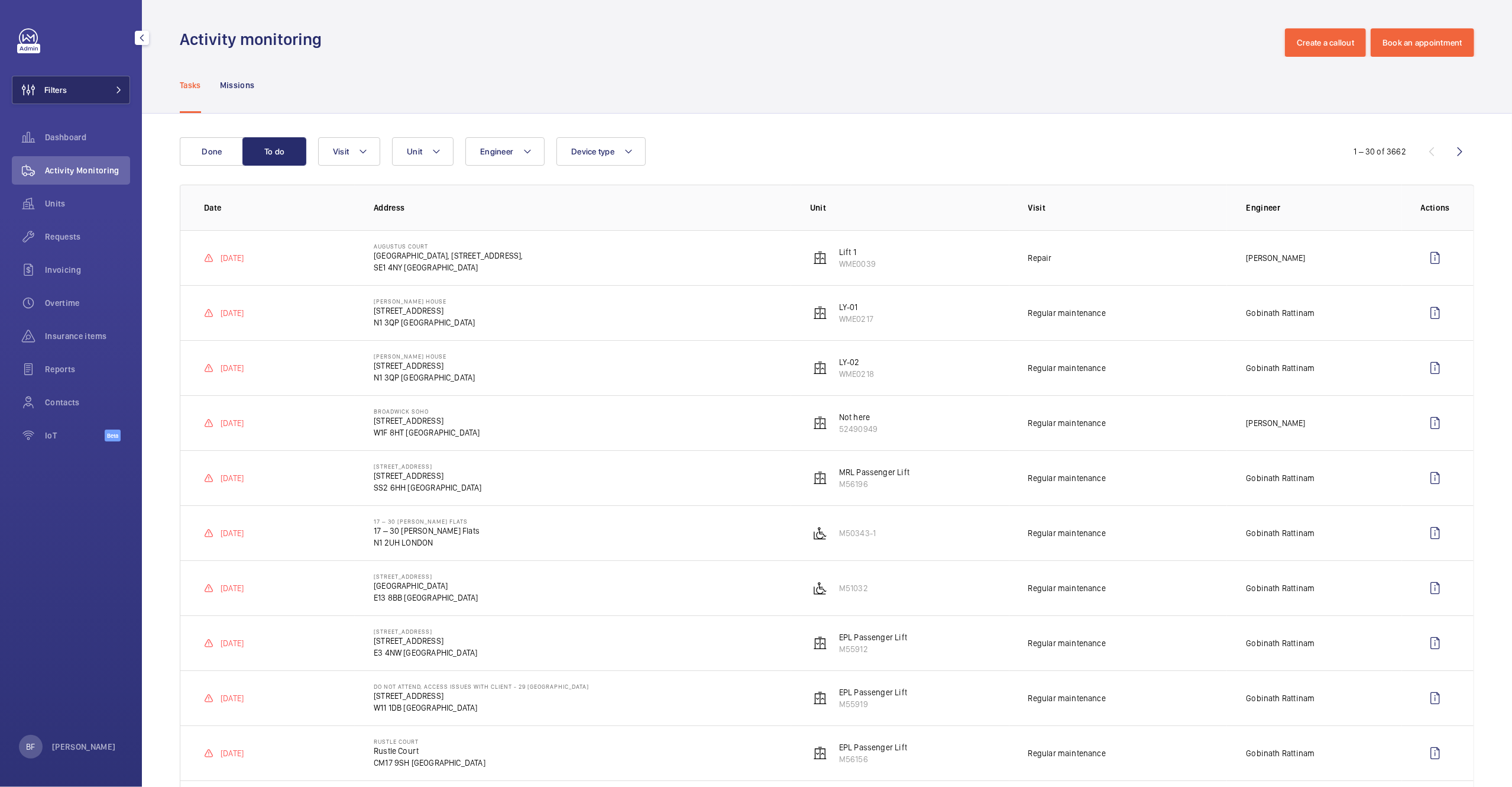
click at [83, 98] on button "Filters" at bounding box center [71, 90] width 118 height 28
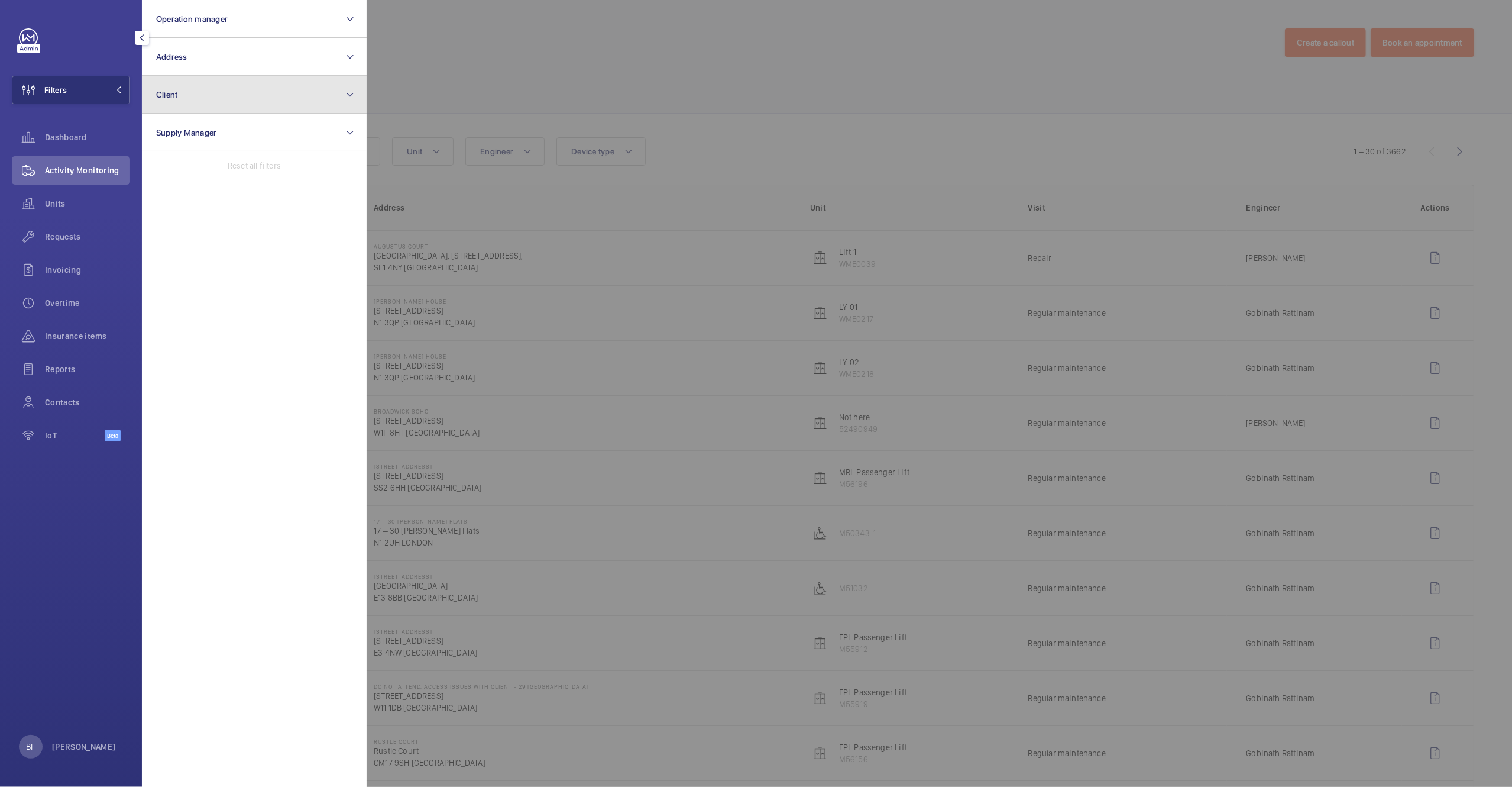
click at [225, 103] on button "Client" at bounding box center [254, 94] width 225 height 38
type input "workspace"
click at [213, 173] on span "Workspace" at bounding box center [195, 170] width 42 height 9
click at [172, 173] on input "Workspace" at bounding box center [159, 171] width 23 height 23
checkbox input "true"
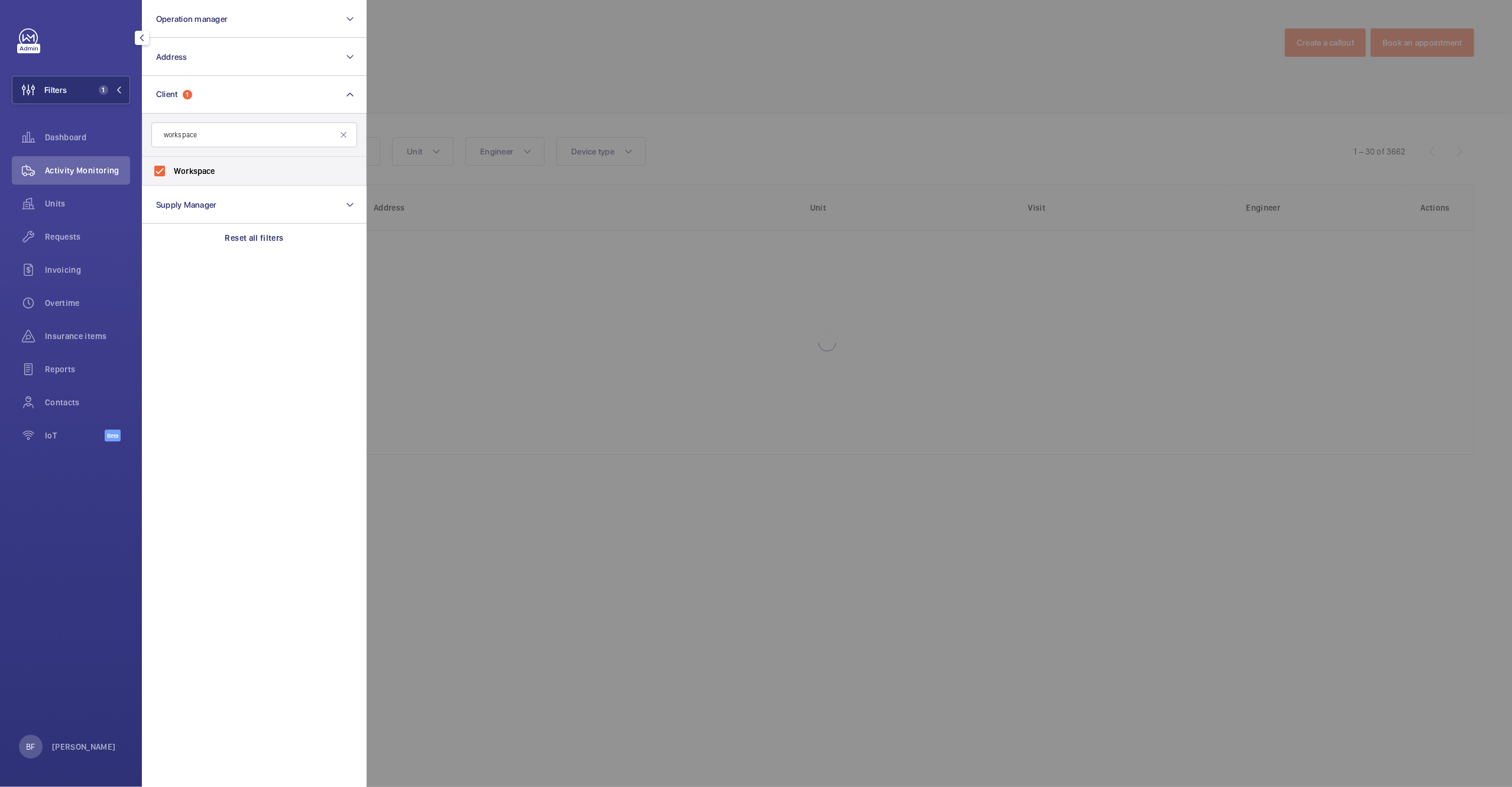
click at [518, 105] on div at bounding box center [1123, 394] width 1512 height 787
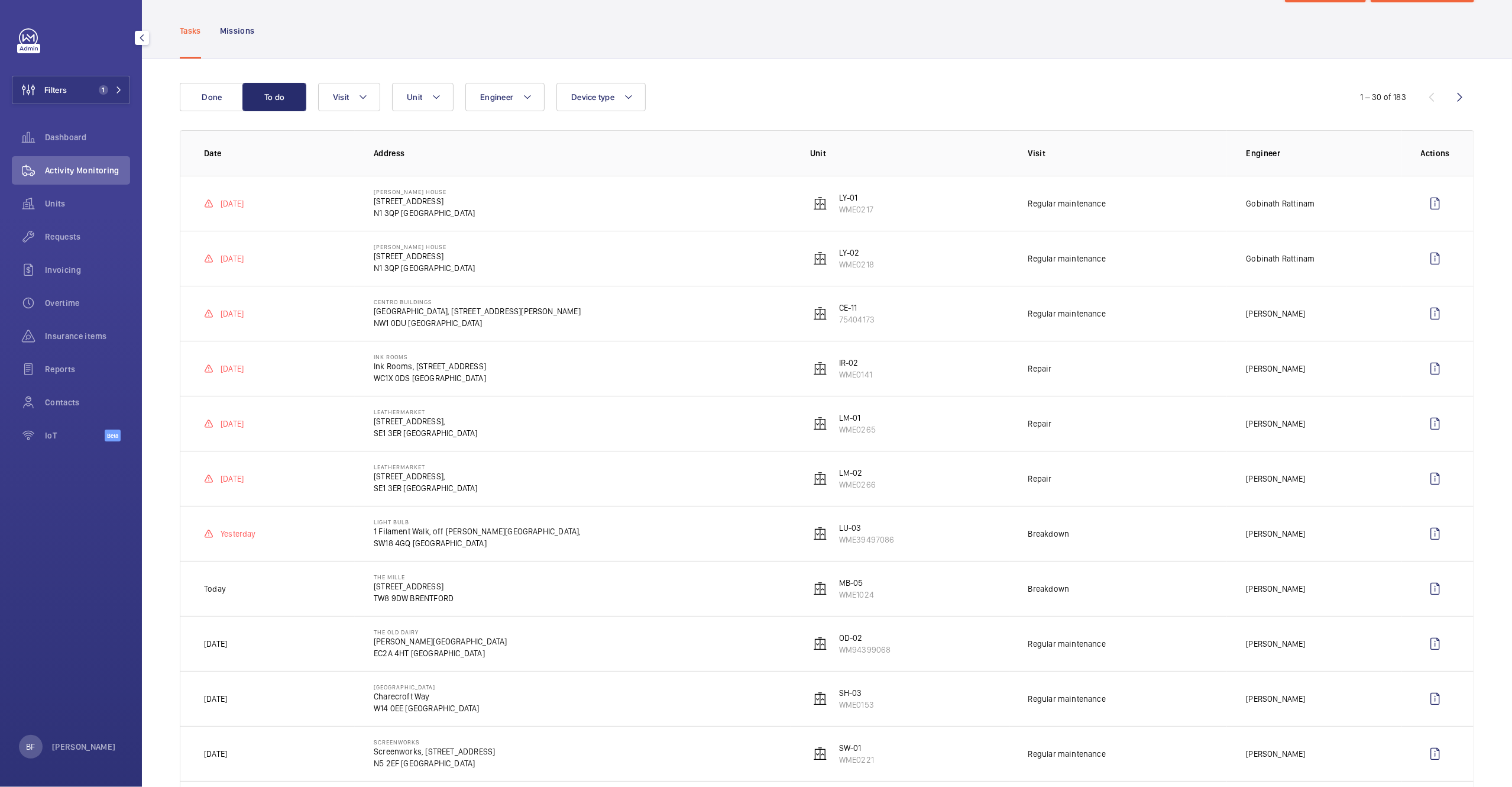
scroll to position [150, 0]
